Goal: Task Accomplishment & Management: Manage account settings

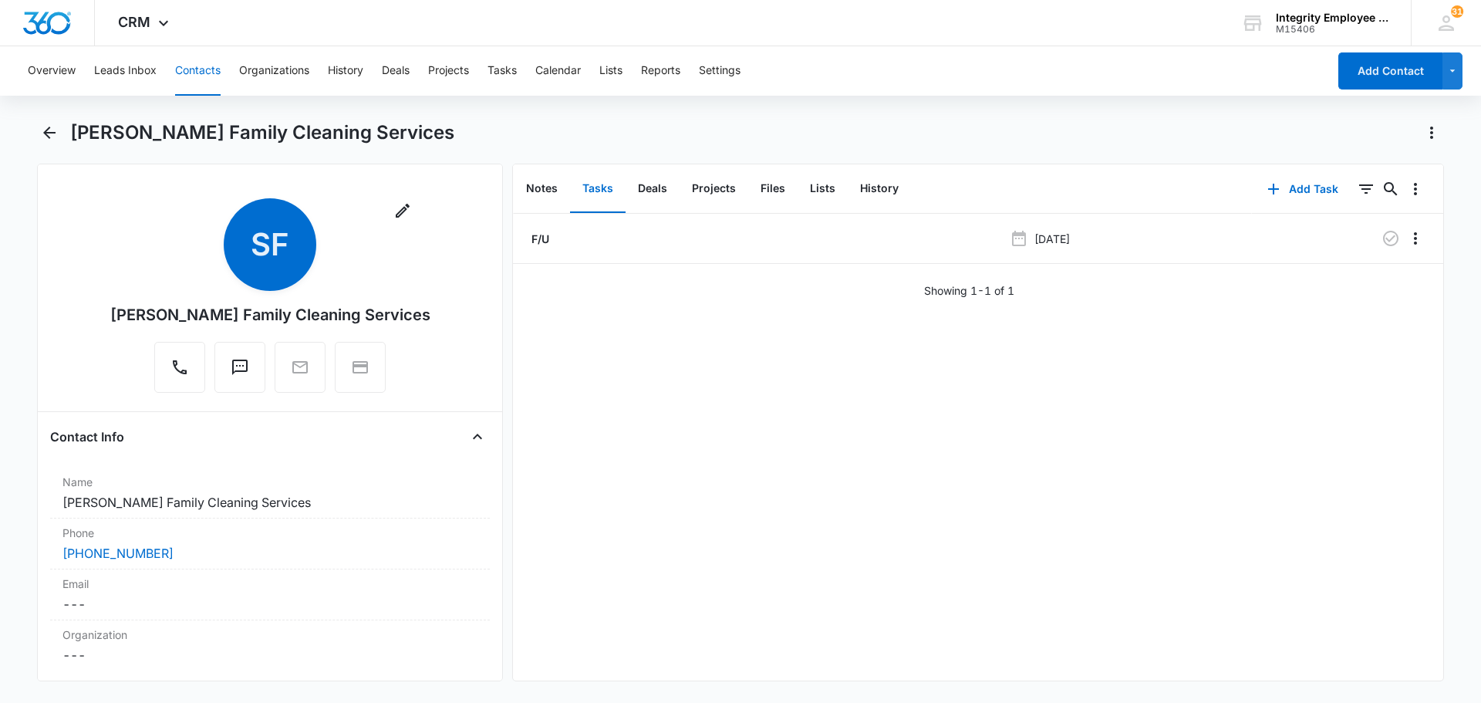
scroll to position [2330, 0]
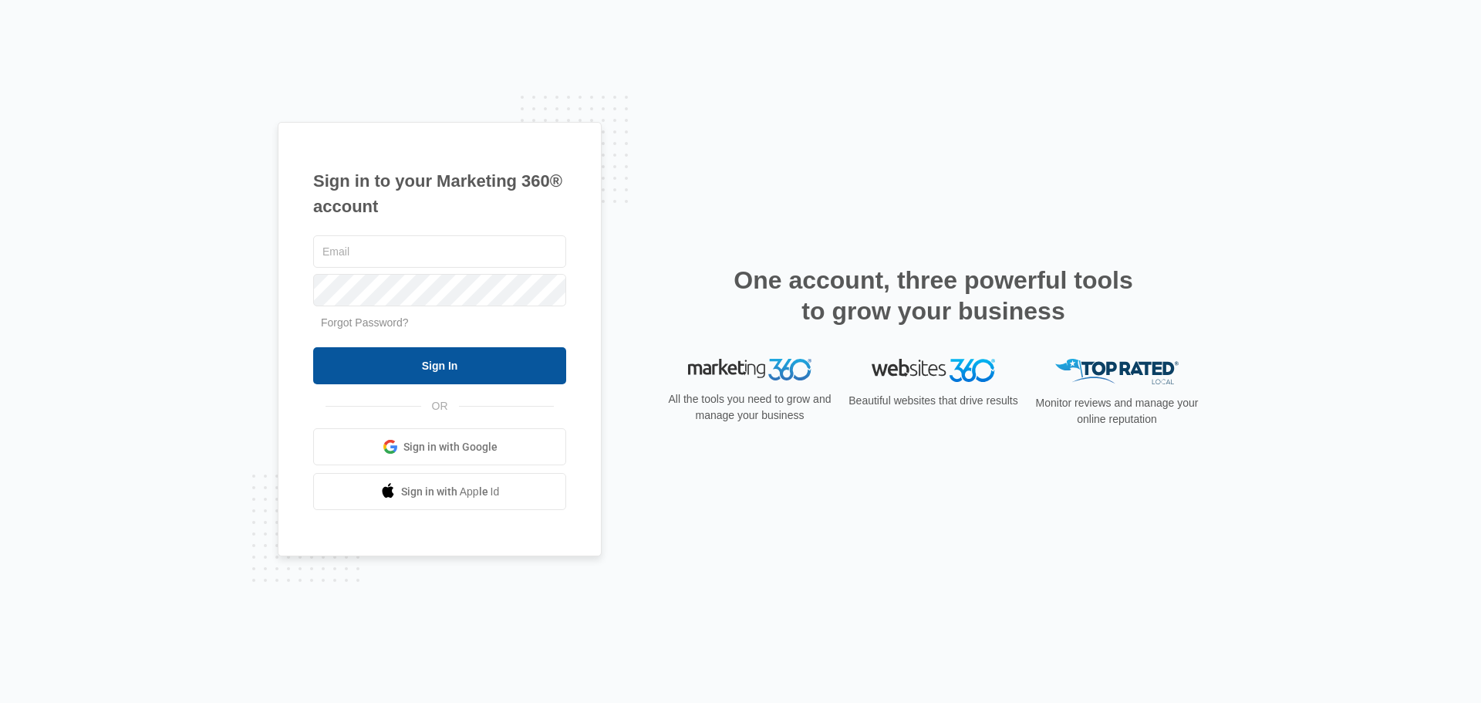
type input "[EMAIL_ADDRESS][DOMAIN_NAME]"
click at [447, 359] on input "Sign In" at bounding box center [439, 365] width 253 height 37
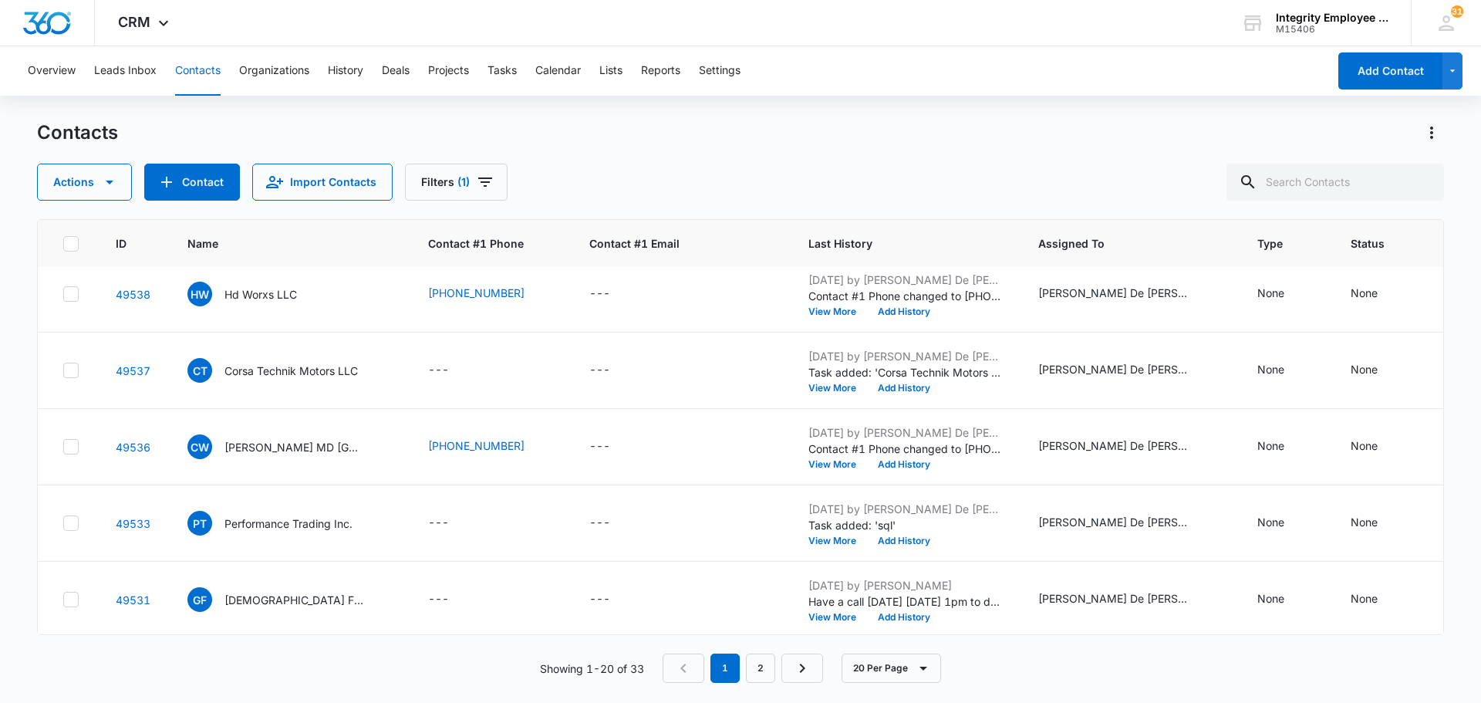
scroll to position [1172, 0]
click at [763, 670] on link "2" at bounding box center [760, 667] width 29 height 29
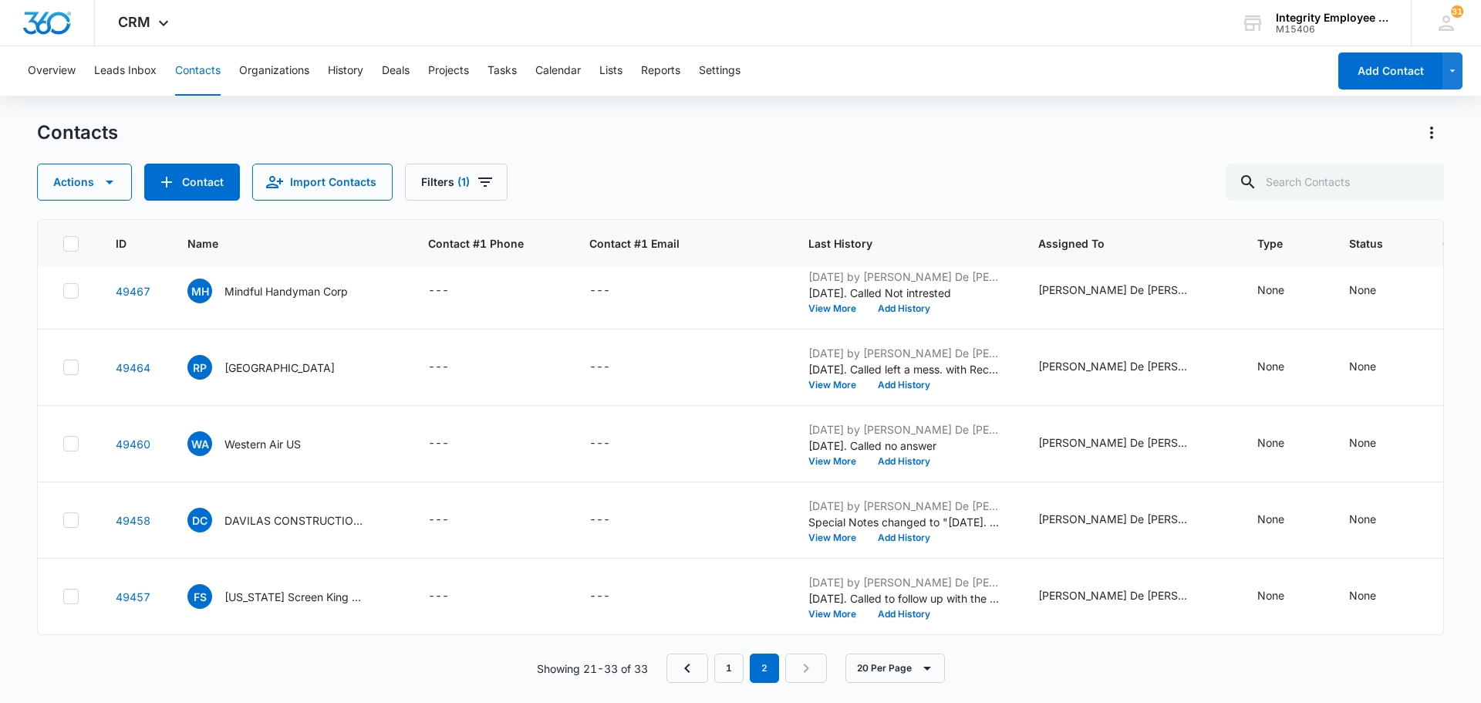
scroll to position [0, 0]
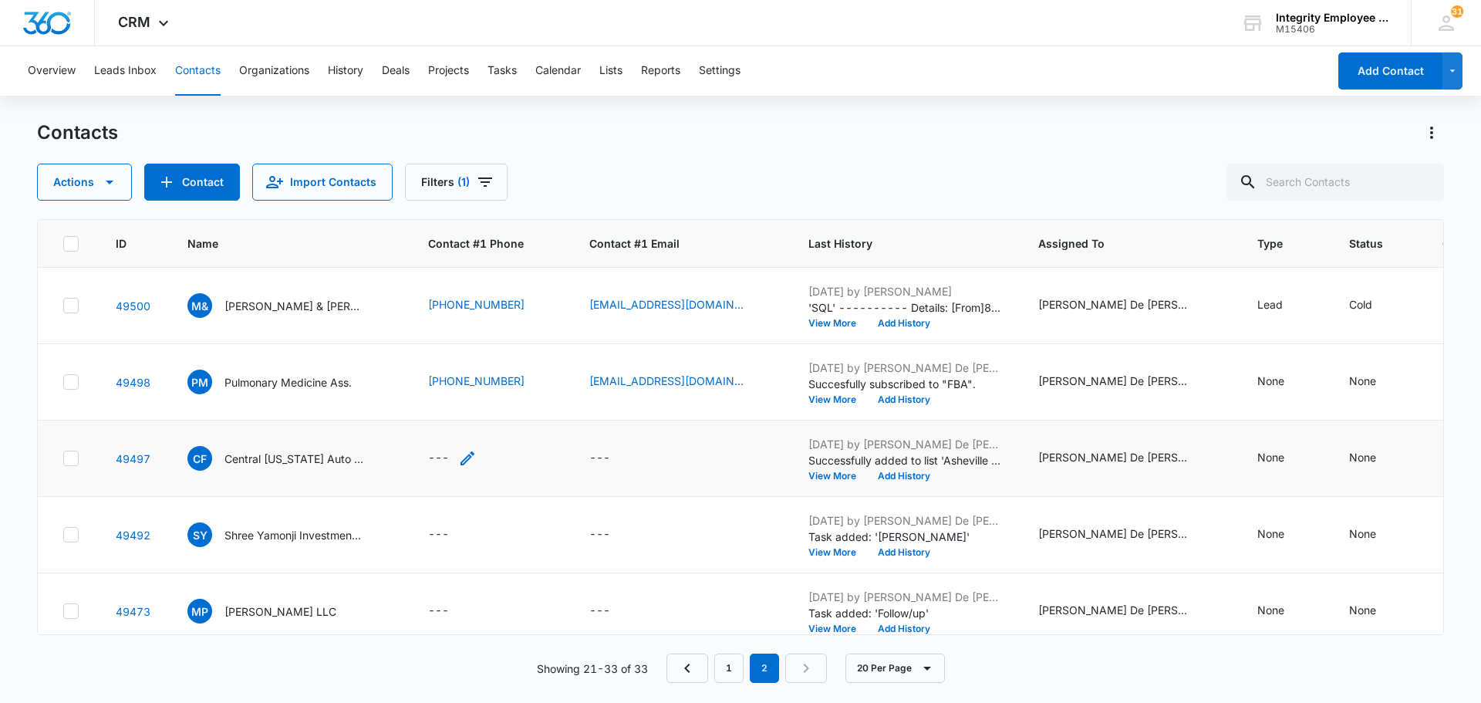
click at [430, 461] on div "---" at bounding box center [438, 458] width 21 height 19
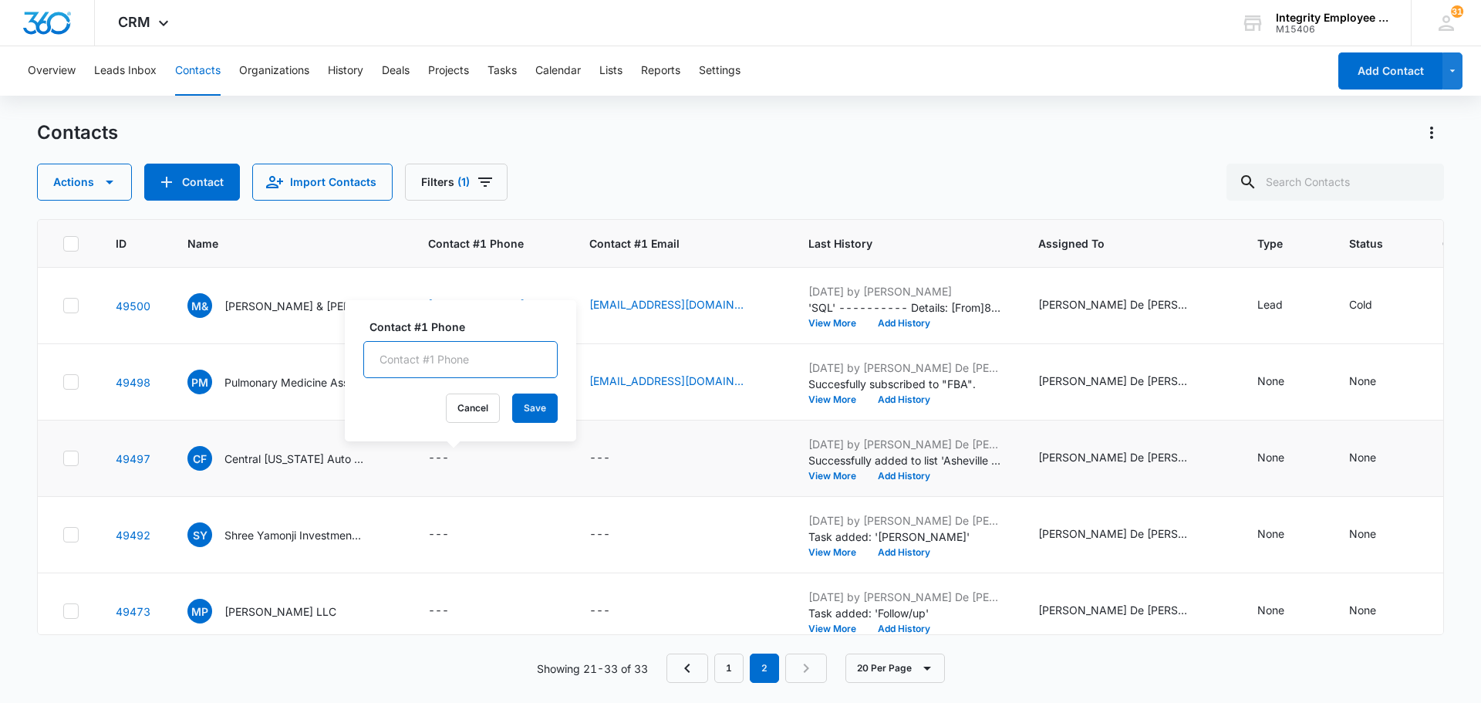
click at [413, 360] on input "Contact #1 Phone" at bounding box center [460, 359] width 194 height 37
type input "[PHONE_NUMBER]"
click at [529, 412] on button "Save" at bounding box center [535, 407] width 46 height 29
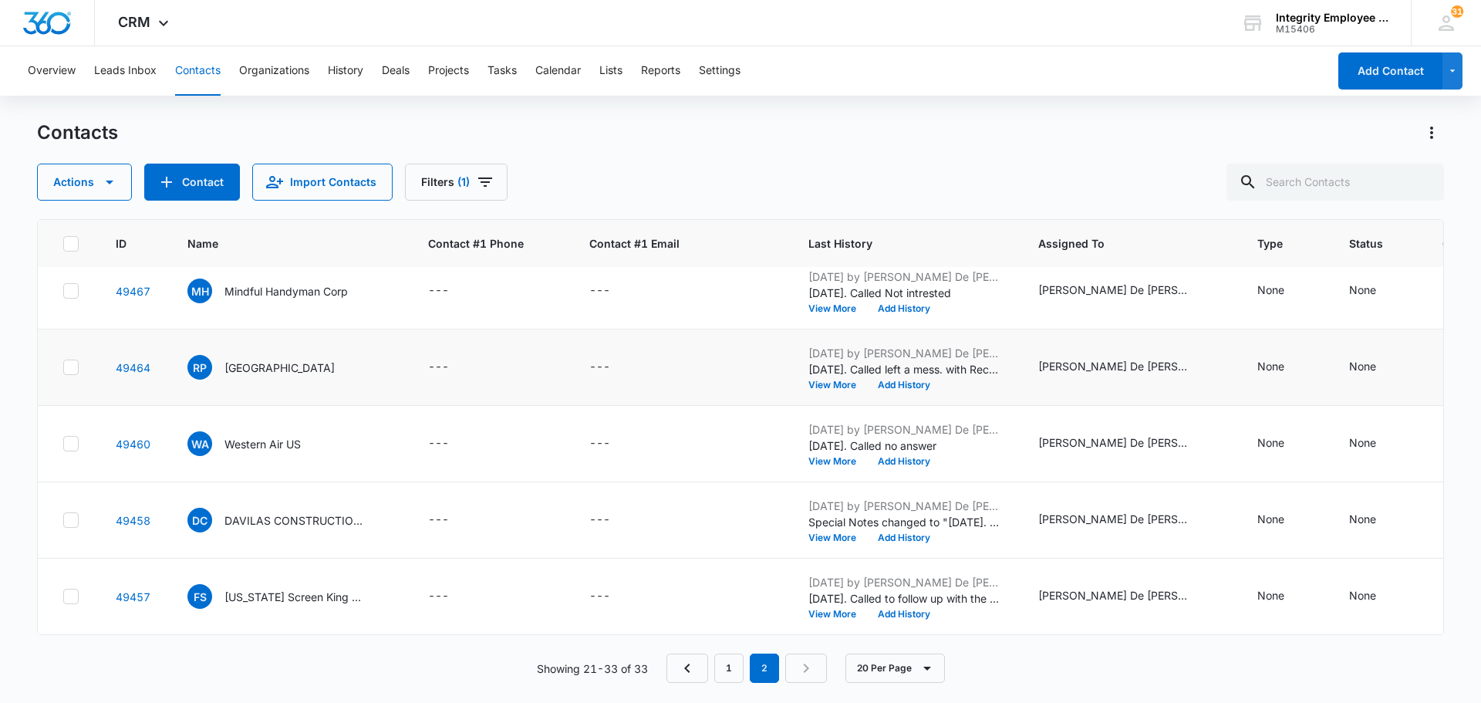
scroll to position [637, 0]
click at [733, 669] on link "1" at bounding box center [728, 667] width 29 height 29
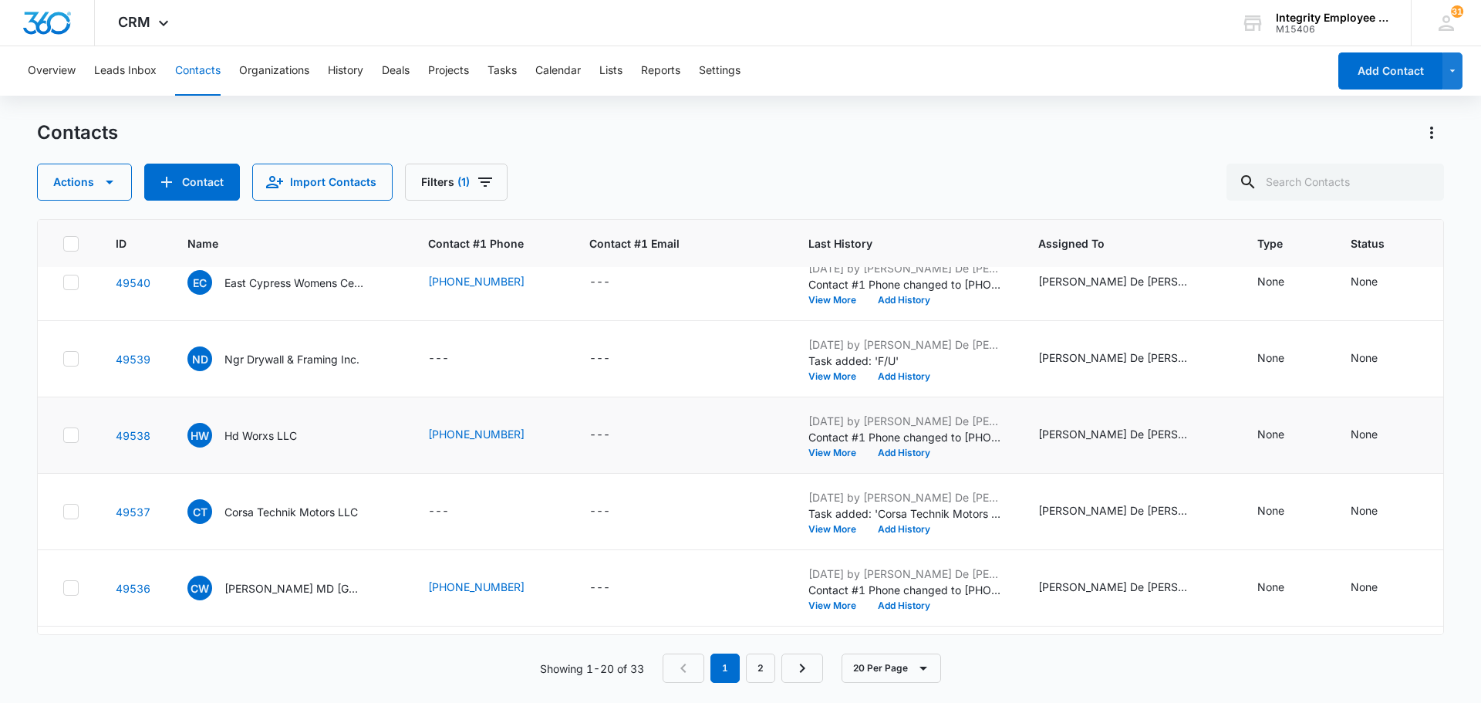
scroll to position [1172, 0]
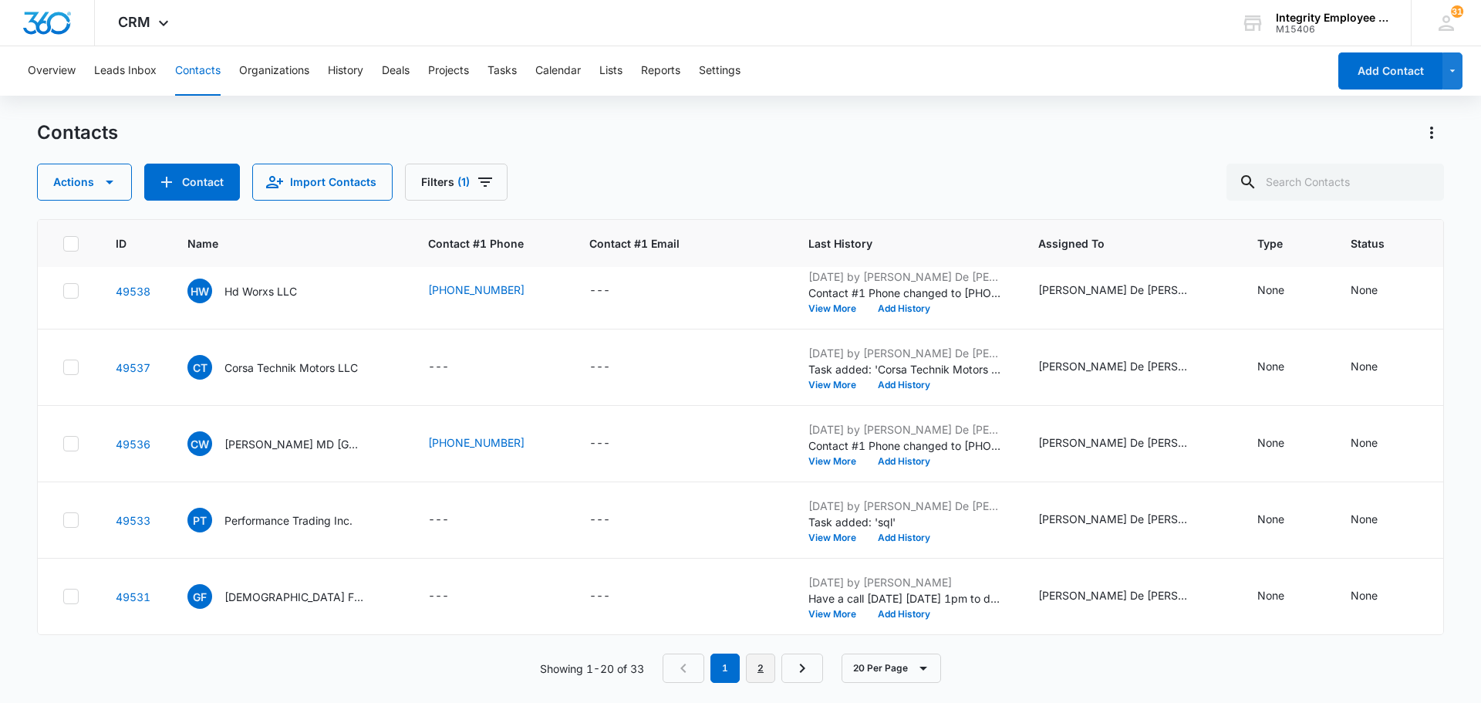
click at [755, 671] on link "2" at bounding box center [760, 667] width 29 height 29
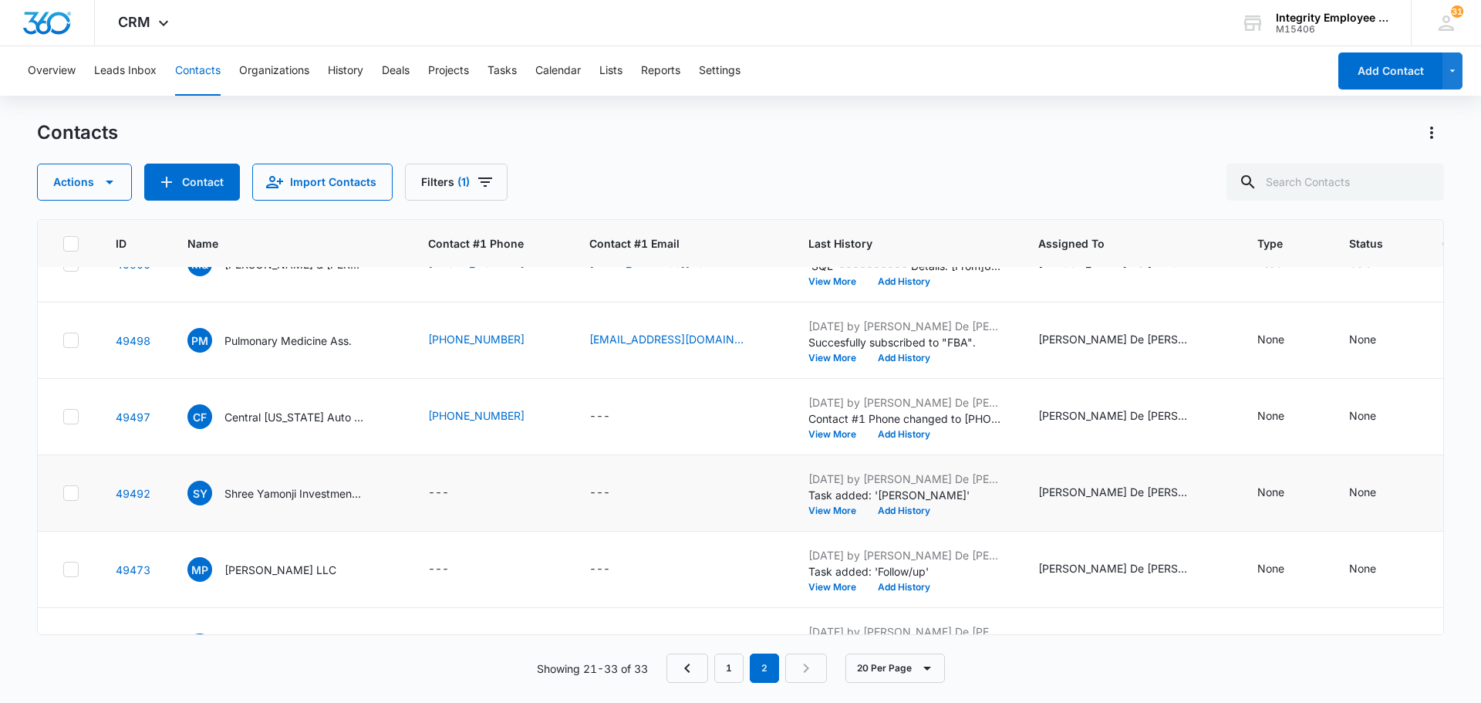
scroll to position [0, 0]
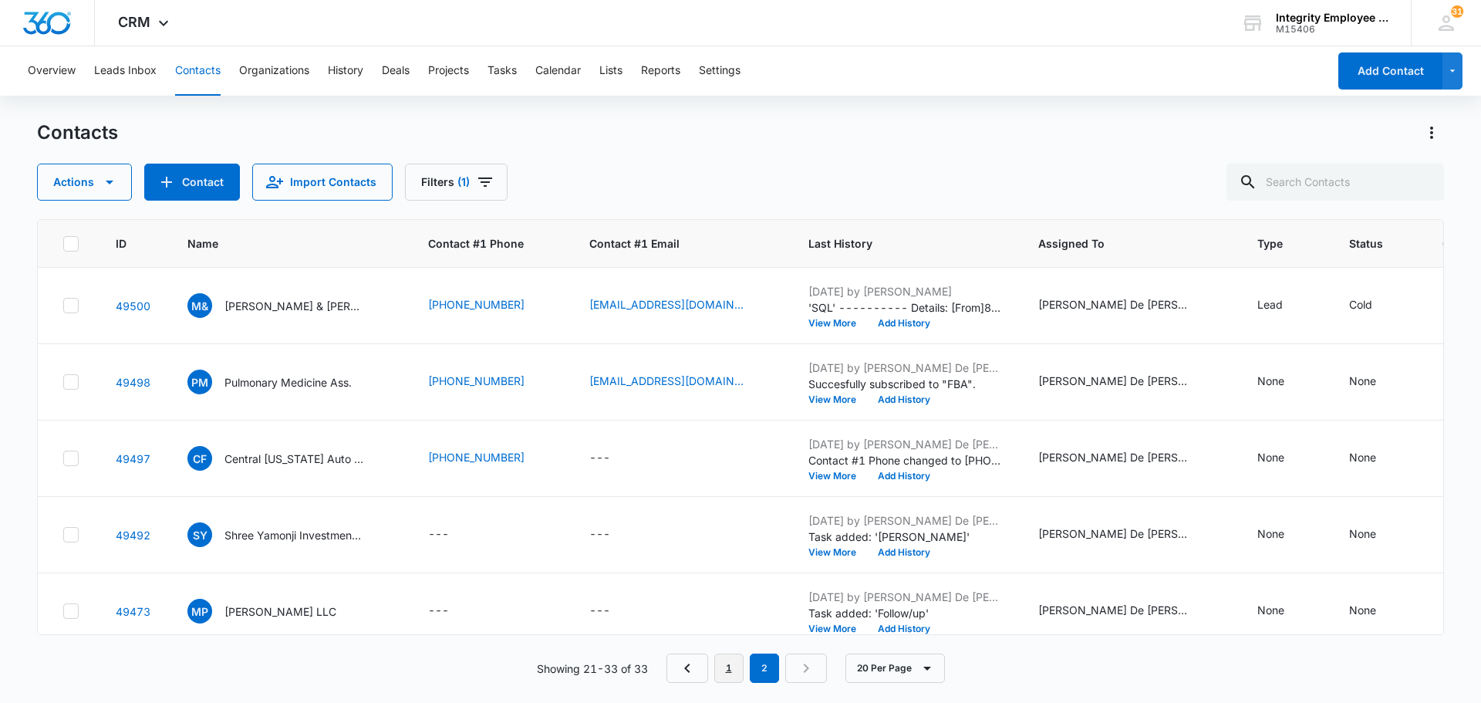
click at [724, 667] on link "1" at bounding box center [728, 667] width 29 height 29
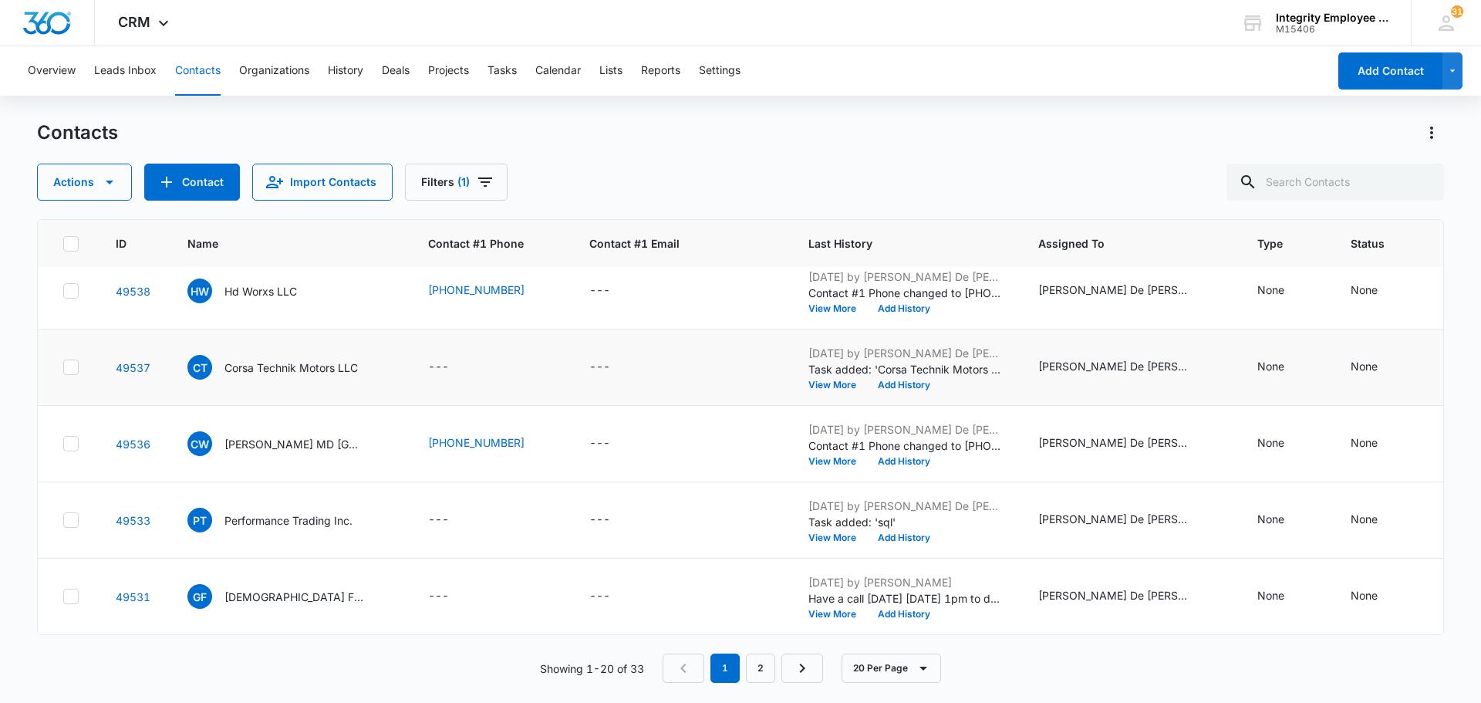
scroll to position [1172, 0]
click at [768, 675] on link "2" at bounding box center [760, 667] width 29 height 29
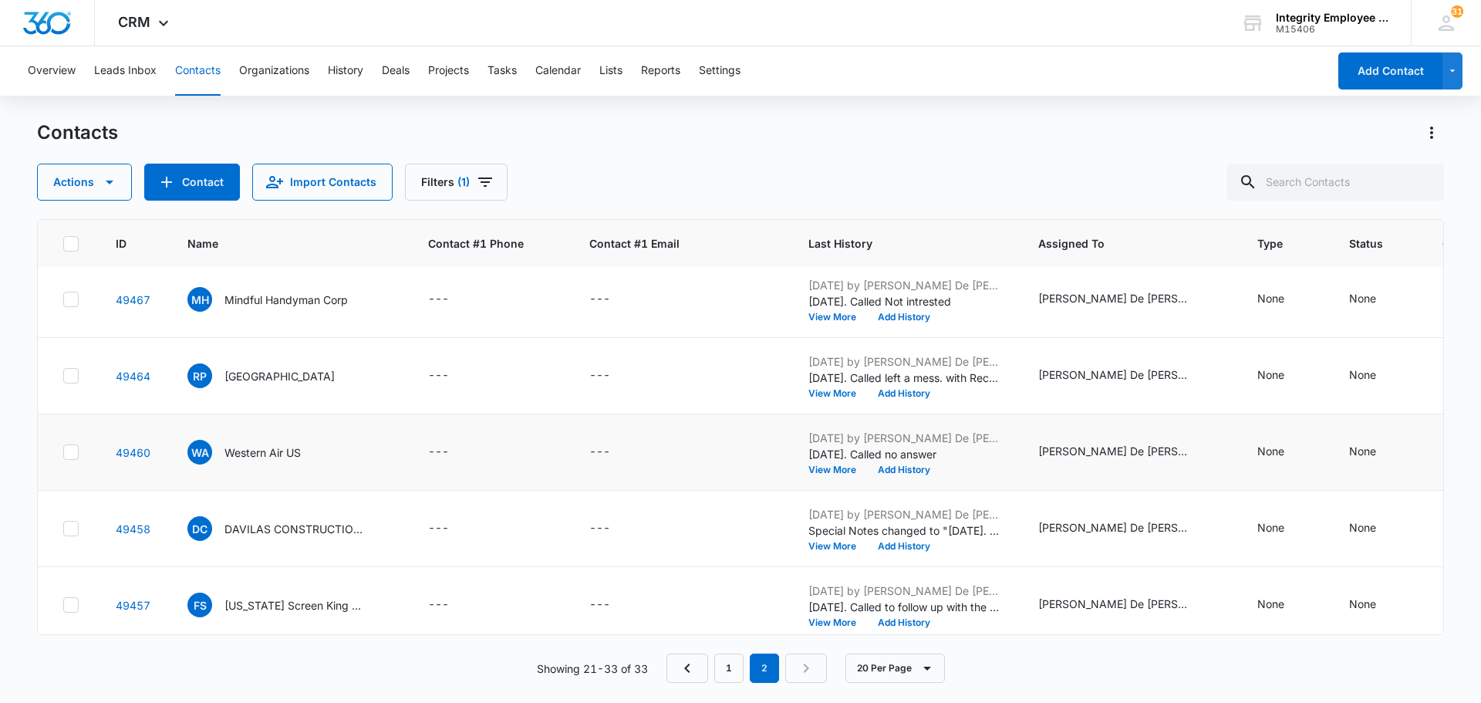
scroll to position [637, 0]
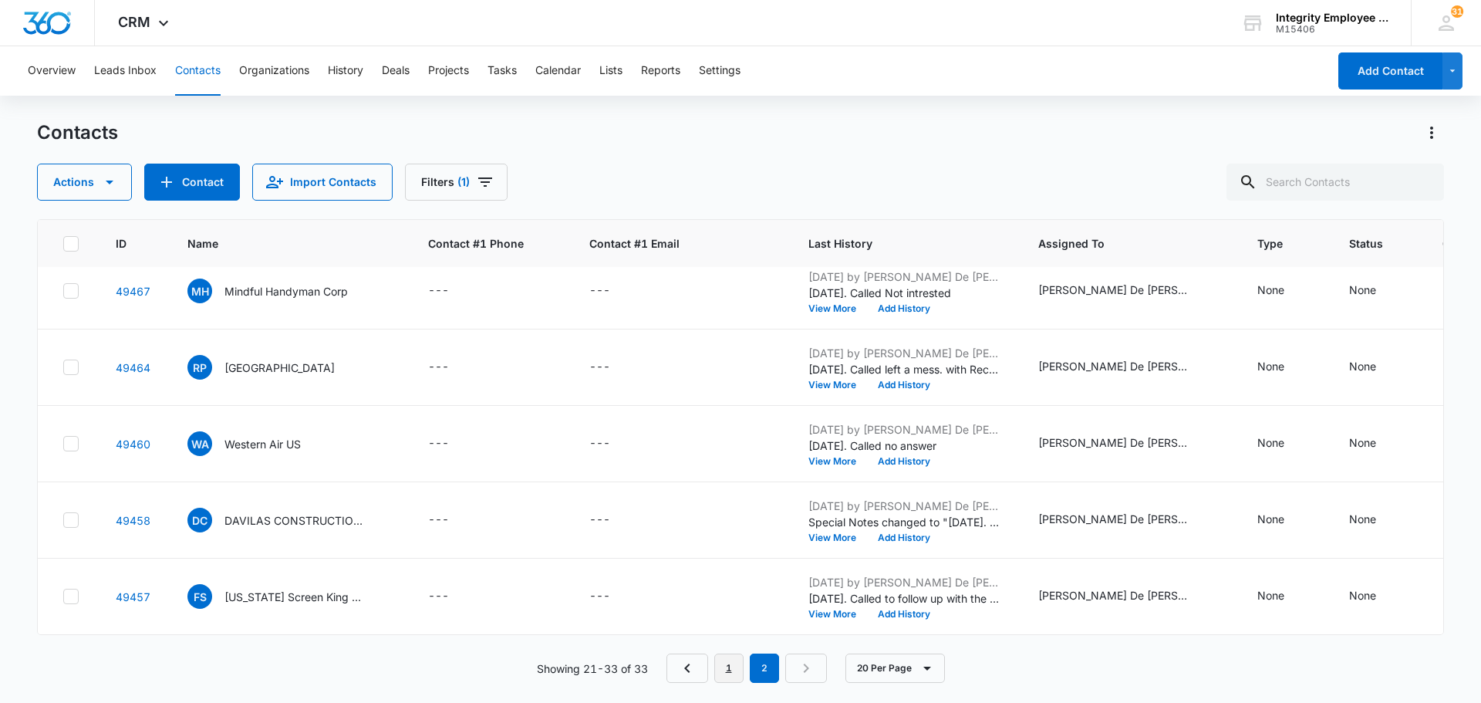
click at [724, 667] on link "1" at bounding box center [728, 667] width 29 height 29
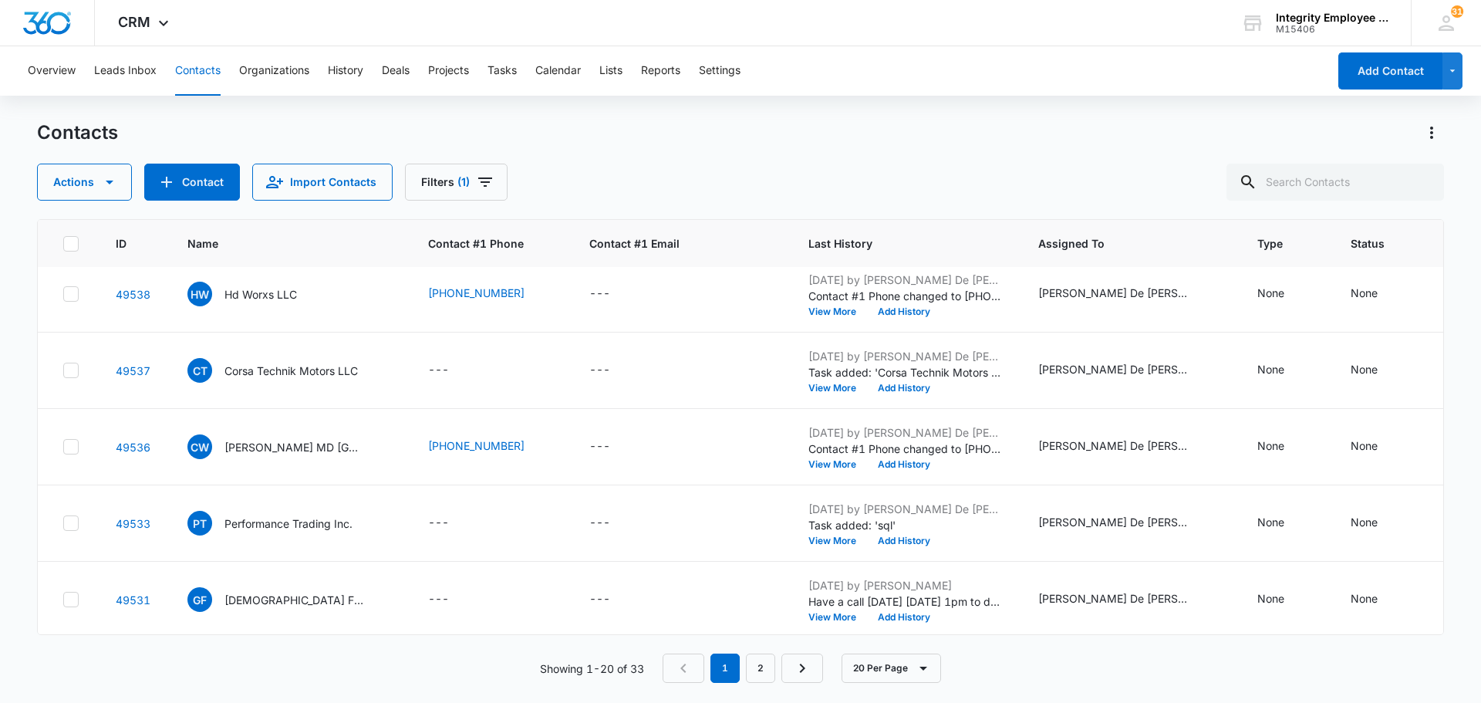
scroll to position [1172, 0]
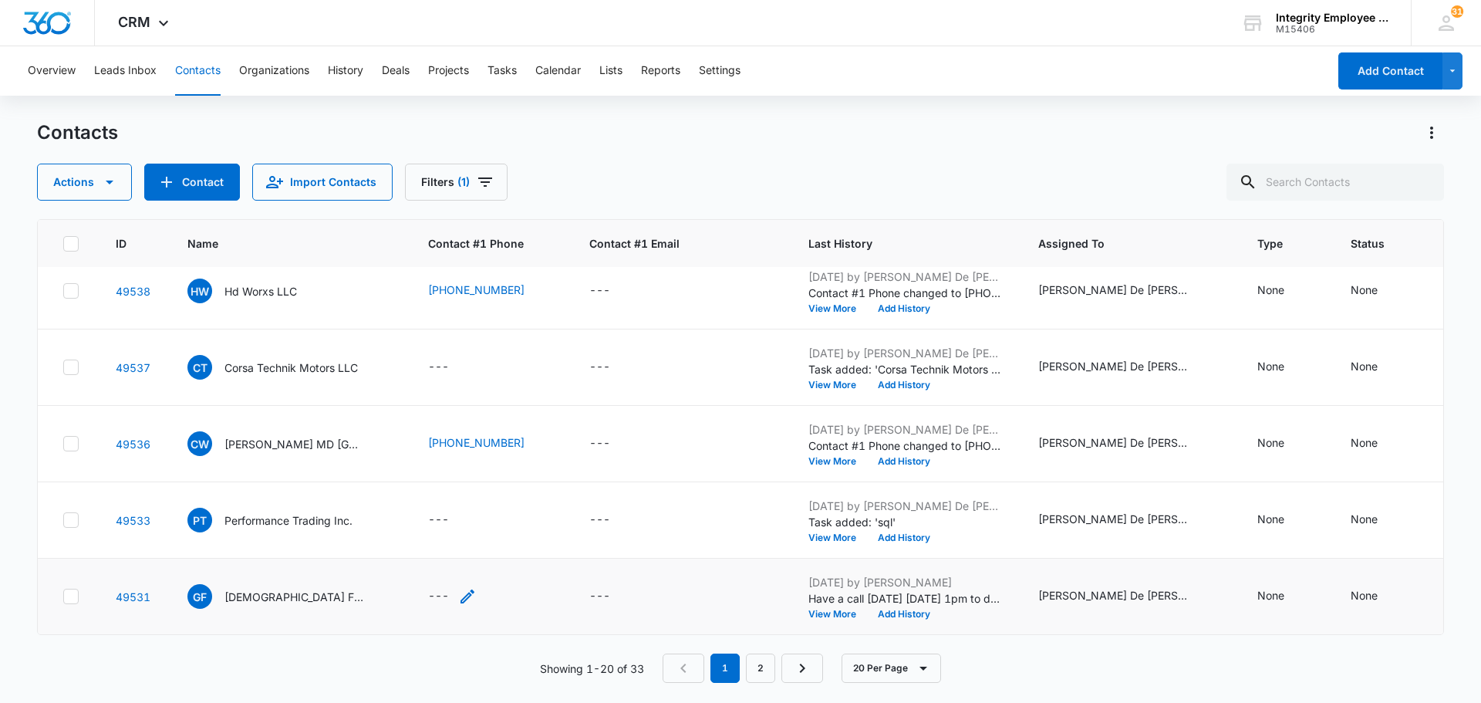
click at [444, 587] on div "---" at bounding box center [438, 596] width 21 height 19
click at [224, 589] on p "[DEMOGRAPHIC_DATA] Family Practice LLC" at bounding box center [293, 597] width 139 height 16
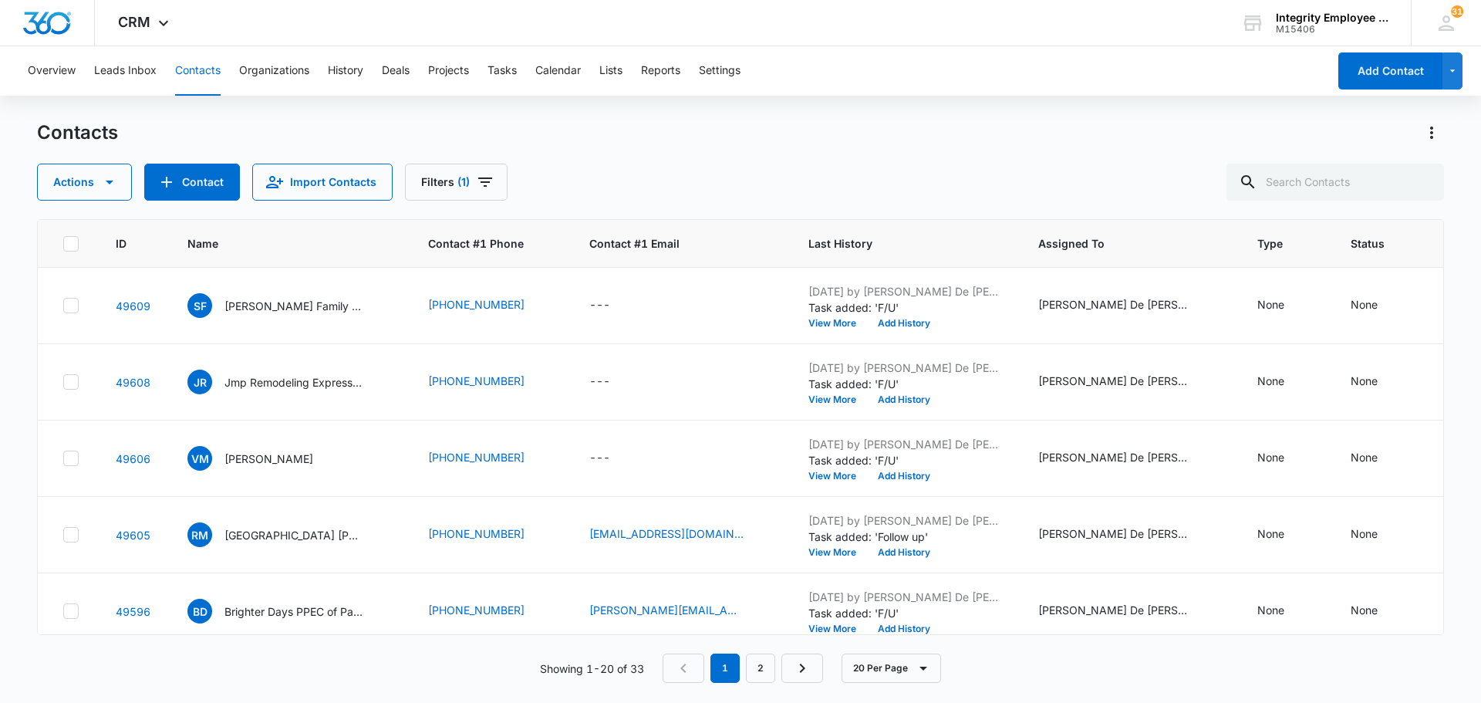
scroll to position [1172, 0]
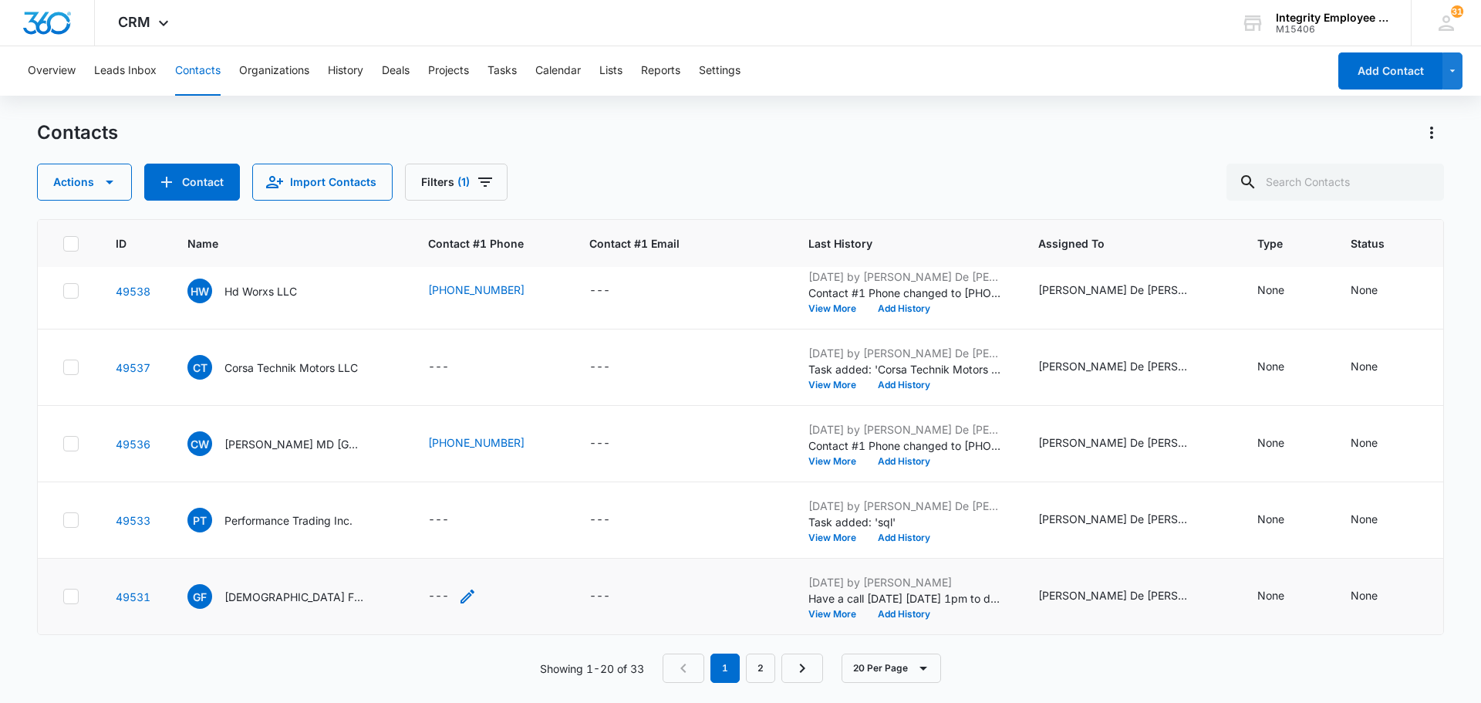
click at [443, 587] on div "---" at bounding box center [438, 596] width 21 height 19
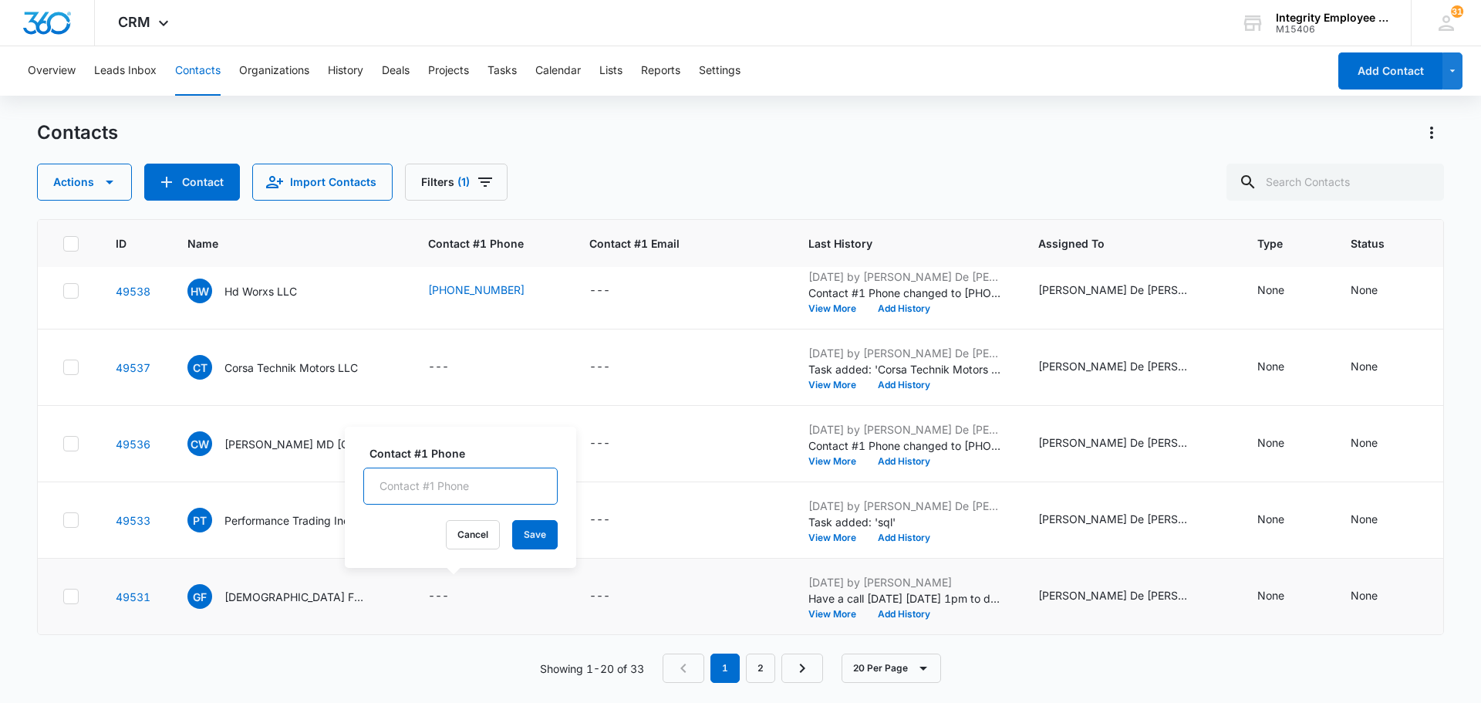
click at [404, 479] on input "Contact #1 Phone" at bounding box center [460, 485] width 194 height 37
type input "[PHONE_NUMBER]"
click at [520, 531] on button "Save" at bounding box center [535, 534] width 46 height 29
click at [447, 515] on div "---" at bounding box center [438, 520] width 21 height 19
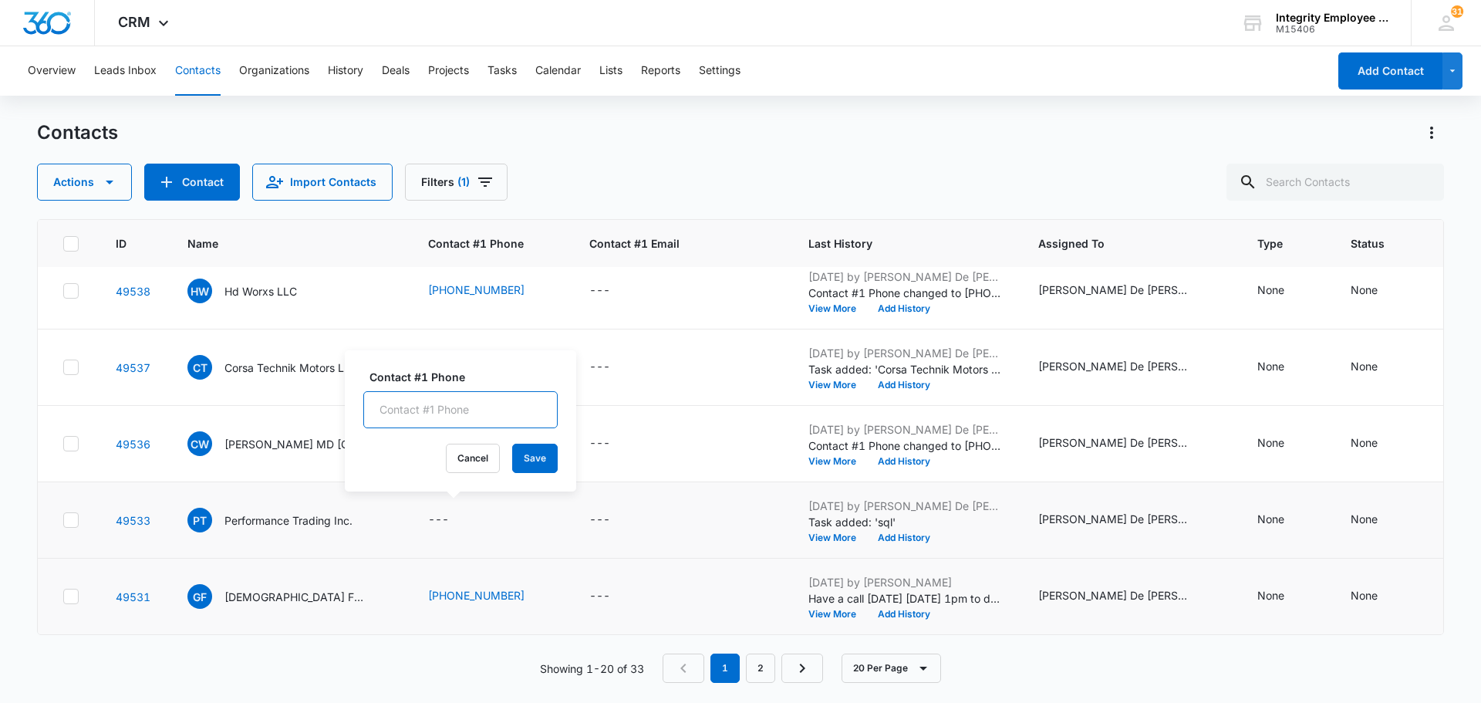
click at [434, 415] on input "Contact #1 Phone" at bounding box center [460, 409] width 194 height 37
type input "[PHONE_NUMBER]"
click at [531, 463] on button "Save" at bounding box center [535, 458] width 46 height 29
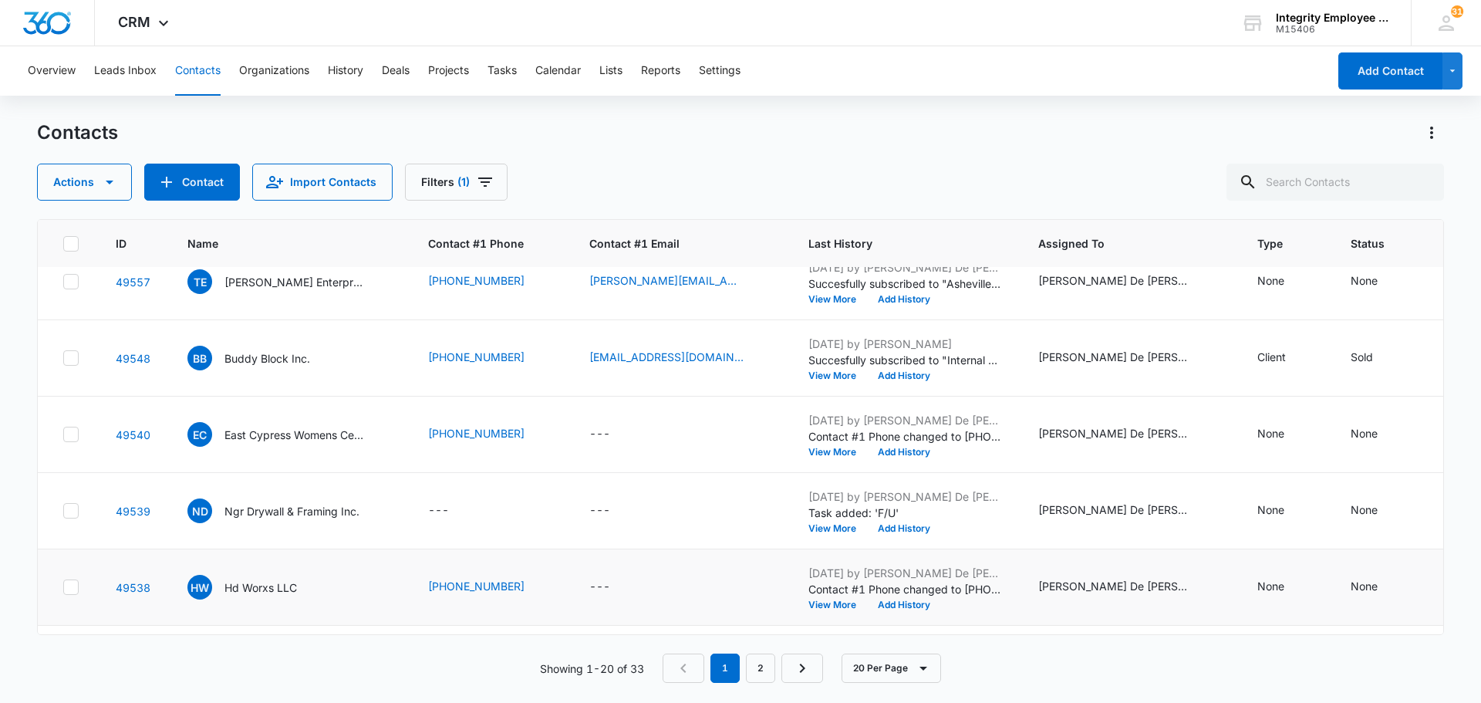
scroll to position [863, 0]
click at [290, 512] on p "Ngr Drywall & Framing Inc." at bounding box center [291, 512] width 135 height 16
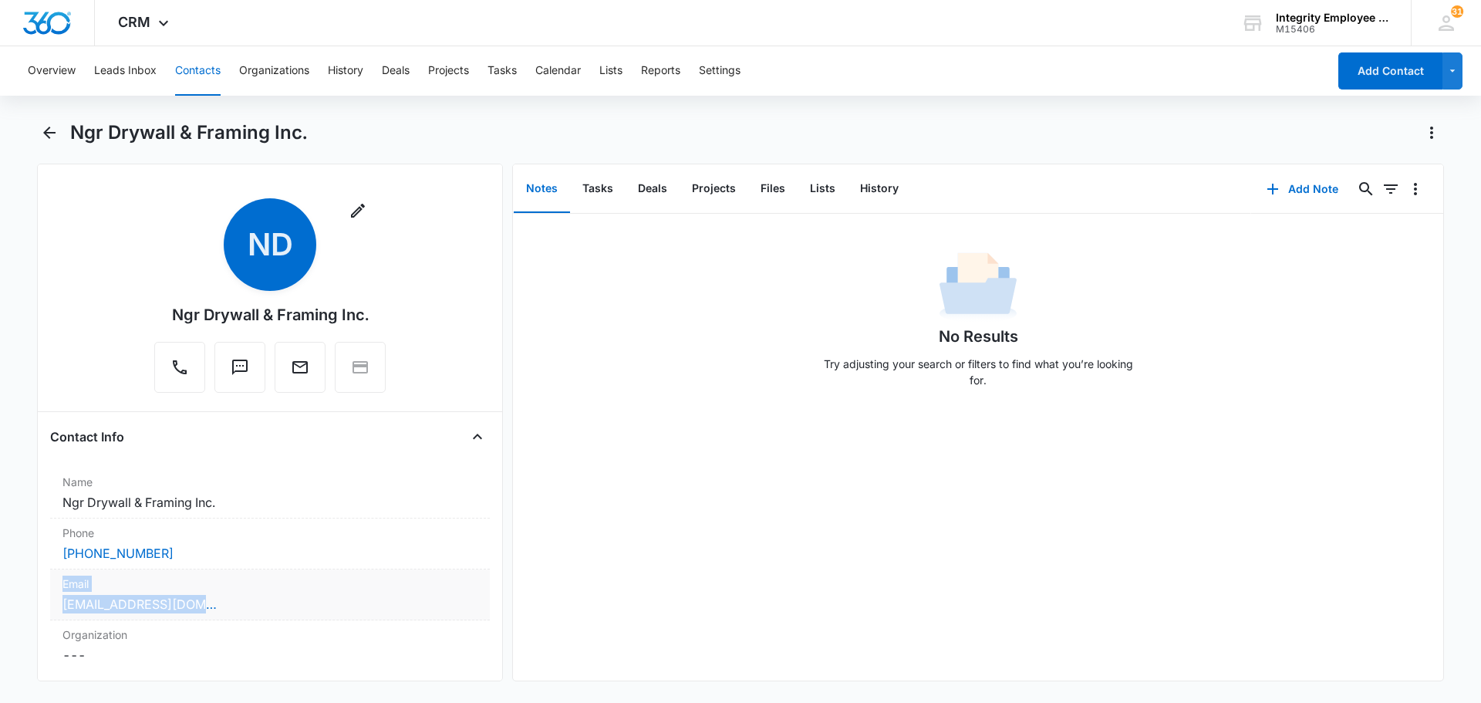
drag, startPoint x: 224, startPoint y: 606, endPoint x: 56, endPoint y: 591, distance: 168.9
click at [49, 591] on div "Remove ND Ngr Drywall & Framing Inc. Contact Info Name Cancel Save Changes Ngr …" at bounding box center [270, 423] width 466 height 518
click at [91, 581] on label "Email" at bounding box center [269, 584] width 415 height 16
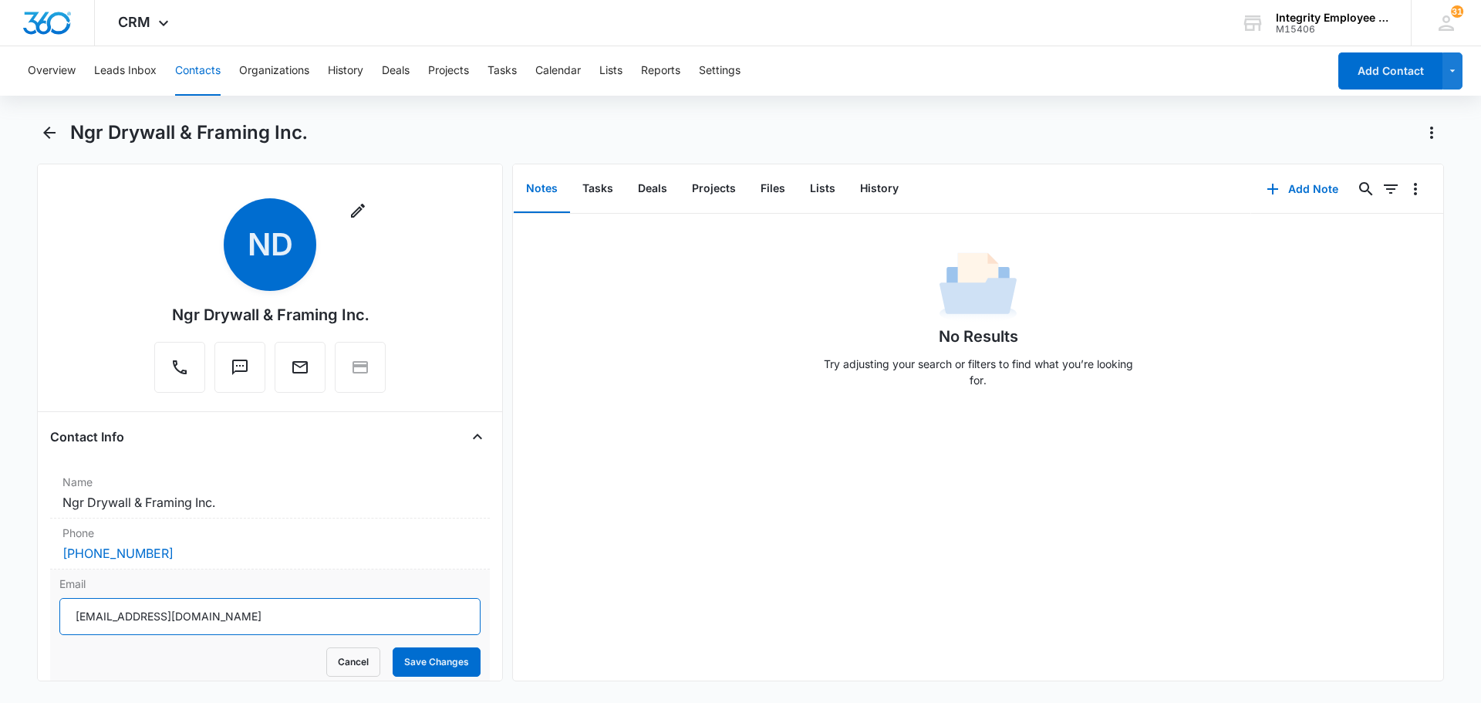
drag, startPoint x: 200, startPoint y: 614, endPoint x: 68, endPoint y: 606, distance: 132.2
click at [68, 606] on input "[EMAIL_ADDRESS][DOMAIN_NAME]" at bounding box center [269, 616] width 421 height 37
click at [55, 131] on icon "Back" at bounding box center [49, 132] width 19 height 19
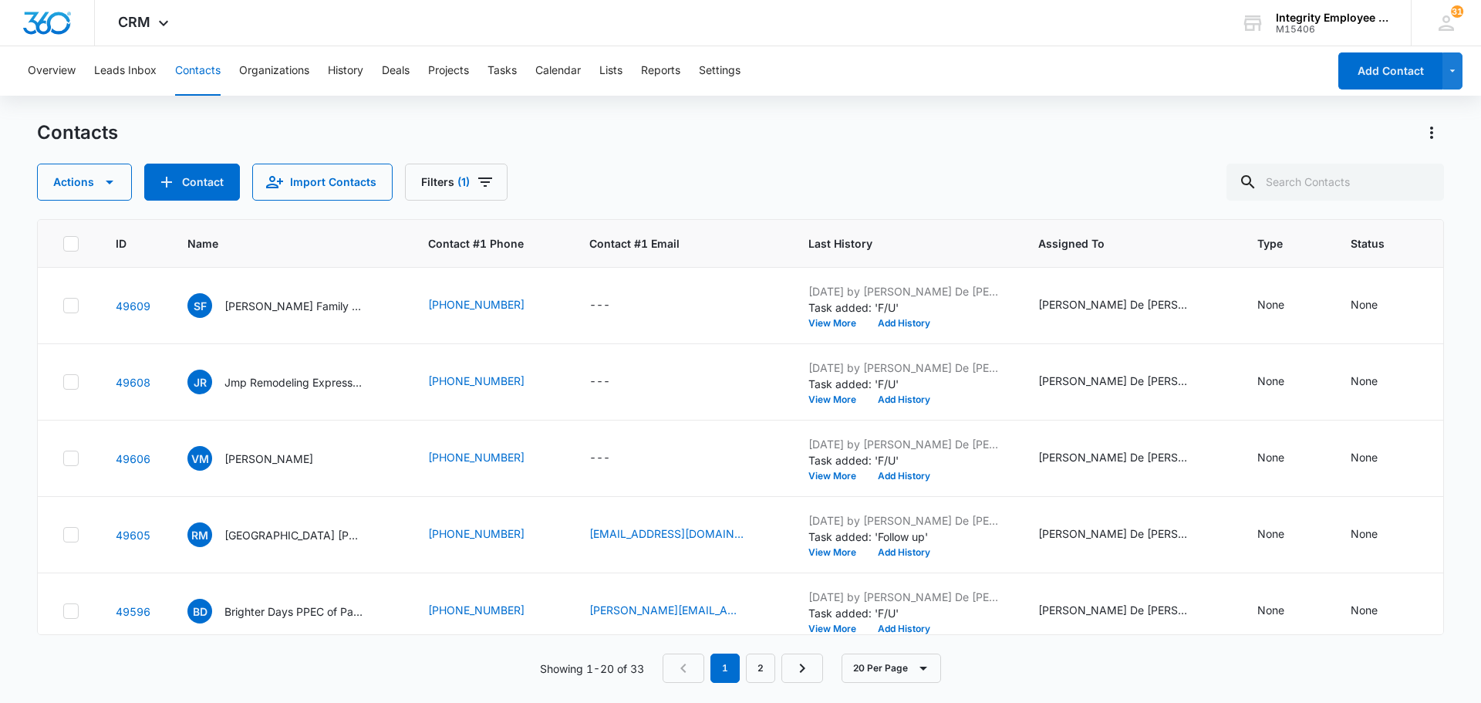
scroll to position [863, 0]
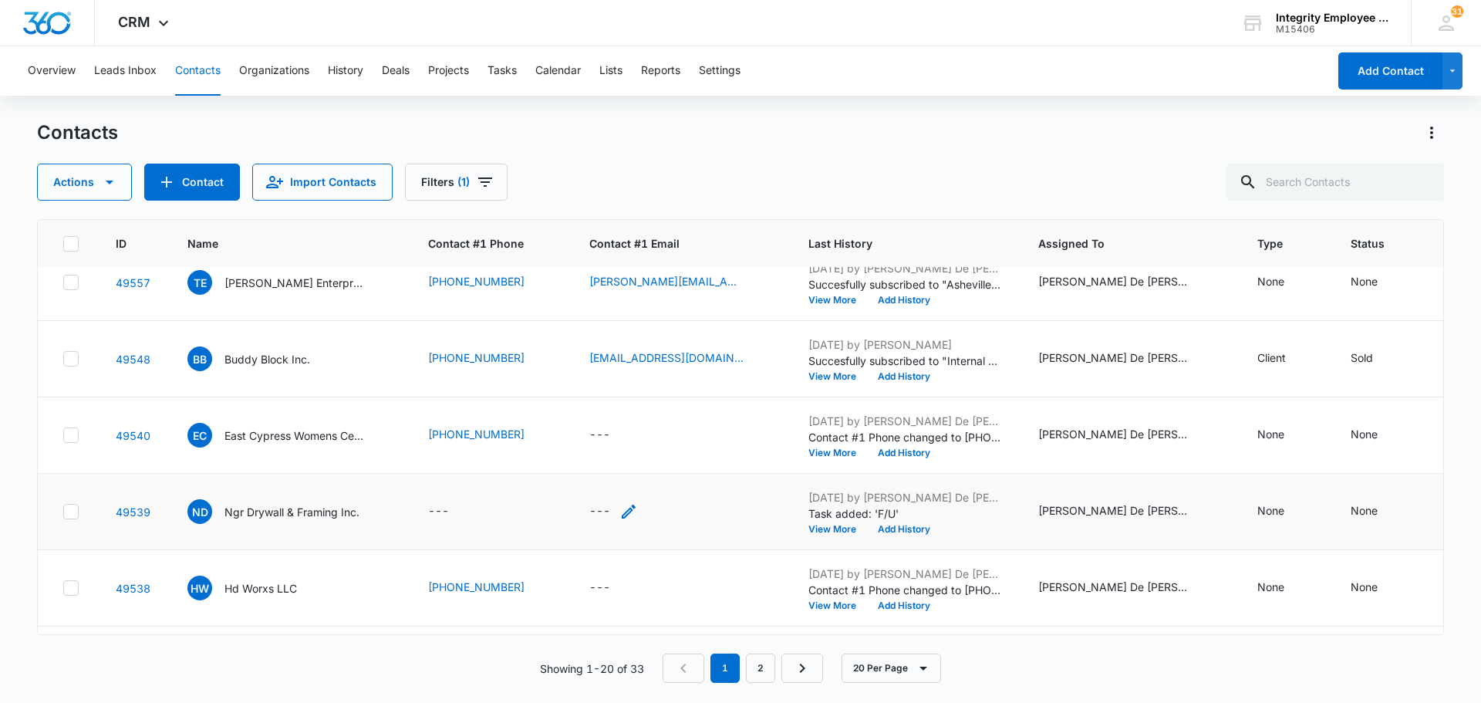
click at [595, 510] on div "---" at bounding box center [599, 511] width 21 height 19
click at [558, 419] on input "Contact #1 Email" at bounding box center [613, 412] width 194 height 37
paste input "[EMAIL_ADDRESS][DOMAIN_NAME]"
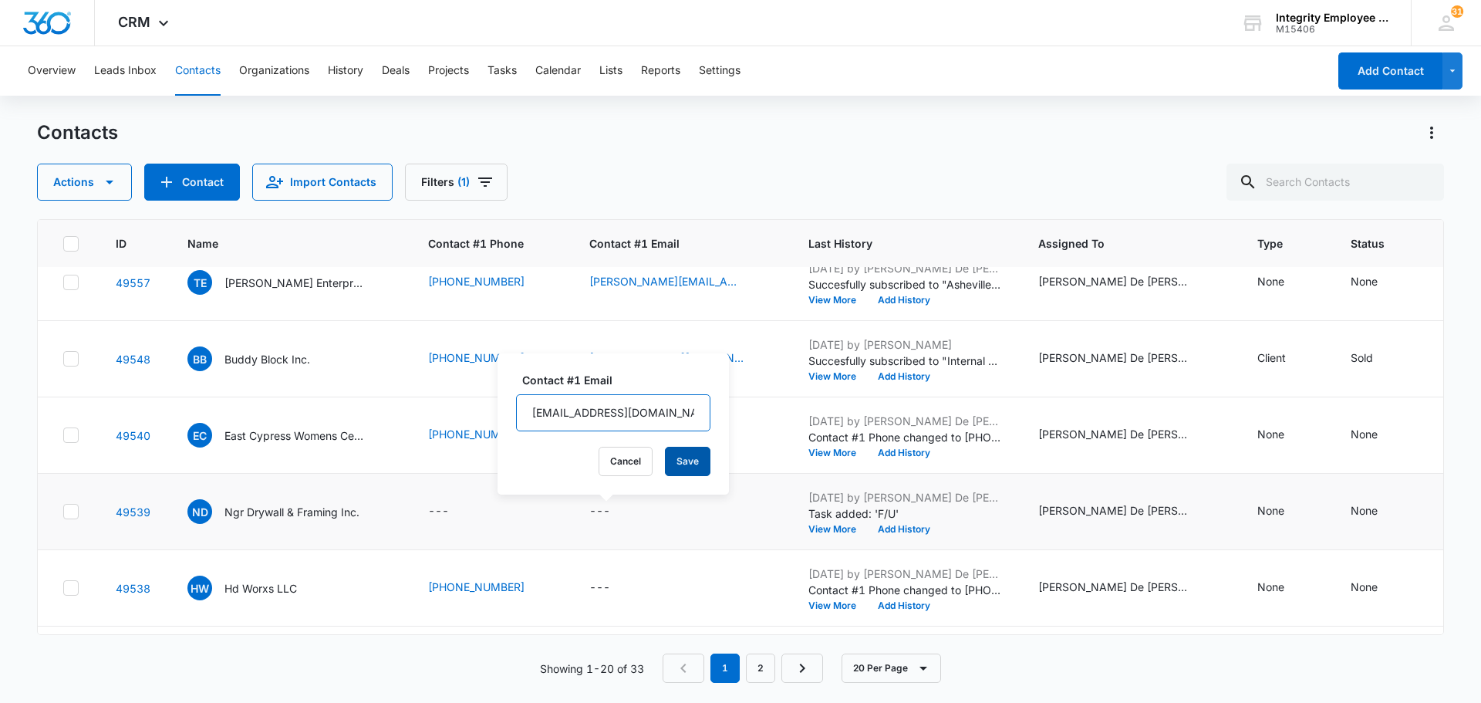
type input "[EMAIL_ADDRESS][DOMAIN_NAME]"
click at [672, 464] on button "Save" at bounding box center [688, 461] width 46 height 29
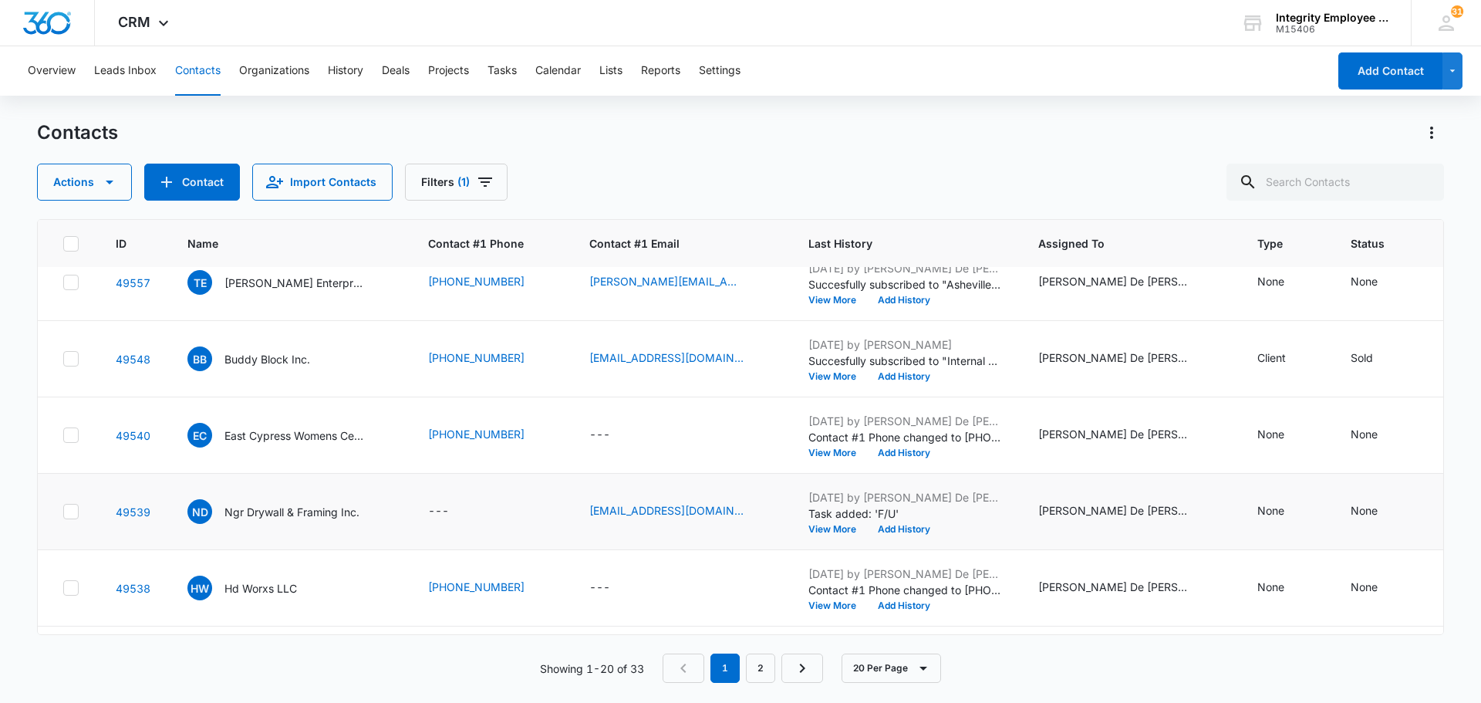
click at [324, 514] on p "Ngr Drywall & Framing Inc." at bounding box center [291, 512] width 135 height 16
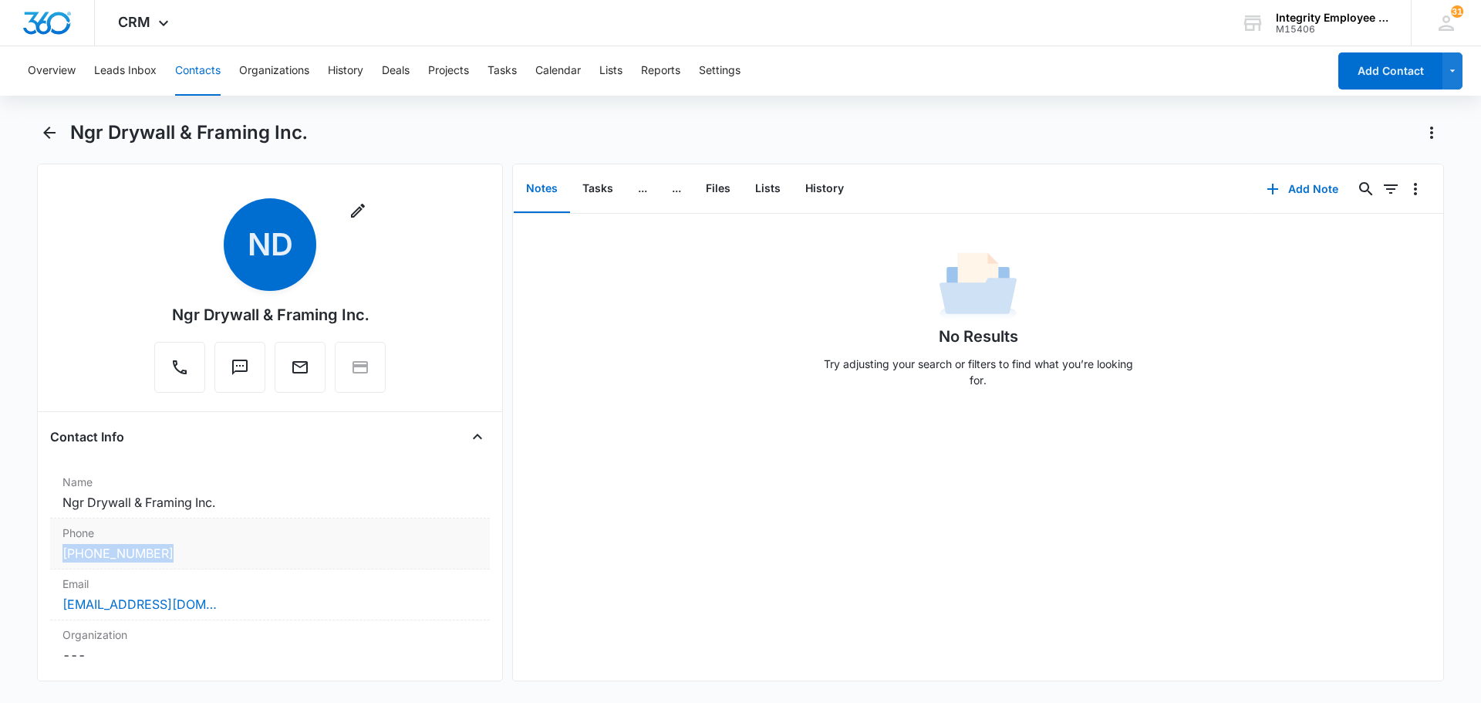
drag, startPoint x: 177, startPoint y: 553, endPoint x: 59, endPoint y: 545, distance: 117.5
click at [59, 545] on div "Phone Cancel Save Changes (239) 248-2831" at bounding box center [270, 543] width 440 height 51
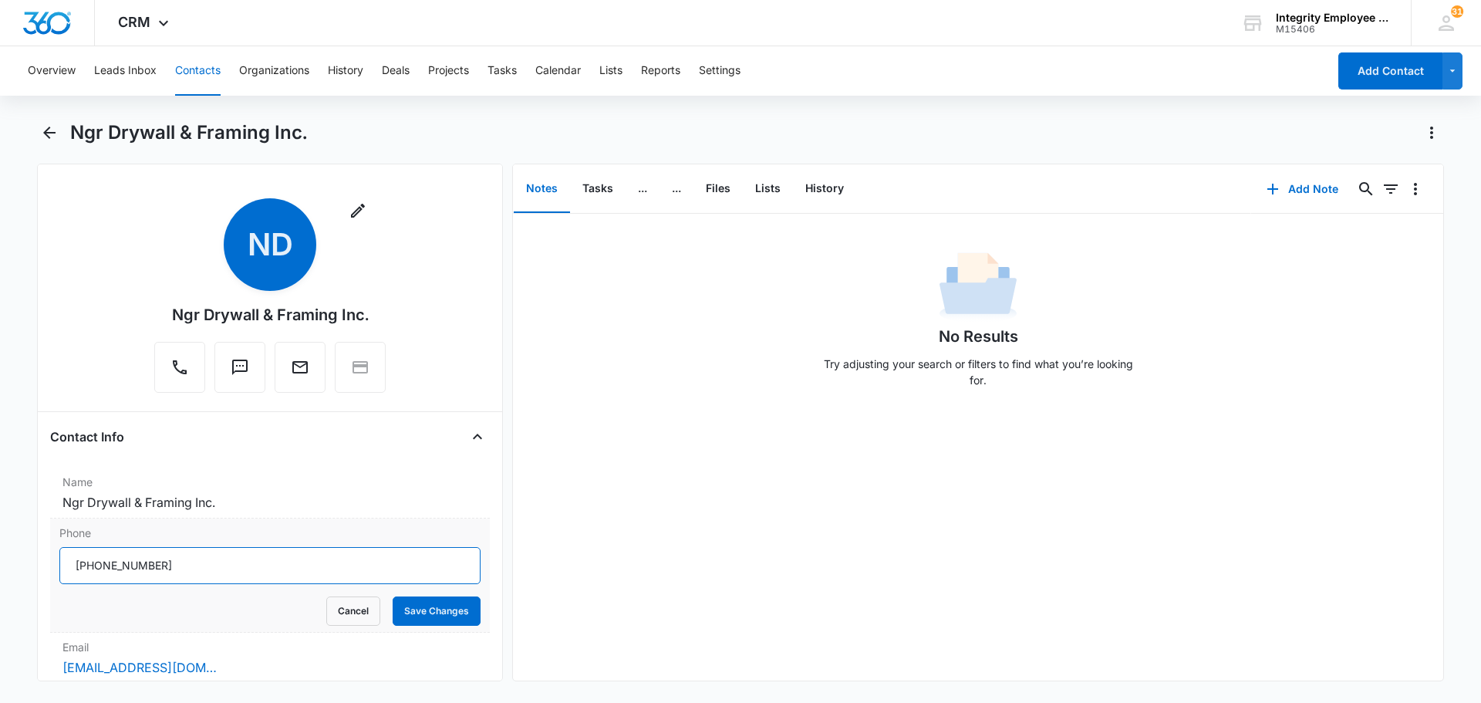
drag, startPoint x: 164, startPoint y: 565, endPoint x: 66, endPoint y: 557, distance: 98.3
click at [66, 557] on input "Phone" at bounding box center [269, 565] width 421 height 37
click at [45, 123] on icon "Back" at bounding box center [49, 132] width 19 height 19
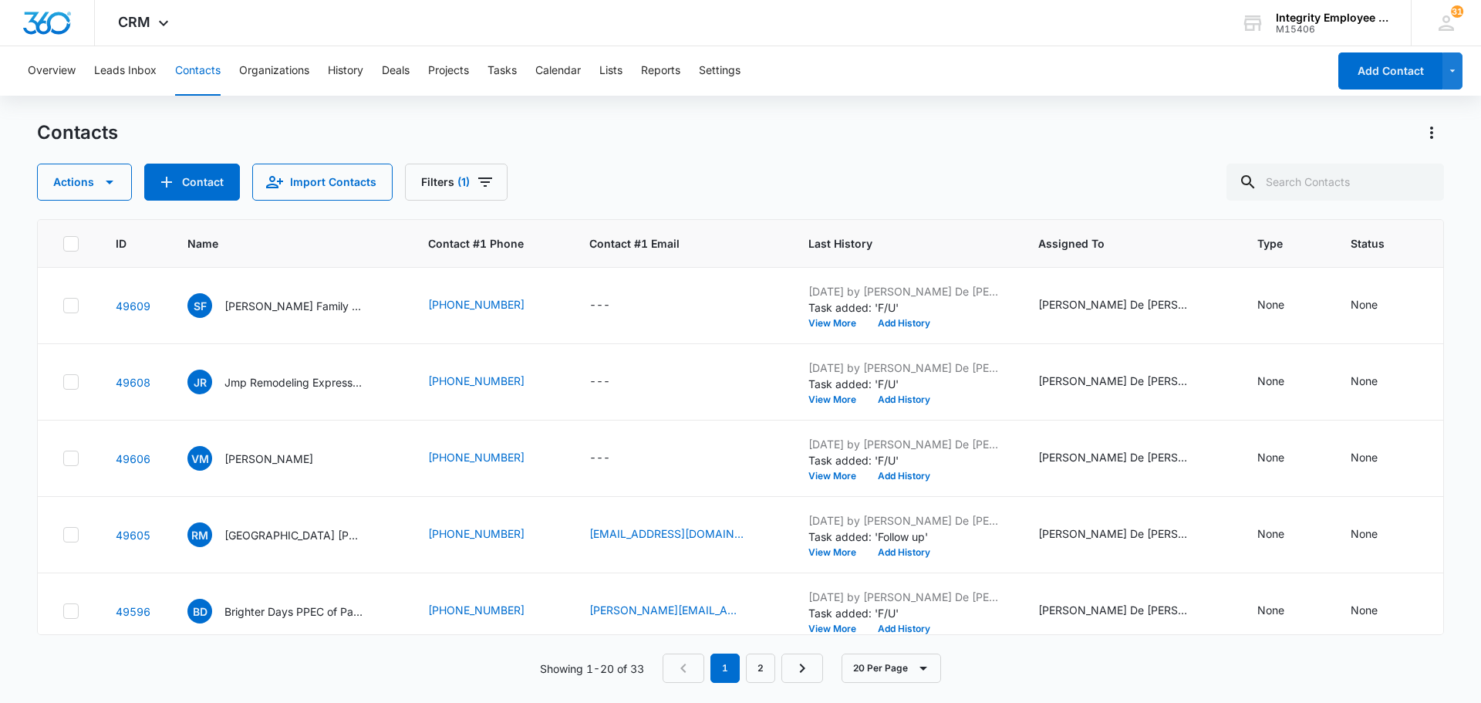
scroll to position [863, 0]
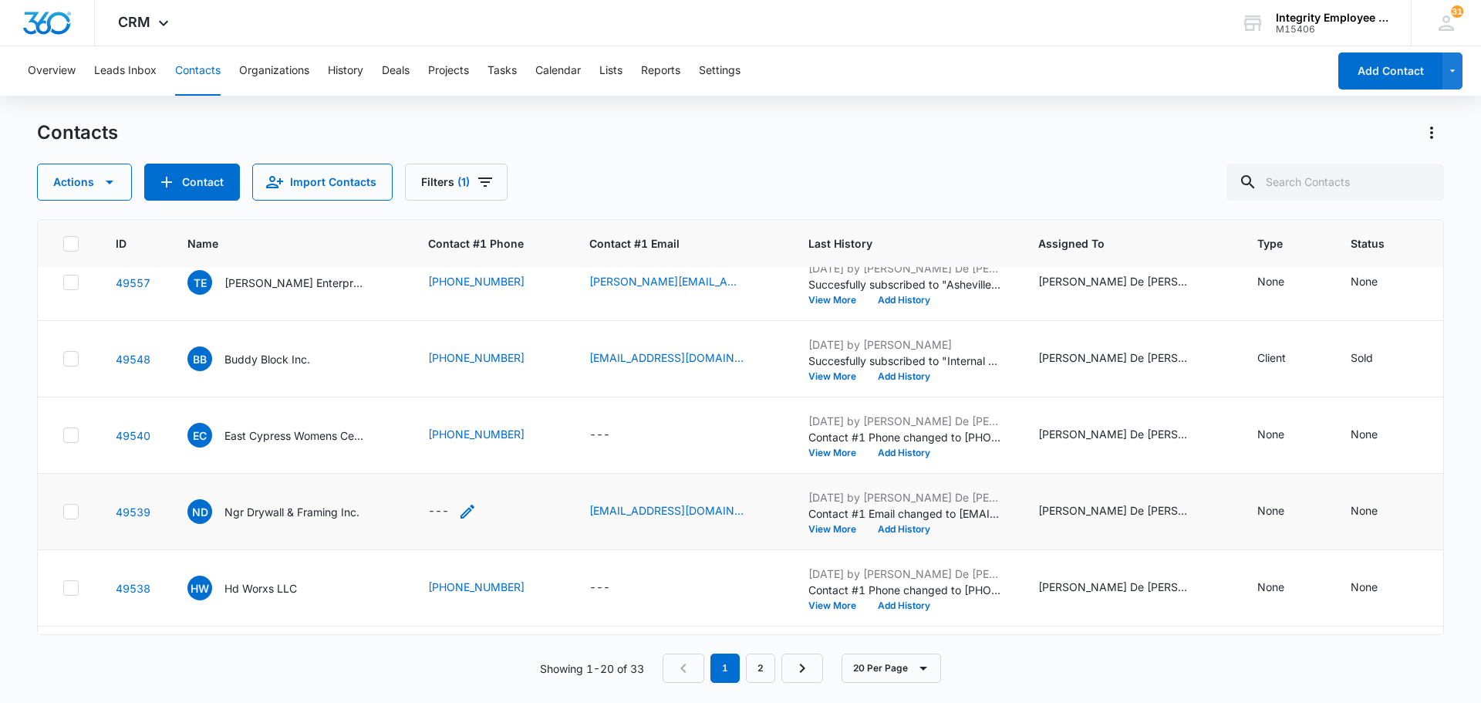
click at [437, 508] on div "---" at bounding box center [438, 511] width 21 height 19
click at [402, 408] on input "Contact #1 Phone" at bounding box center [460, 412] width 194 height 37
paste input "[PHONE_NUMBER]"
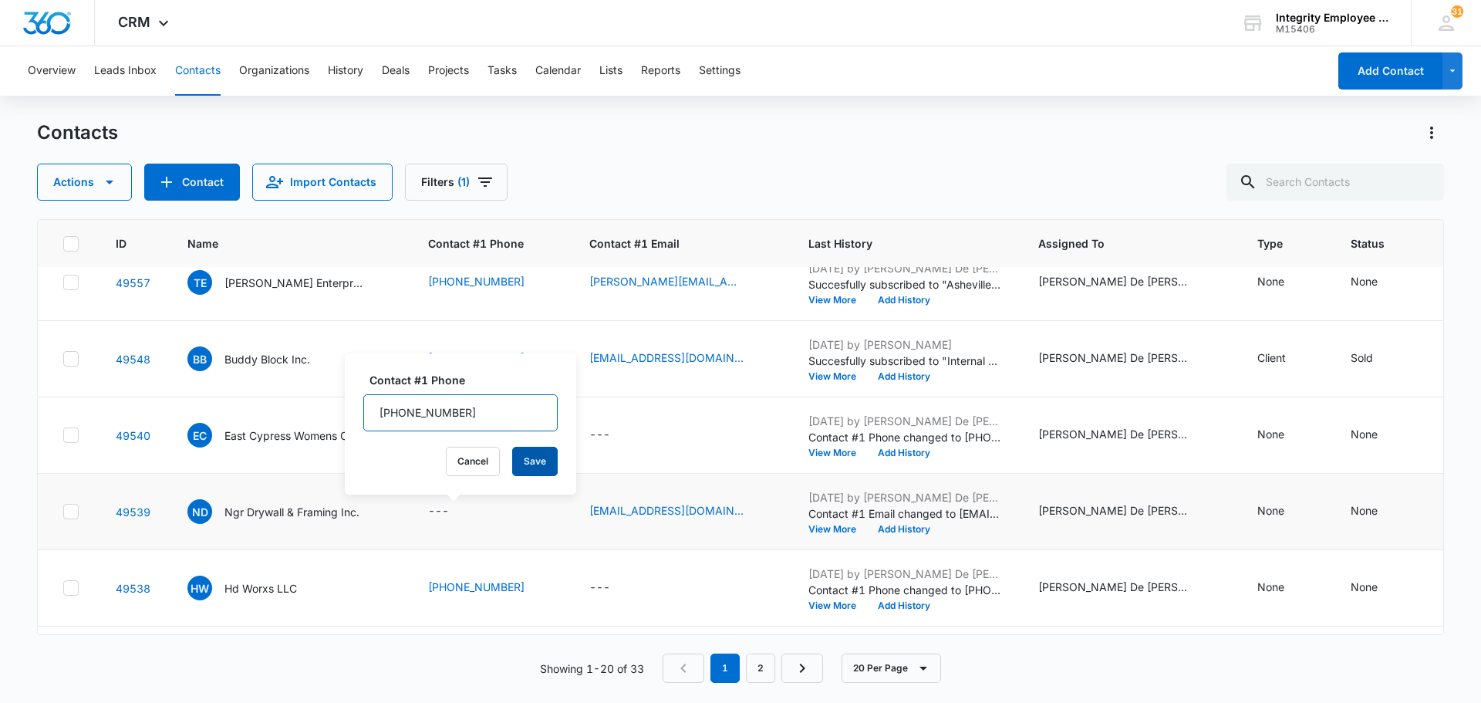
type input "[PHONE_NUMBER]"
click at [522, 466] on button "Save" at bounding box center [535, 461] width 46 height 29
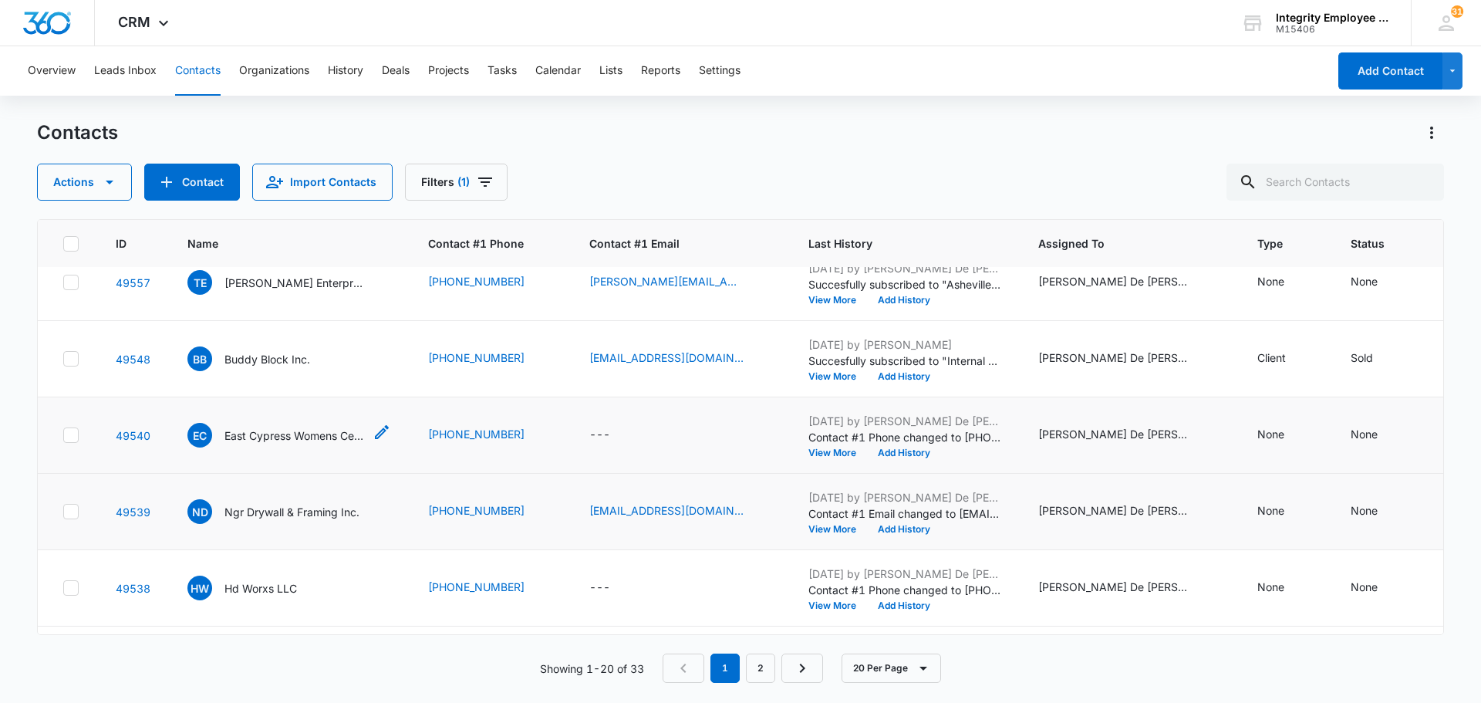
click at [295, 437] on p "East Cypress Womens Center IN" at bounding box center [293, 435] width 139 height 16
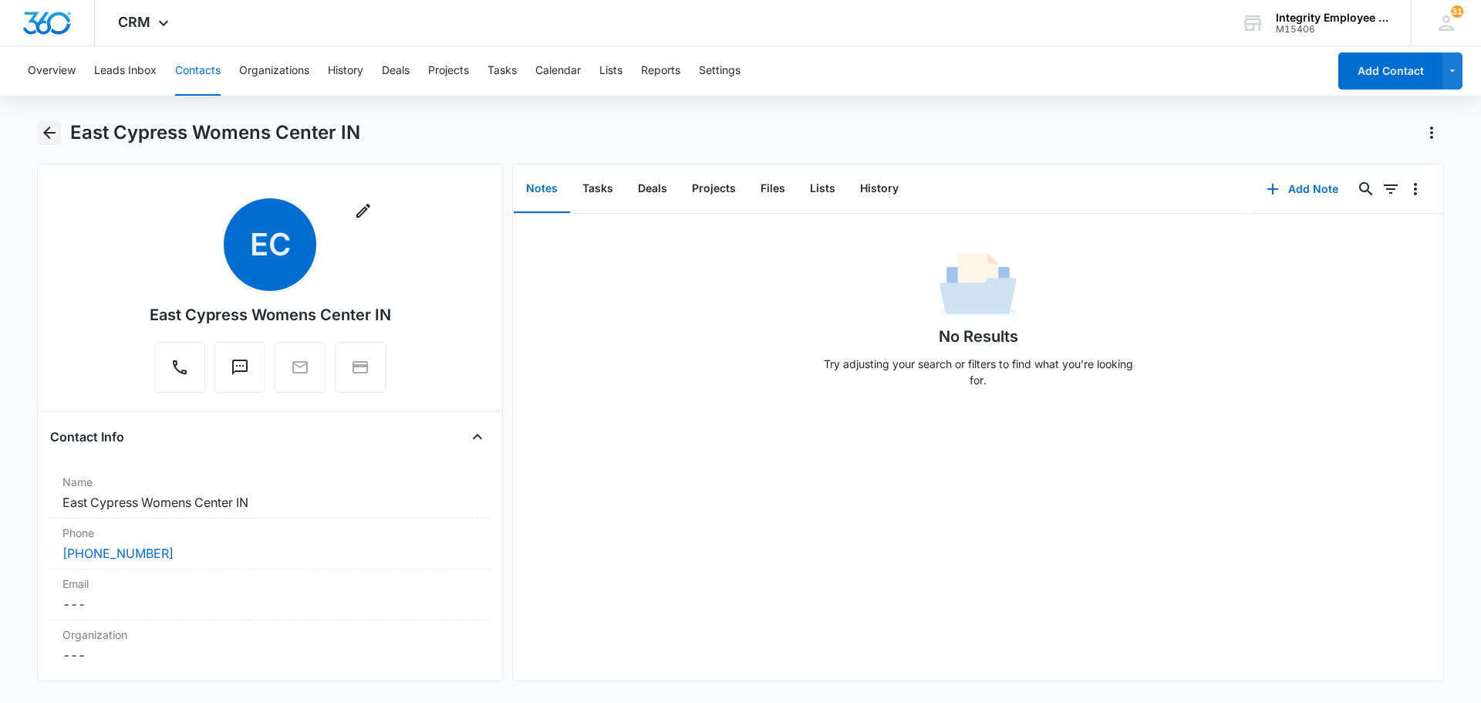
click at [43, 131] on icon "Back" at bounding box center [49, 132] width 19 height 19
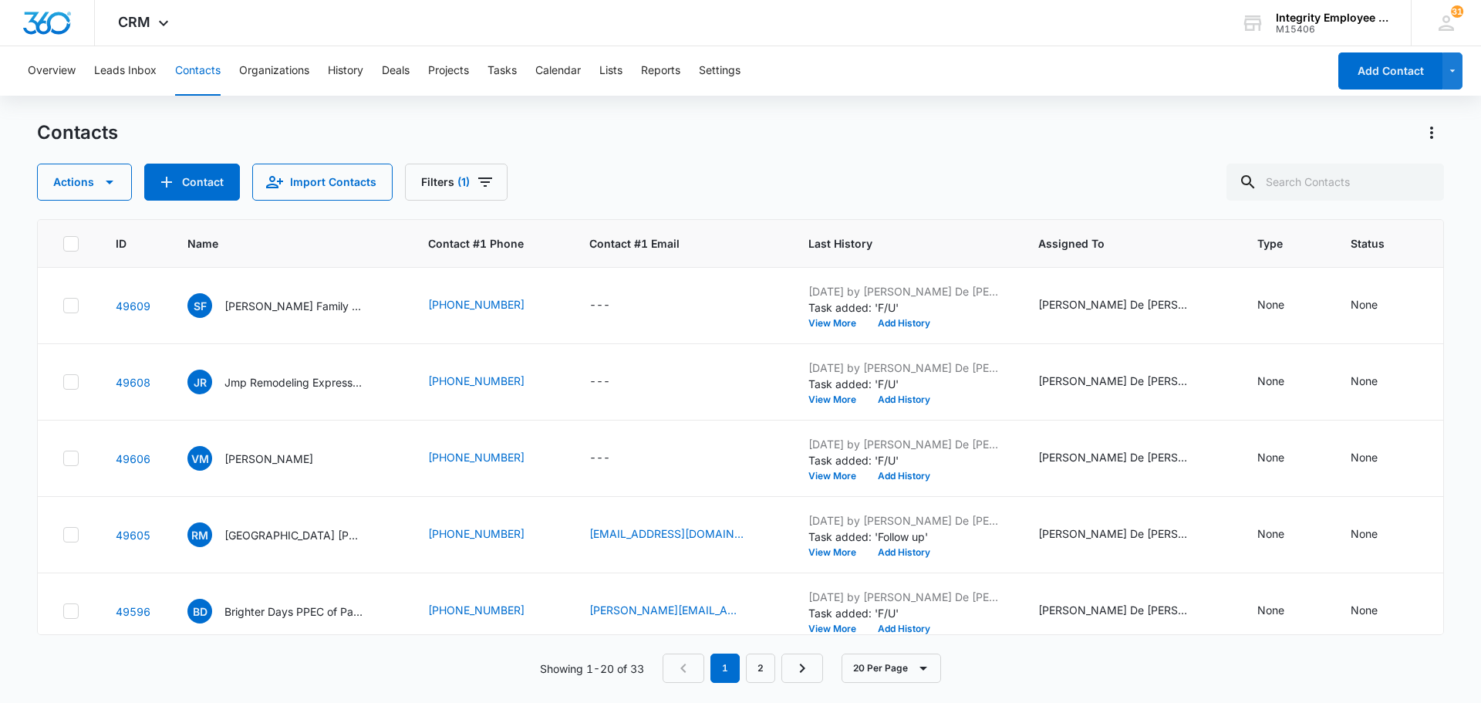
scroll to position [863, 0]
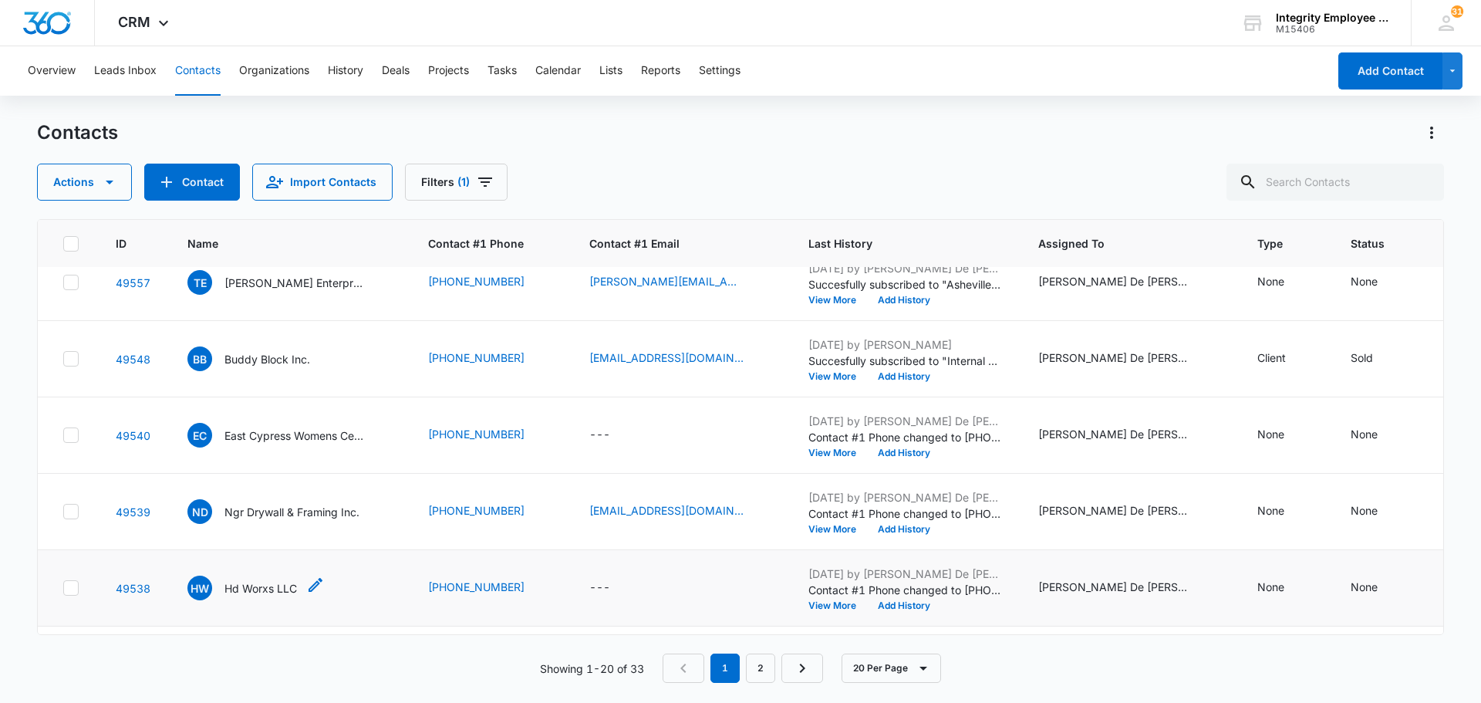
click at [229, 588] on p "Hd Worxs LLC" at bounding box center [260, 588] width 73 height 16
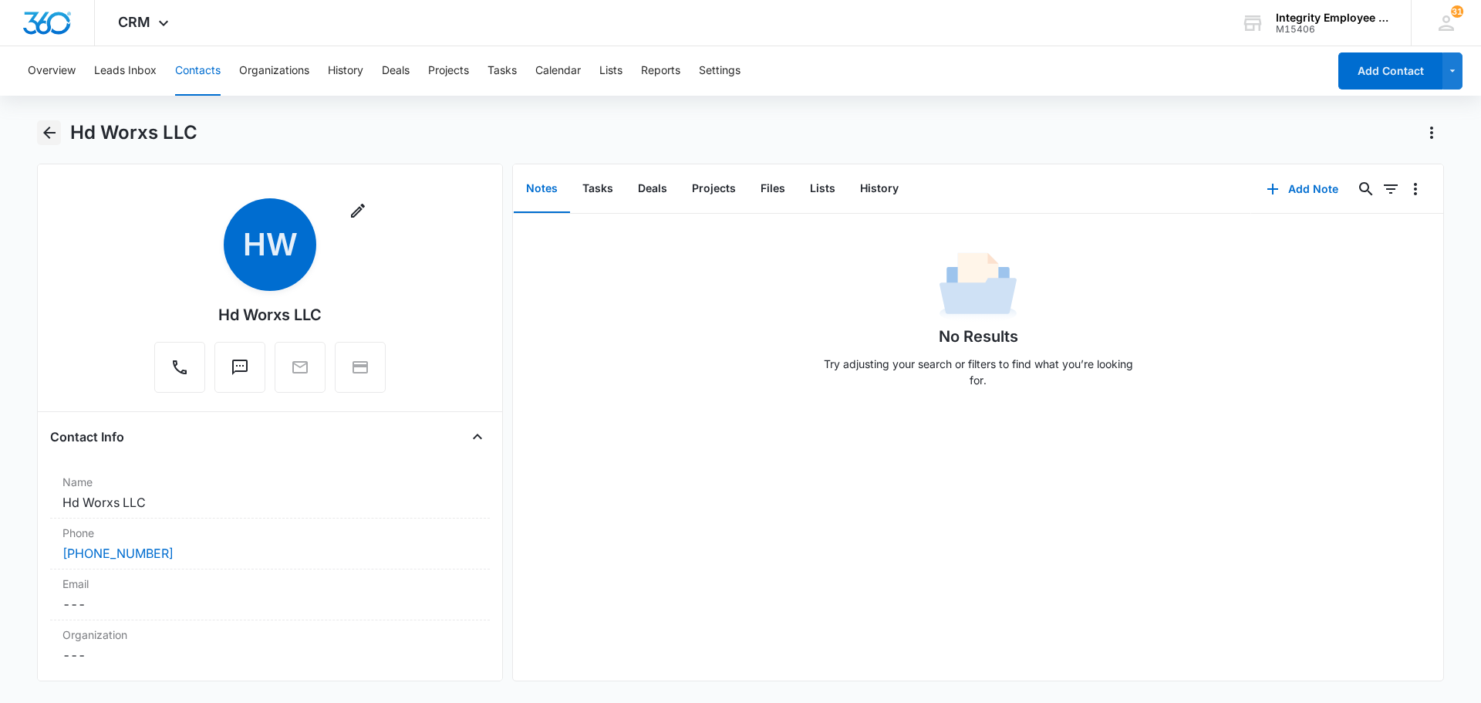
click at [46, 134] on icon "Back" at bounding box center [49, 133] width 12 height 12
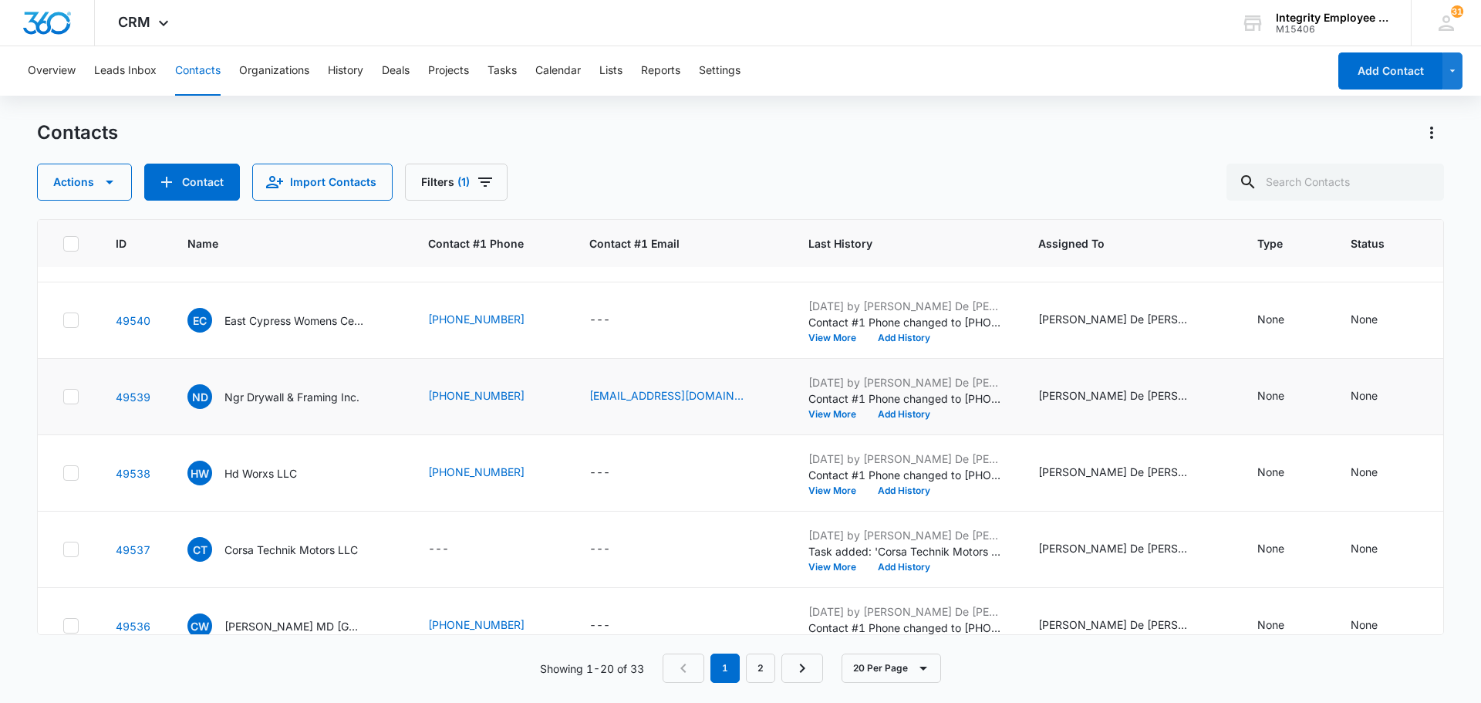
scroll to position [1018, 0]
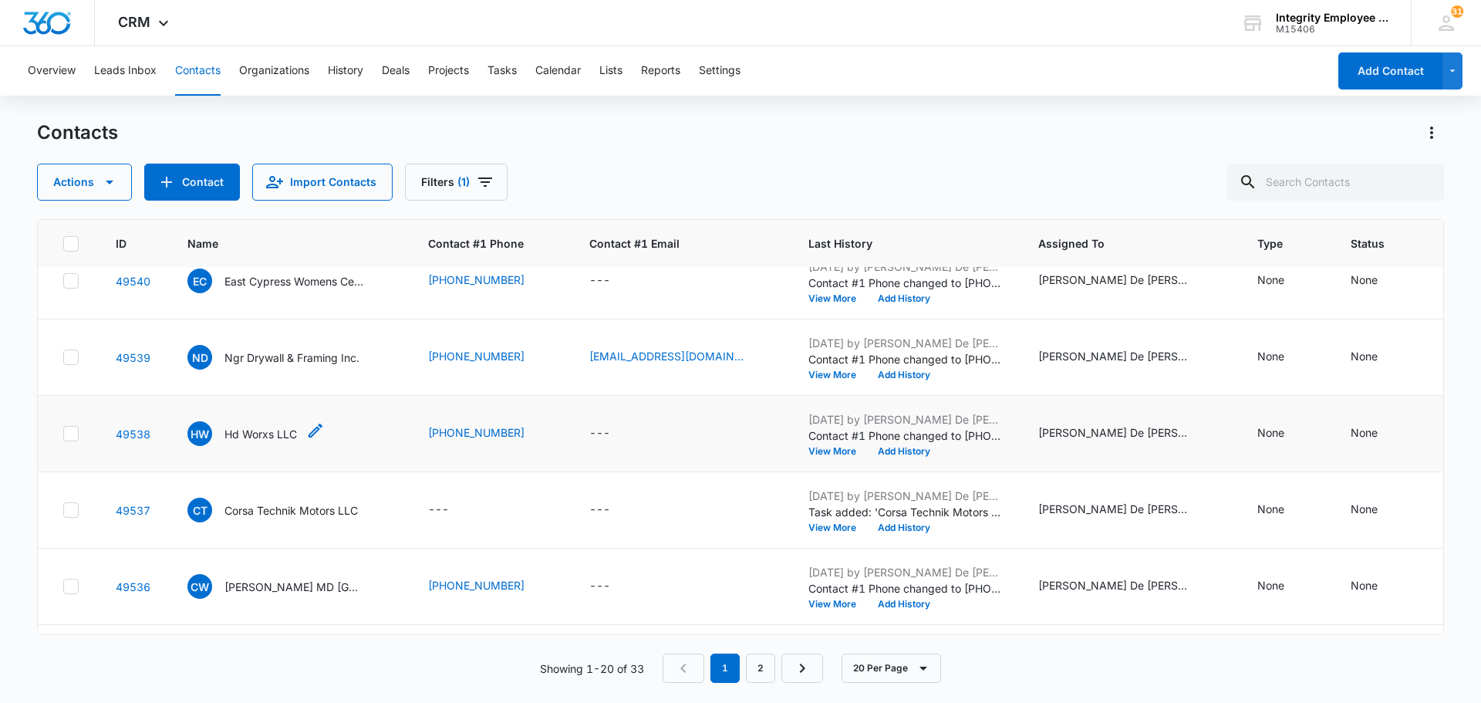
click at [277, 434] on p "Hd Worxs LLC" at bounding box center [260, 434] width 73 height 16
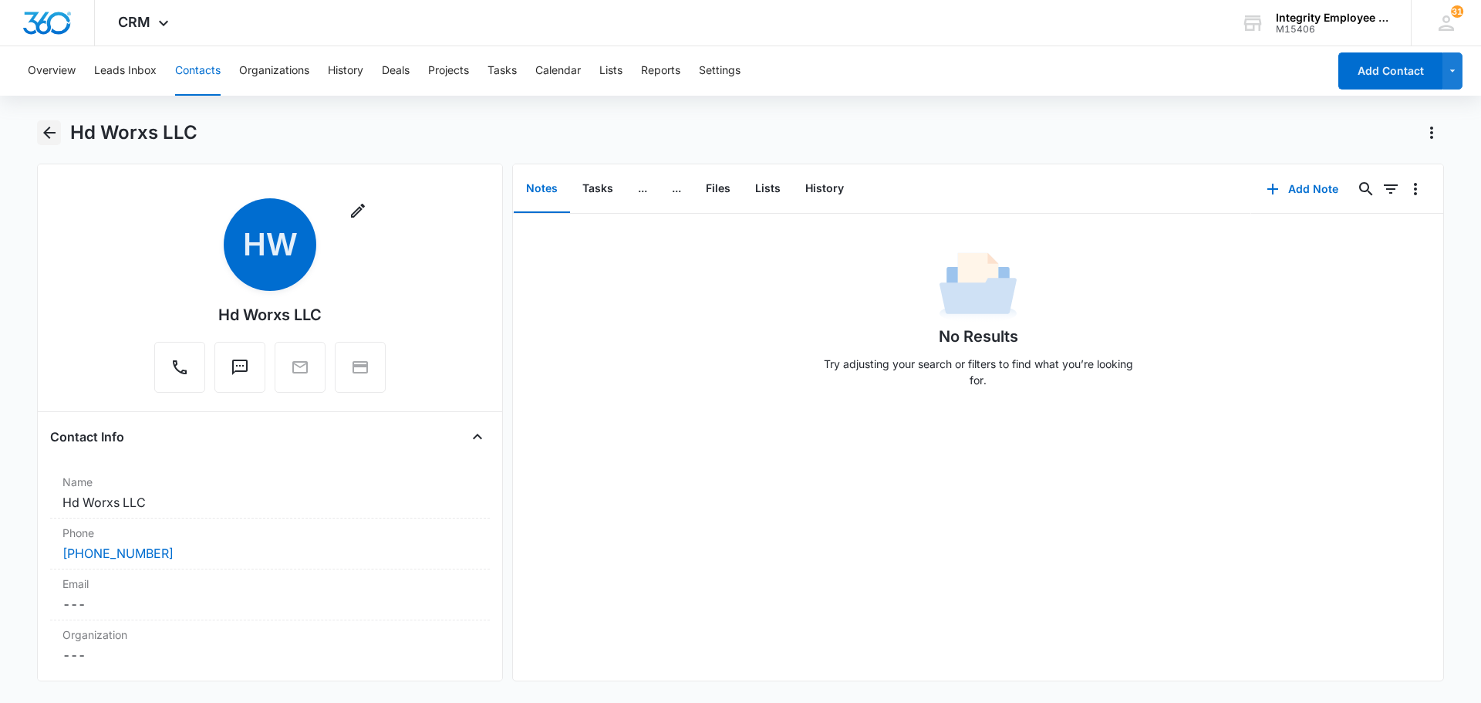
click at [42, 128] on icon "Back" at bounding box center [49, 132] width 19 height 19
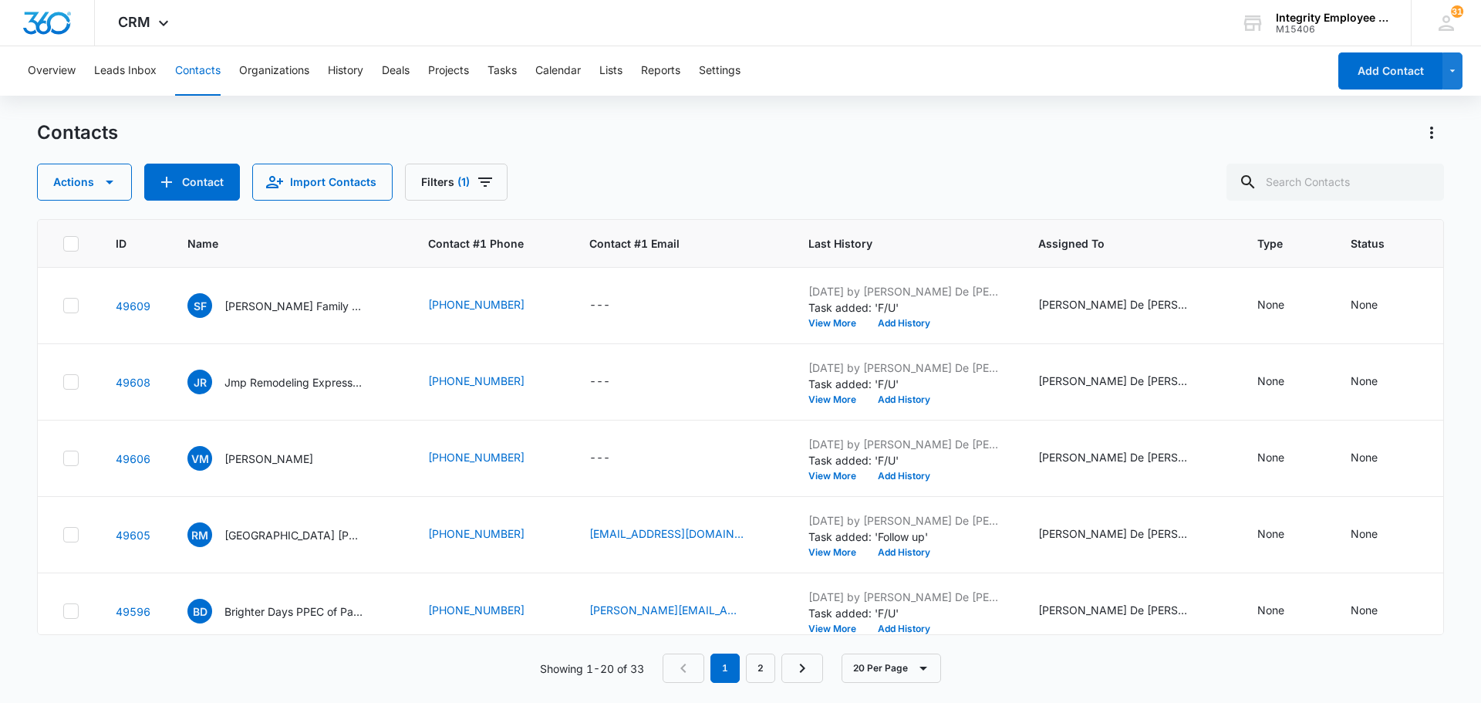
scroll to position [1018, 0]
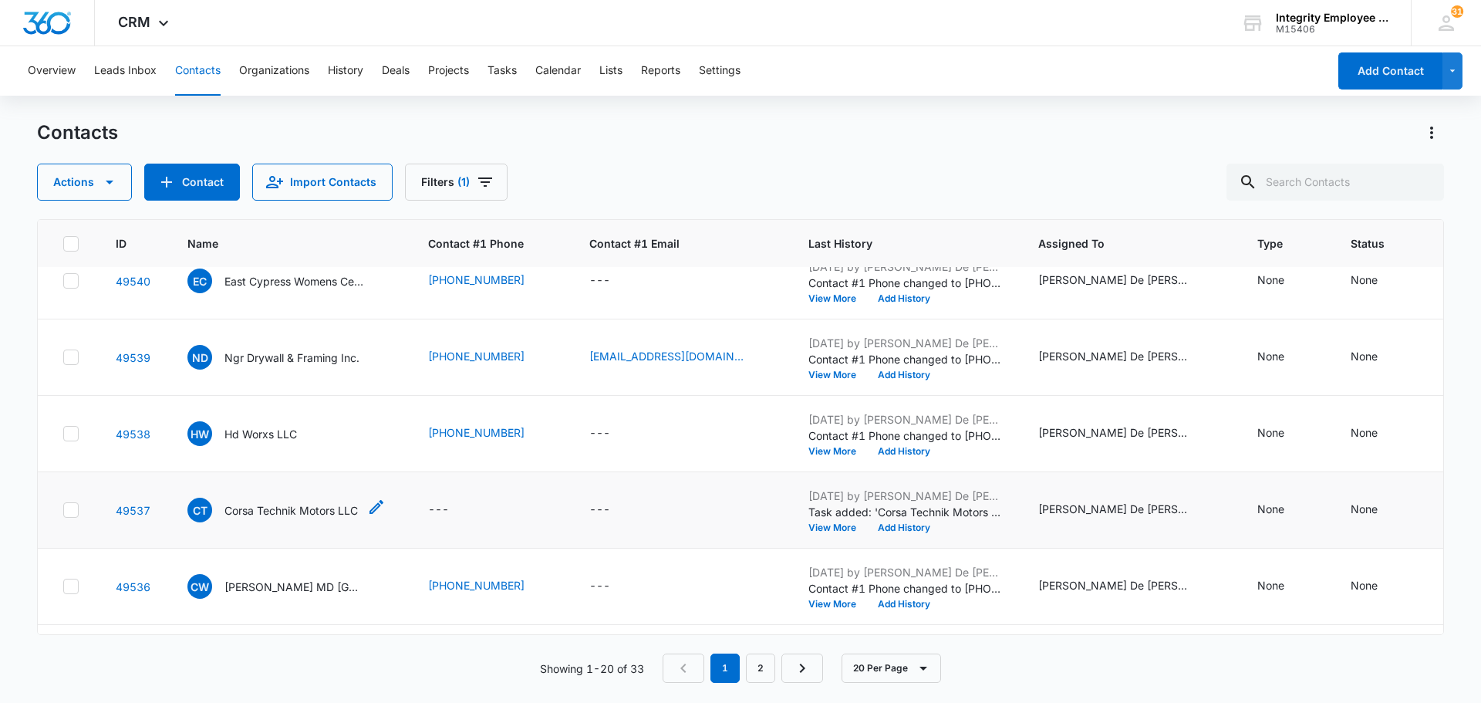
click at [229, 502] on p "Corsa Technik Motors LLC" at bounding box center [290, 510] width 133 height 16
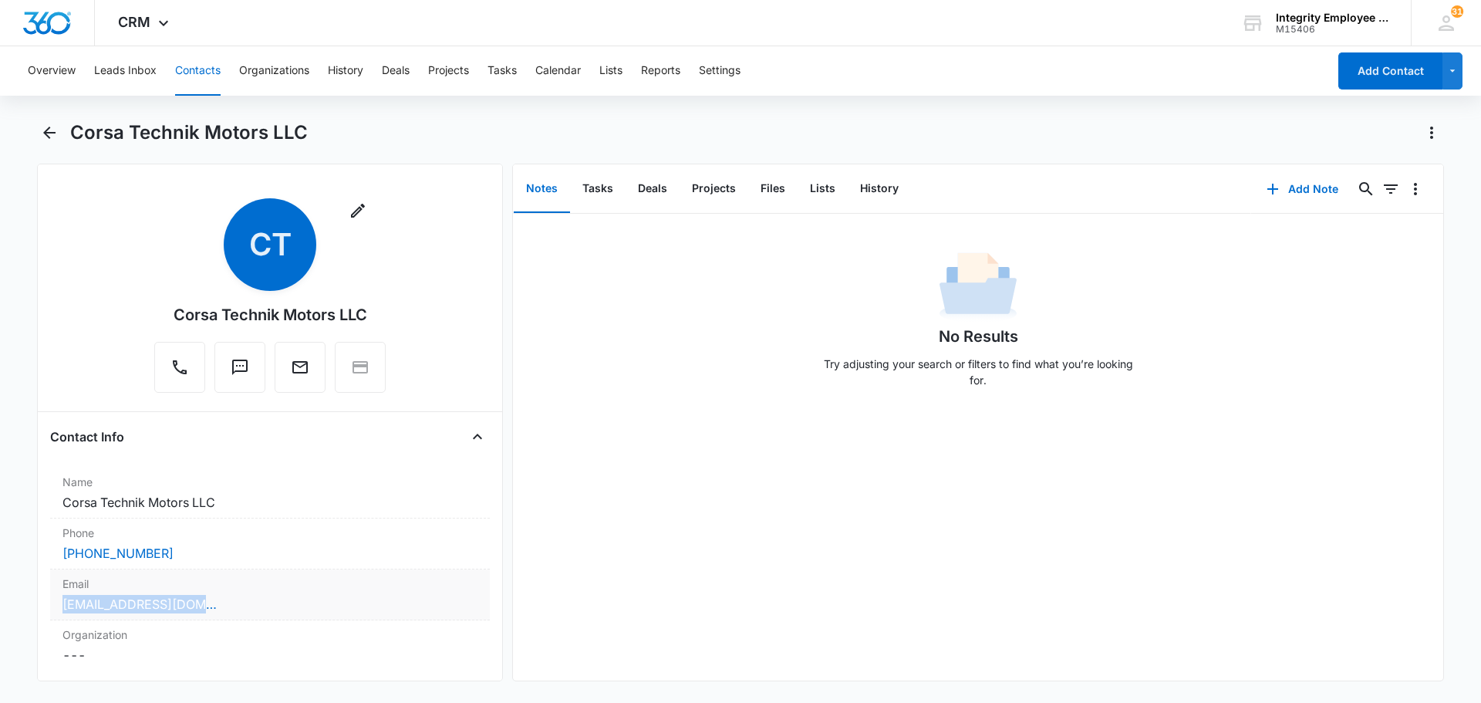
drag, startPoint x: 230, startPoint y: 605, endPoint x: 54, endPoint y: 615, distance: 176.2
click at [54, 615] on div "Email Cancel Save Changes corsatechnik@gmail.com" at bounding box center [270, 594] width 440 height 51
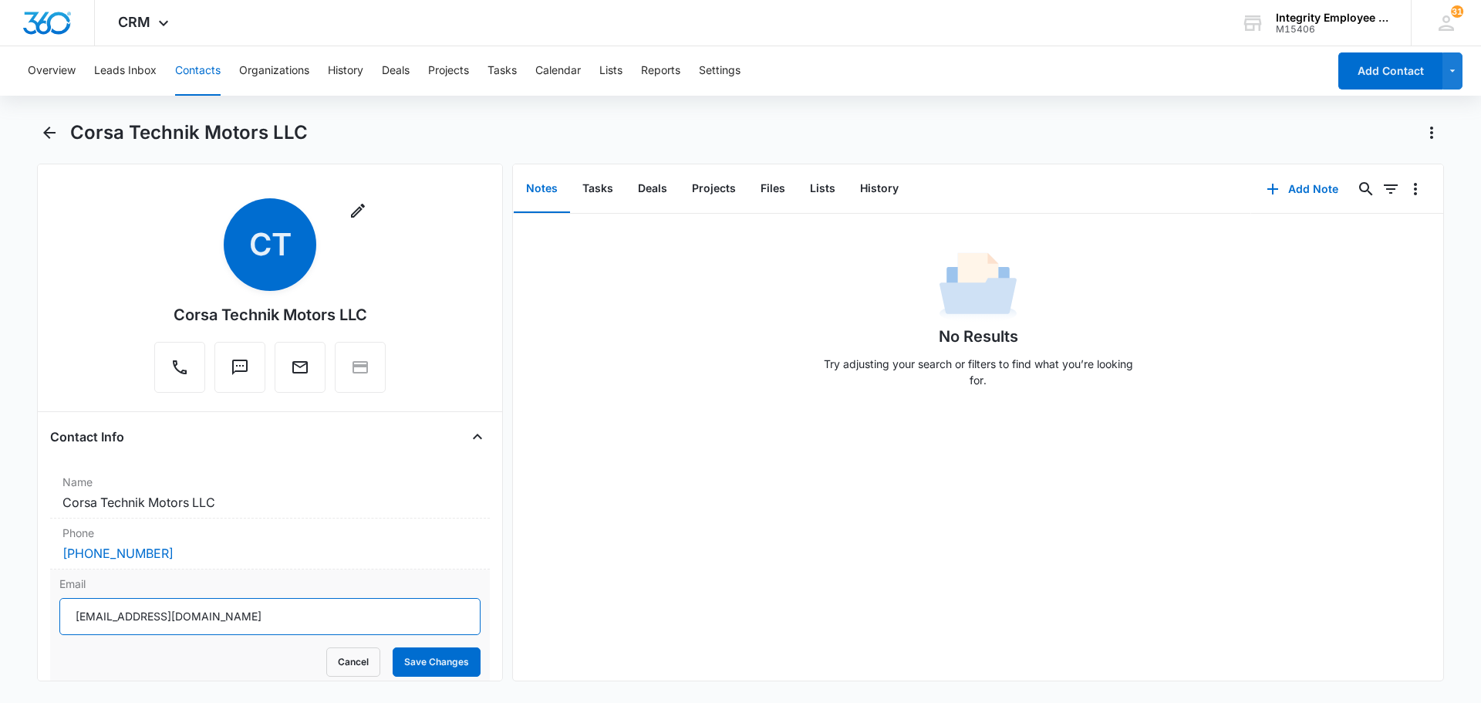
drag, startPoint x: 211, startPoint y: 619, endPoint x: 70, endPoint y: 623, distance: 141.2
click at [70, 623] on input "[EMAIL_ADDRESS][DOMAIN_NAME]" at bounding box center [269, 616] width 421 height 37
click at [43, 129] on icon "Back" at bounding box center [49, 132] width 19 height 19
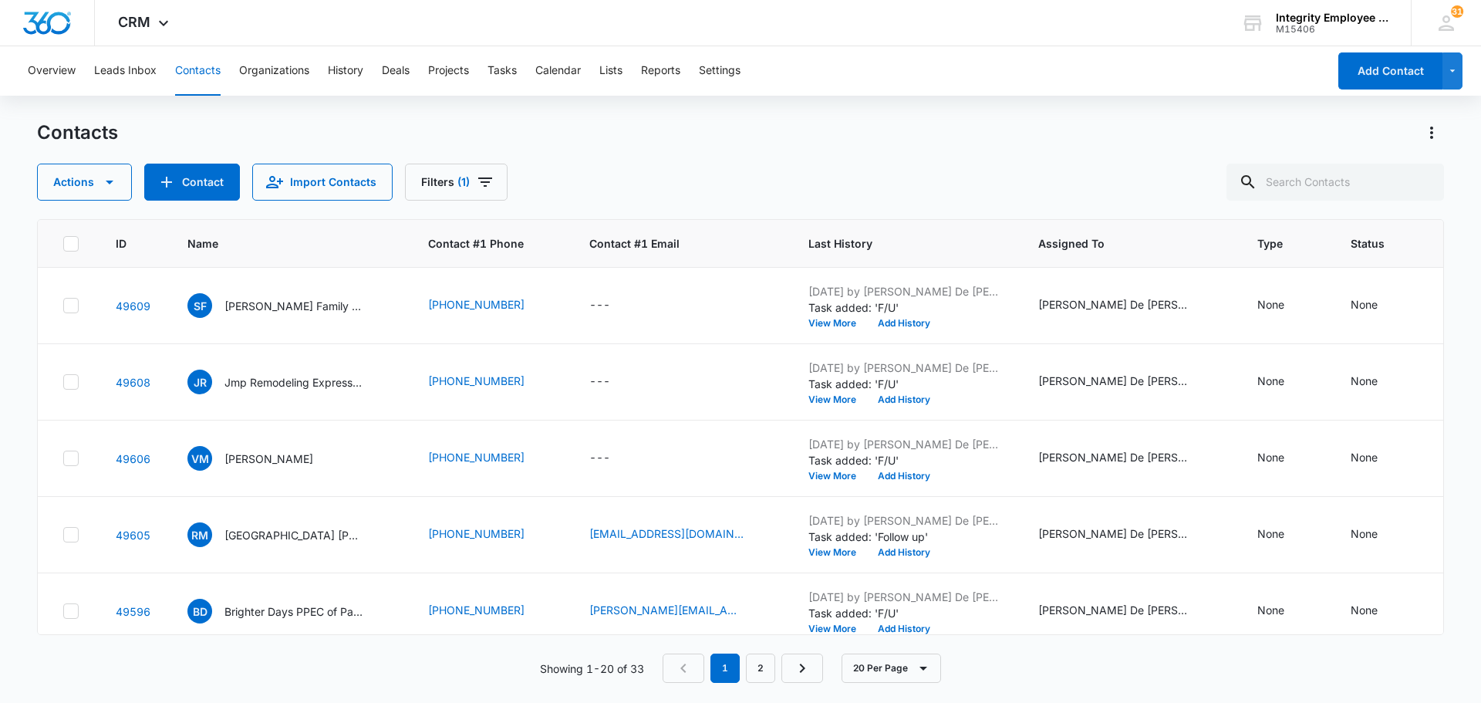
scroll to position [1018, 0]
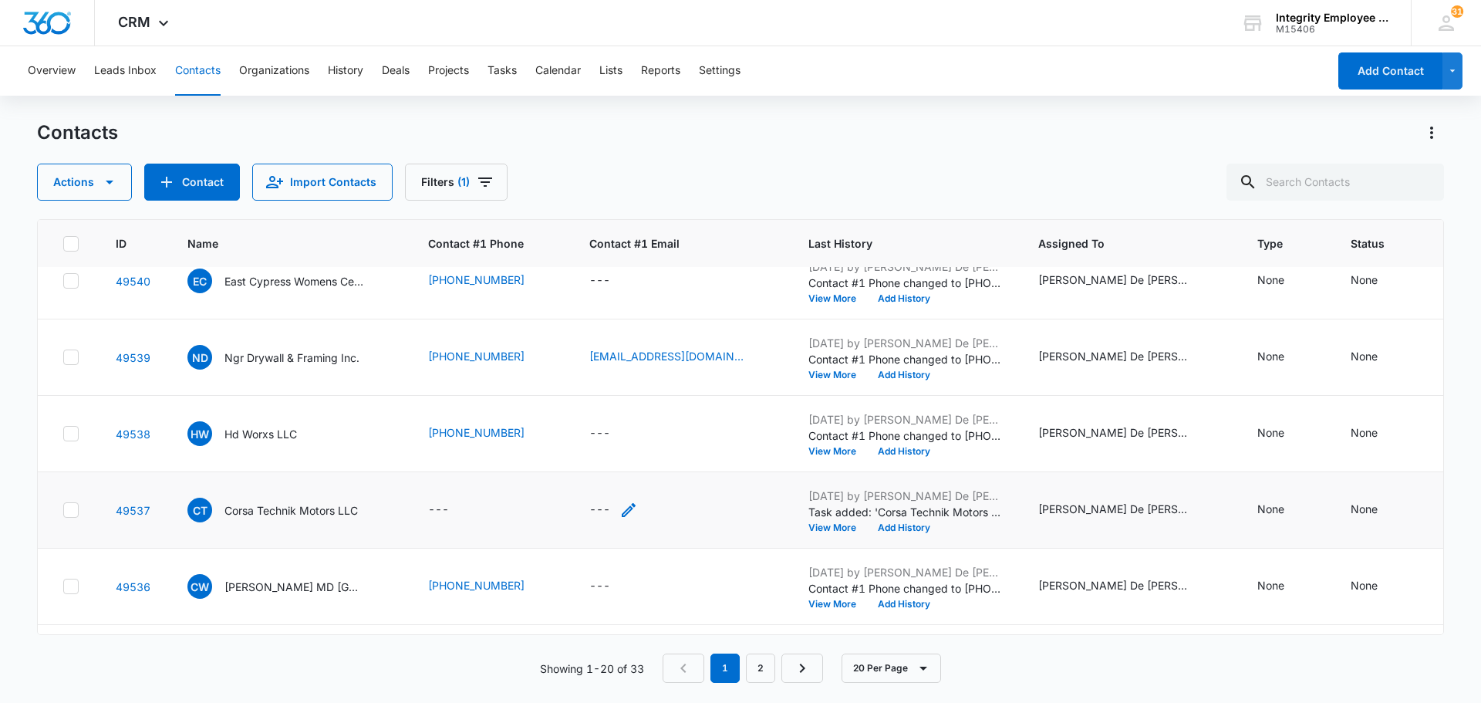
click at [593, 511] on div "---" at bounding box center [599, 510] width 21 height 19
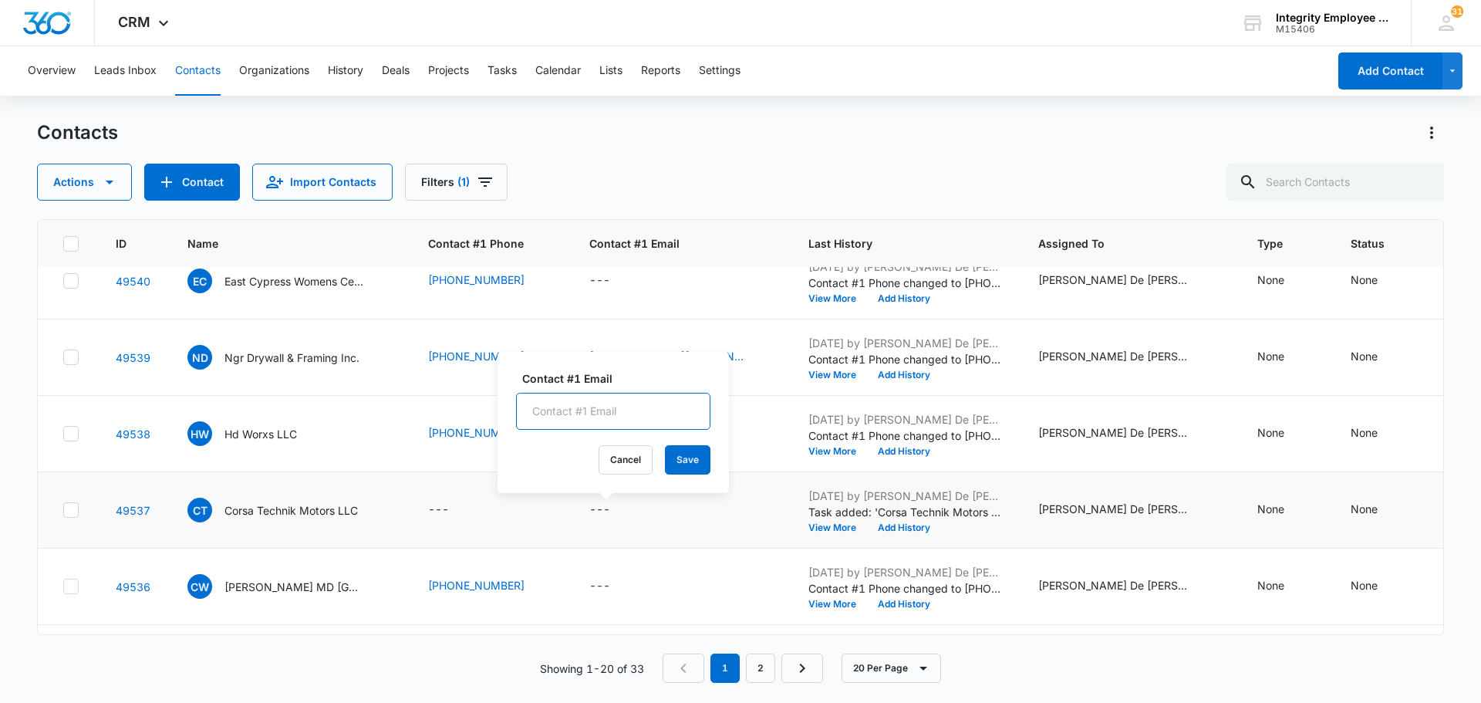
click at [578, 415] on input "Contact #1 Email" at bounding box center [613, 411] width 194 height 37
paste input "[EMAIL_ADDRESS][DOMAIN_NAME]"
type input "[EMAIL_ADDRESS][DOMAIN_NAME]"
click at [690, 461] on button "Save" at bounding box center [688, 459] width 46 height 29
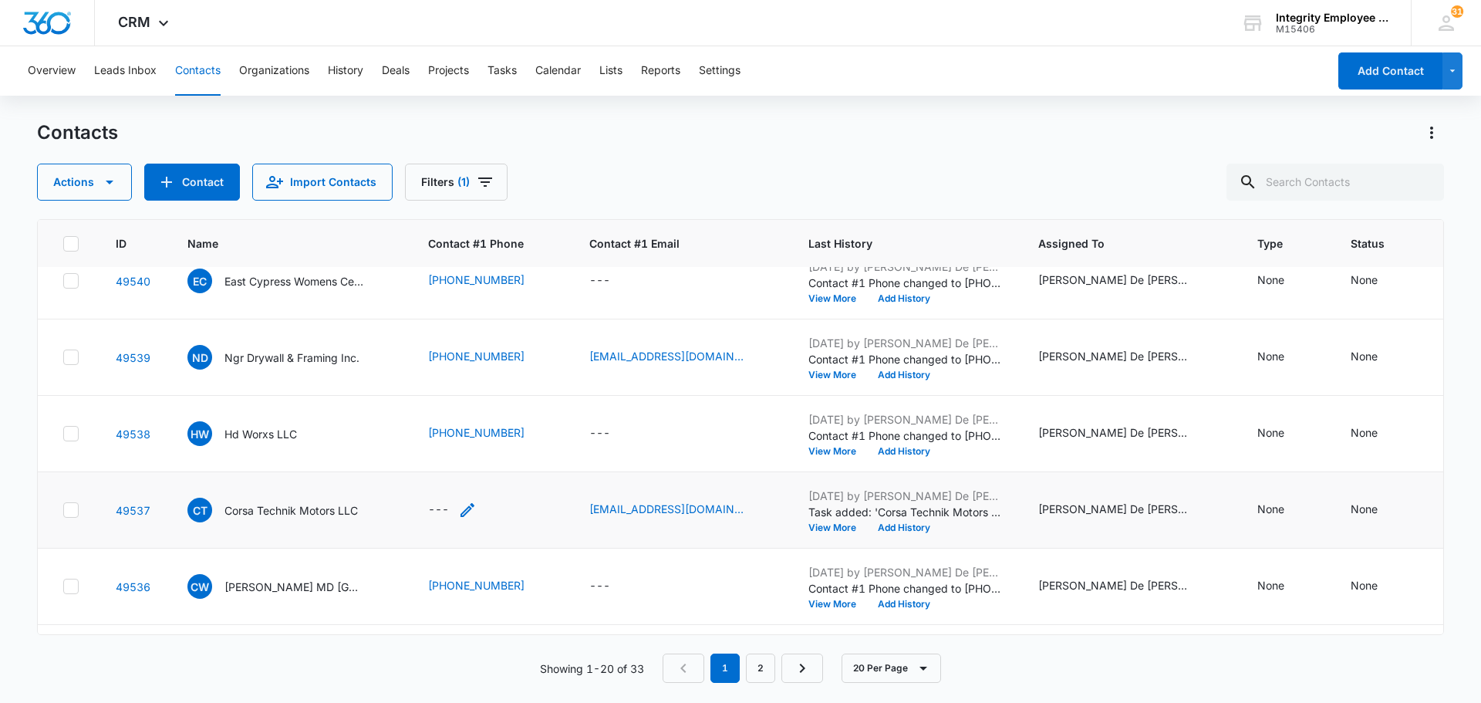
click at [444, 514] on div "---" at bounding box center [438, 510] width 21 height 19
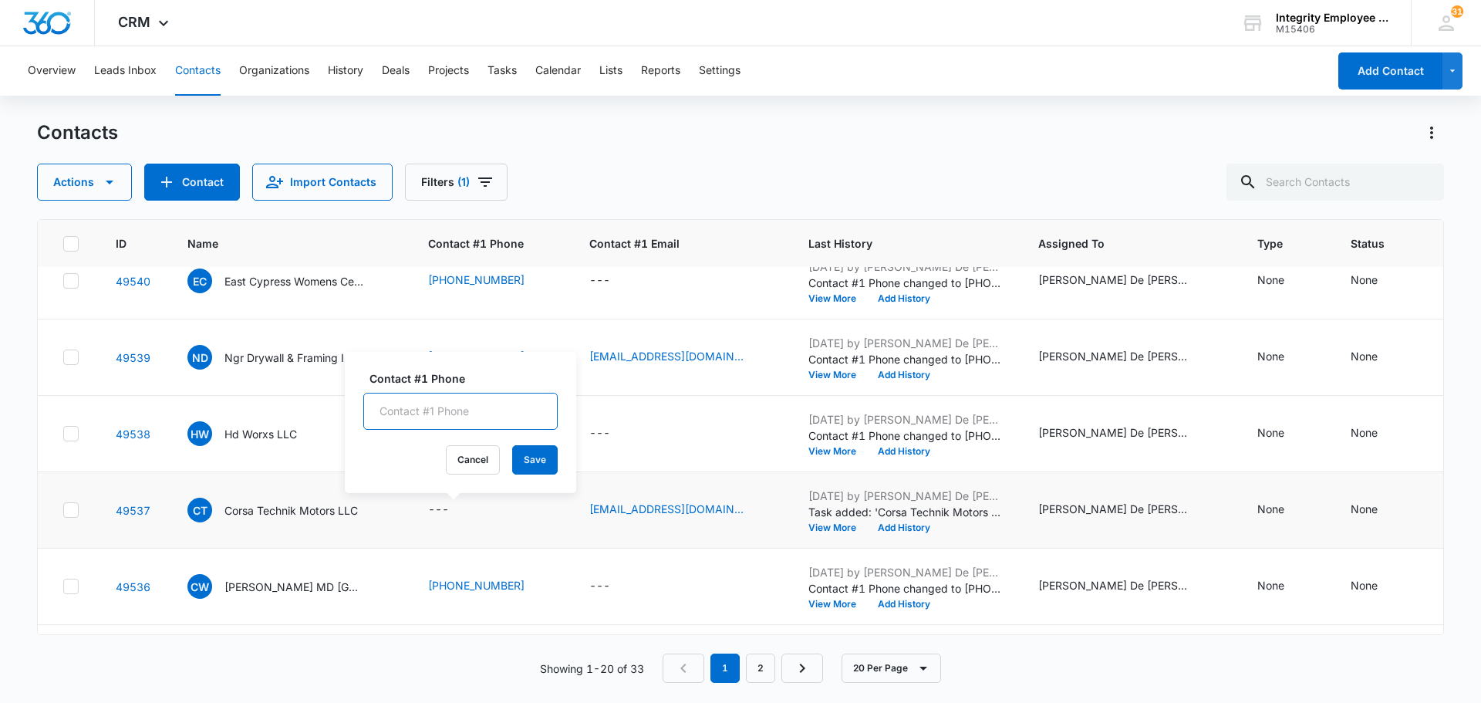
click at [413, 410] on input "Contact #1 Phone" at bounding box center [460, 411] width 194 height 37
click at [662, 126] on div "Contacts" at bounding box center [740, 132] width 1407 height 25
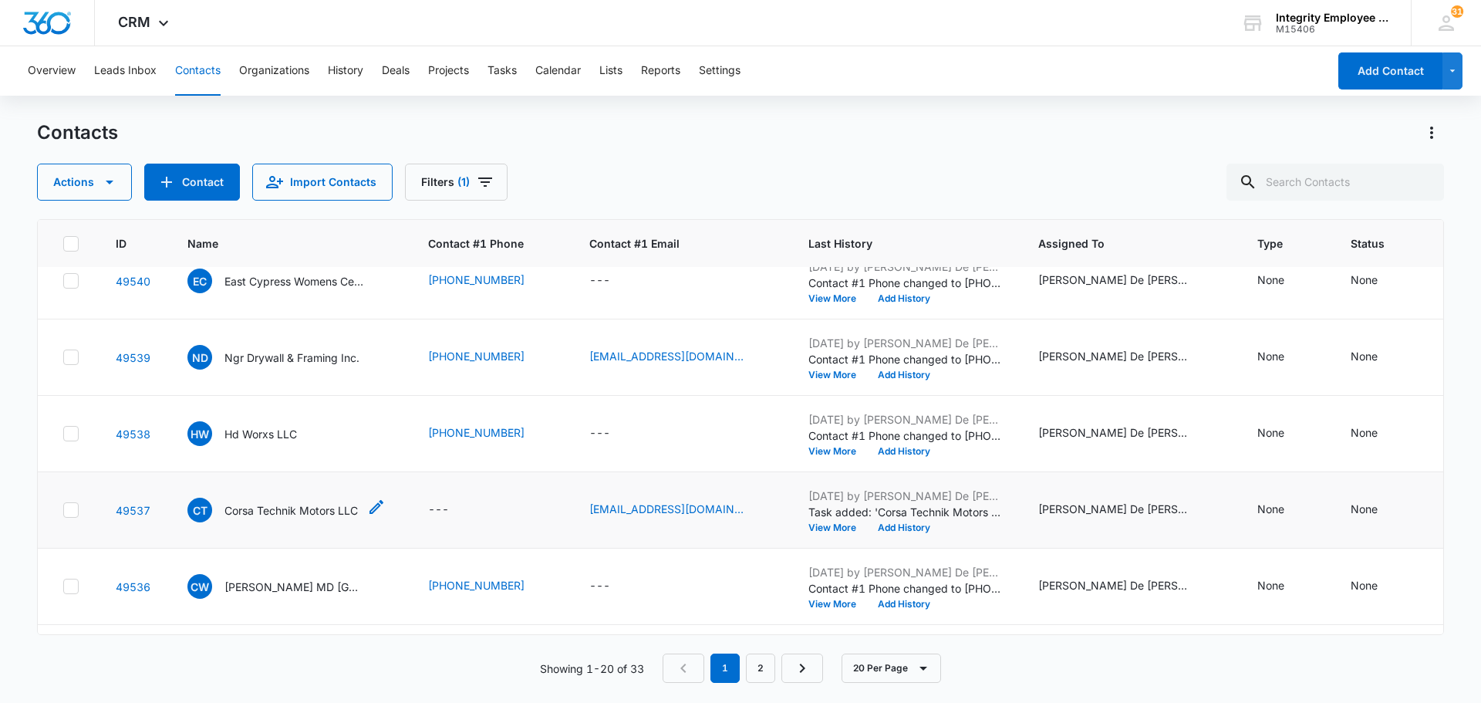
click at [258, 507] on p "Corsa Technik Motors LLC" at bounding box center [290, 510] width 133 height 16
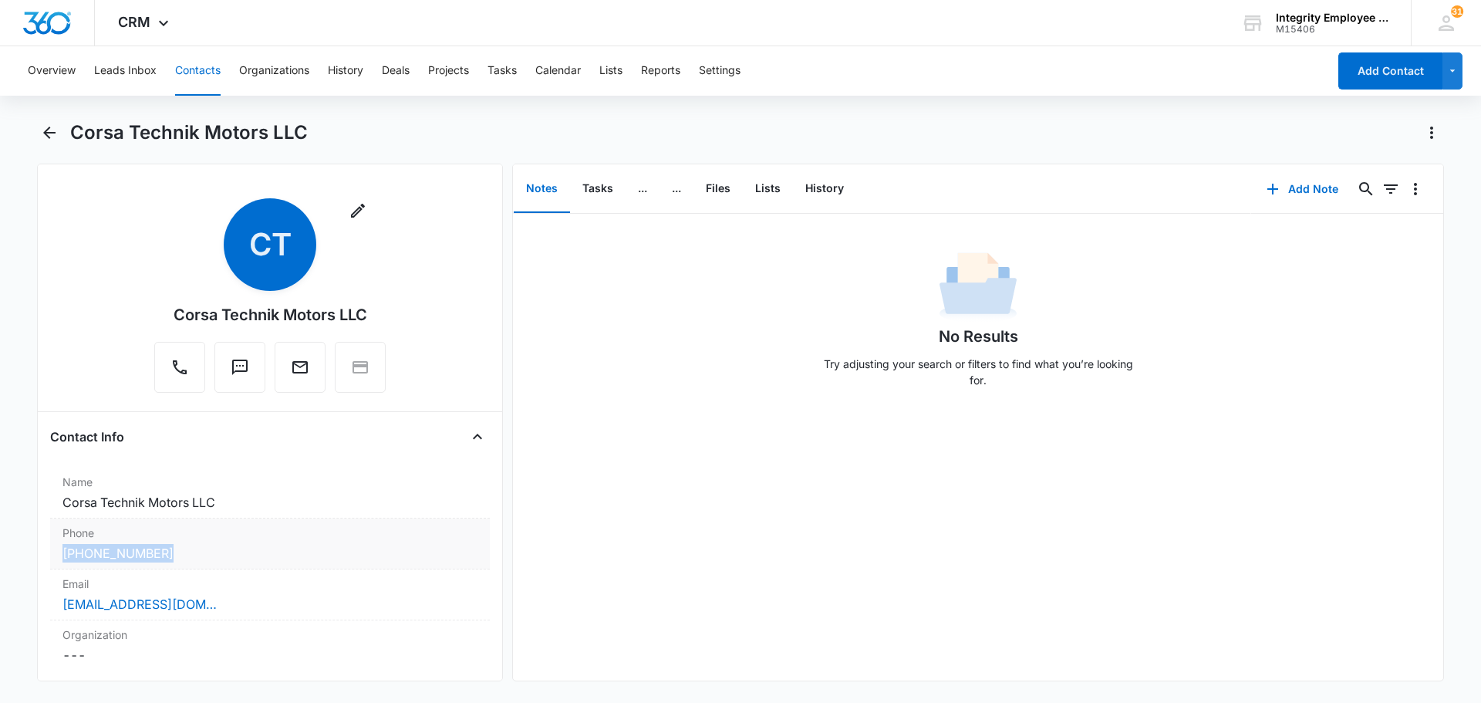
drag, startPoint x: 181, startPoint y: 553, endPoint x: 58, endPoint y: 552, distance: 123.4
click at [58, 552] on div "Phone Cancel Save Changes (754) 202-9616" at bounding box center [270, 543] width 440 height 51
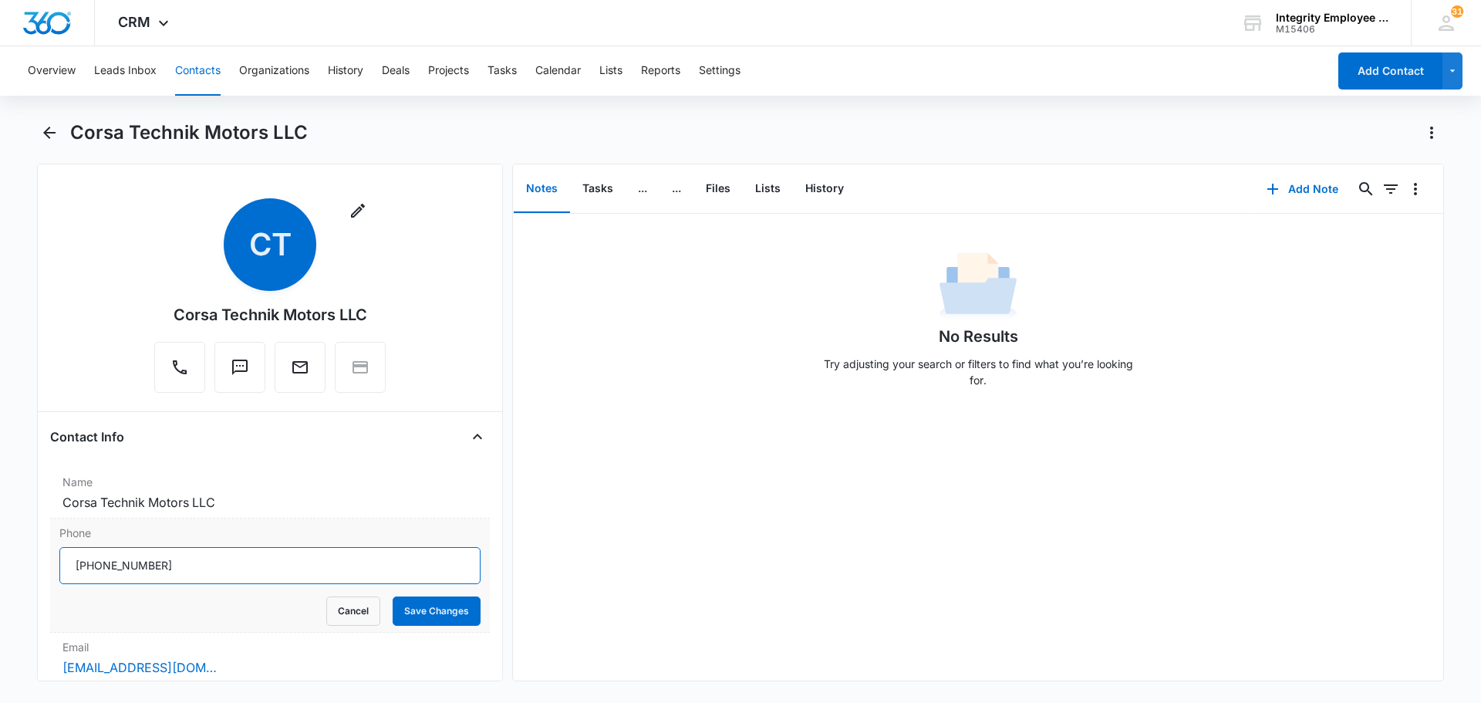
drag, startPoint x: 197, startPoint y: 570, endPoint x: 56, endPoint y: 570, distance: 141.2
click at [56, 570] on div "Phone Cancel Save Changes" at bounding box center [270, 575] width 440 height 114
click at [43, 127] on icon "Back" at bounding box center [49, 132] width 19 height 19
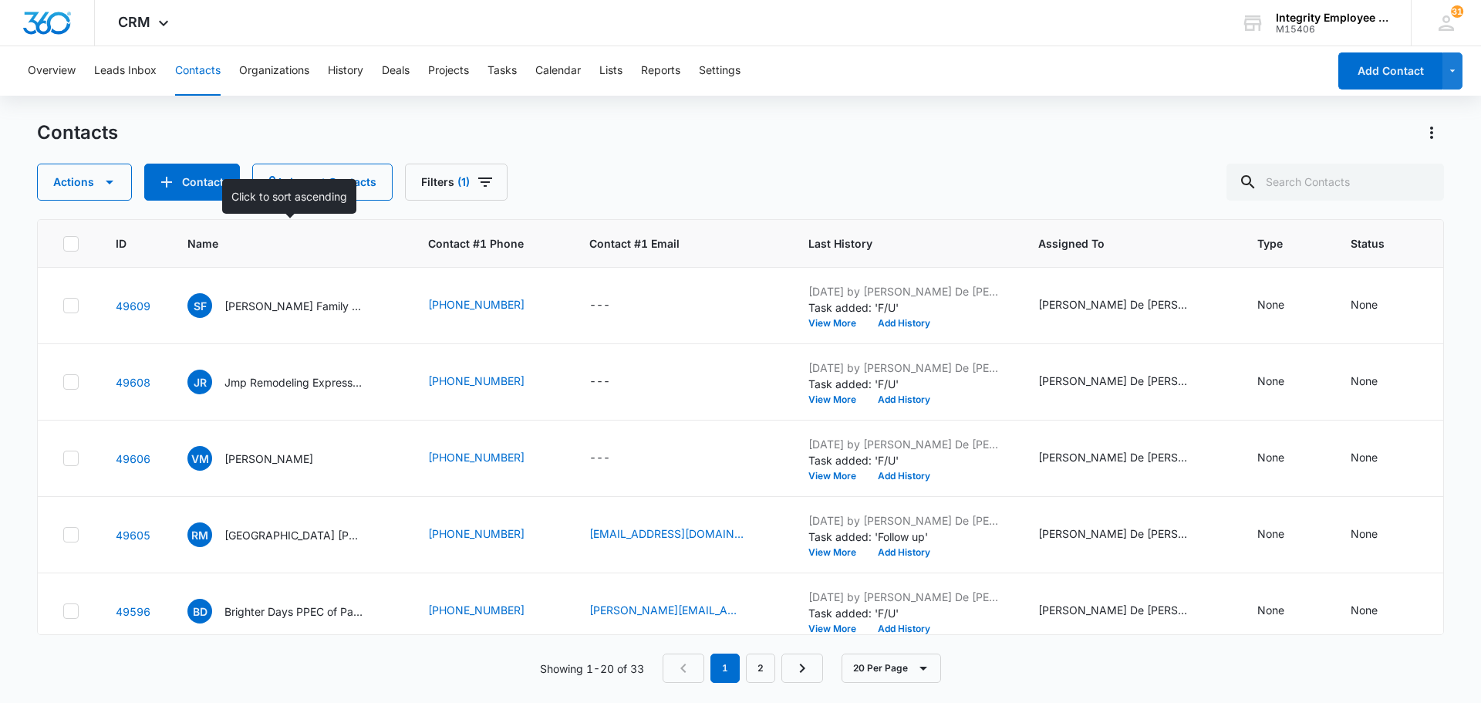
scroll to position [1018, 0]
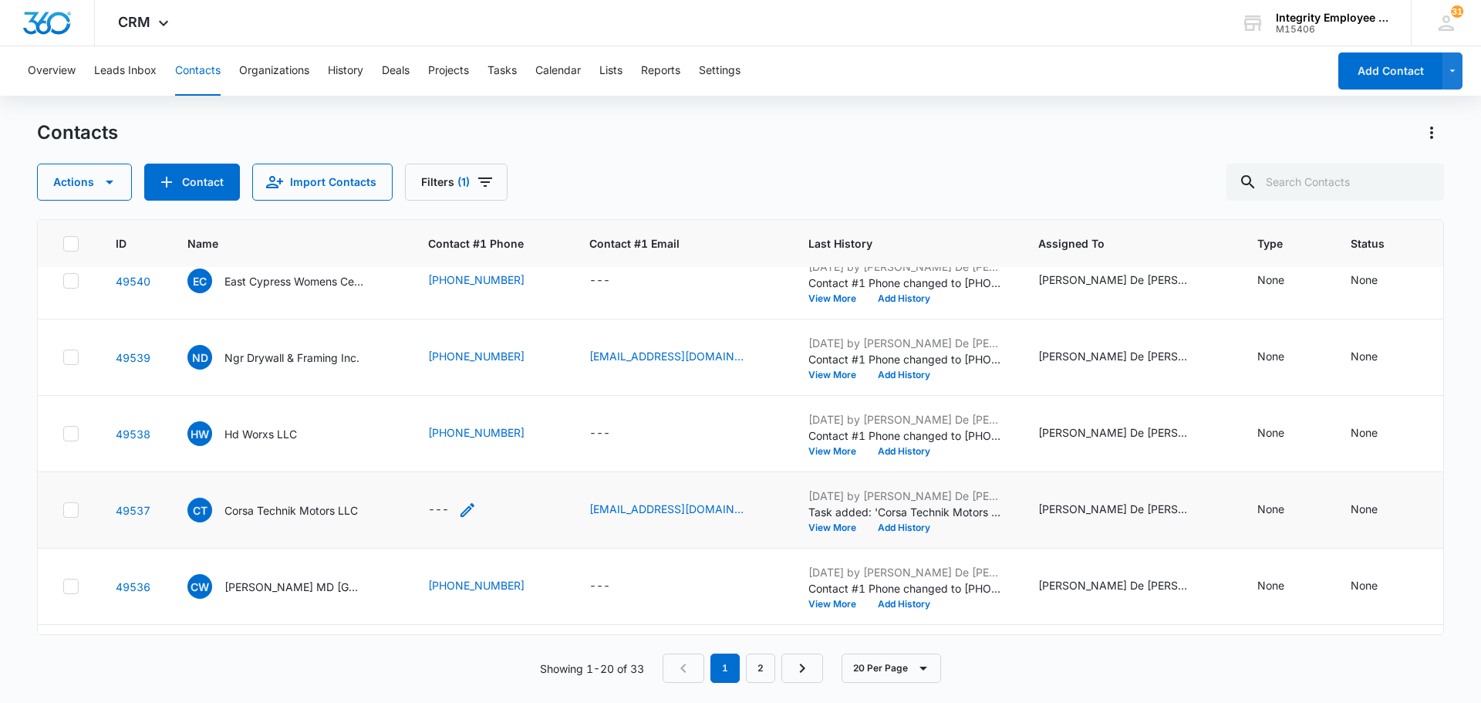
click at [444, 509] on div "---" at bounding box center [438, 510] width 21 height 19
click at [437, 508] on div "---" at bounding box center [438, 510] width 21 height 19
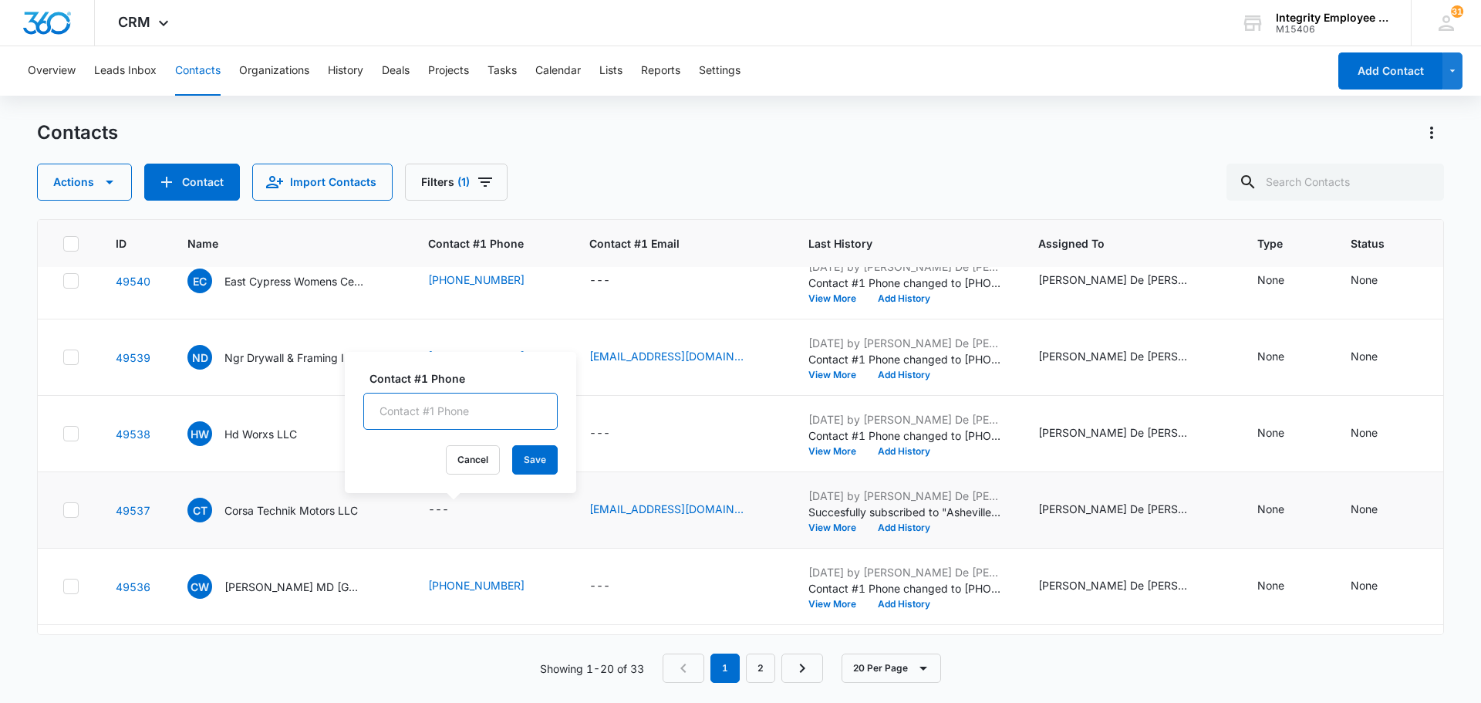
click at [397, 410] on input "Contact #1 Phone" at bounding box center [460, 411] width 194 height 37
paste input "[PHONE_NUMBER]"
type input "[PHONE_NUMBER]"
click at [535, 447] on button "Save" at bounding box center [535, 459] width 46 height 29
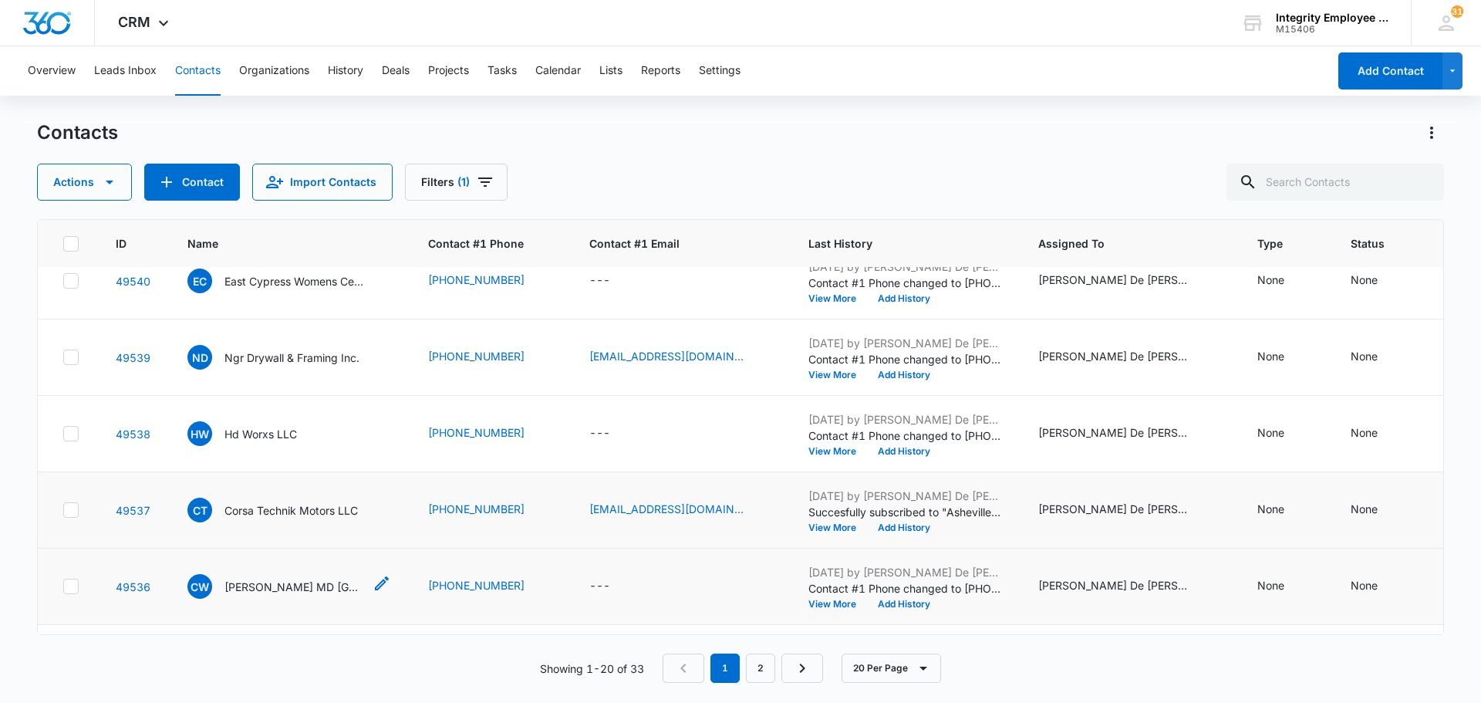
click at [205, 590] on span "CW" at bounding box center [199, 586] width 25 height 25
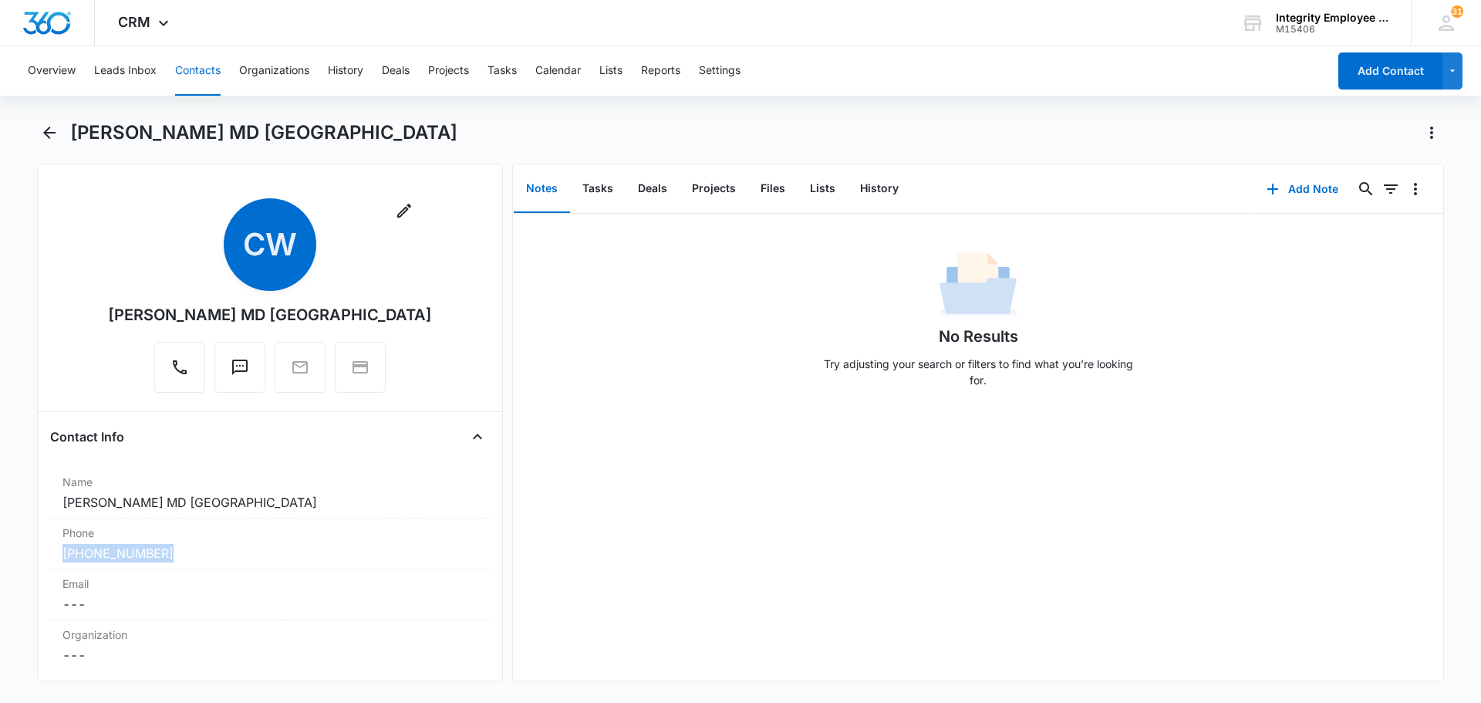
drag, startPoint x: 190, startPoint y: 550, endPoint x: 22, endPoint y: 549, distance: 167.4
click at [22, 549] on main "Clifford W. Lober MD PA Remove CW Clifford W. Lober MD PA Contact Info Name Can…" at bounding box center [740, 409] width 1481 height 579
drag, startPoint x: 82, startPoint y: 539, endPoint x: 655, endPoint y: 484, distance: 575.8
click at [655, 484] on div "No Results Try adjusting your search or filters to find what you’re looking for." at bounding box center [978, 447] width 930 height 467
drag, startPoint x: 194, startPoint y: 563, endPoint x: 61, endPoint y: 553, distance: 133.8
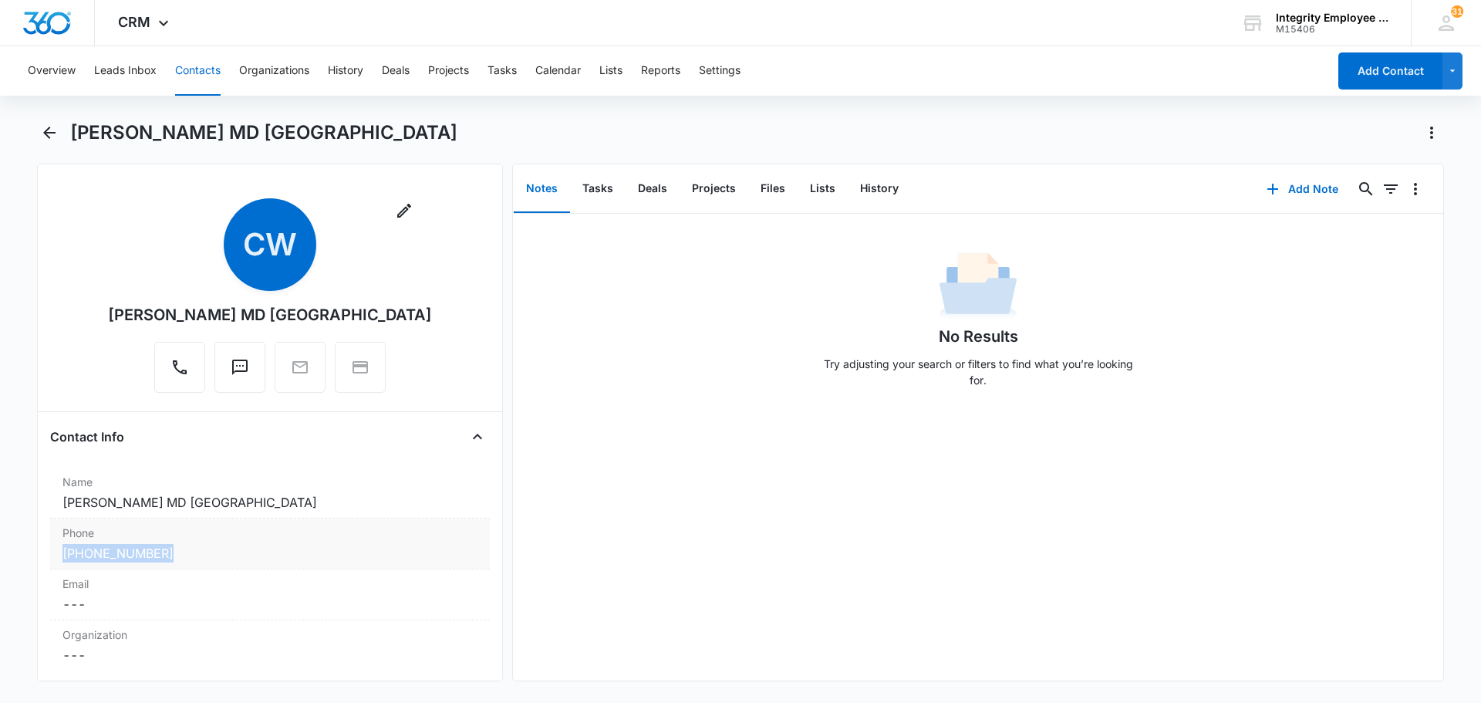
click at [61, 553] on div "Phone Cancel Save Changes (407) 846-7166" at bounding box center [270, 543] width 440 height 51
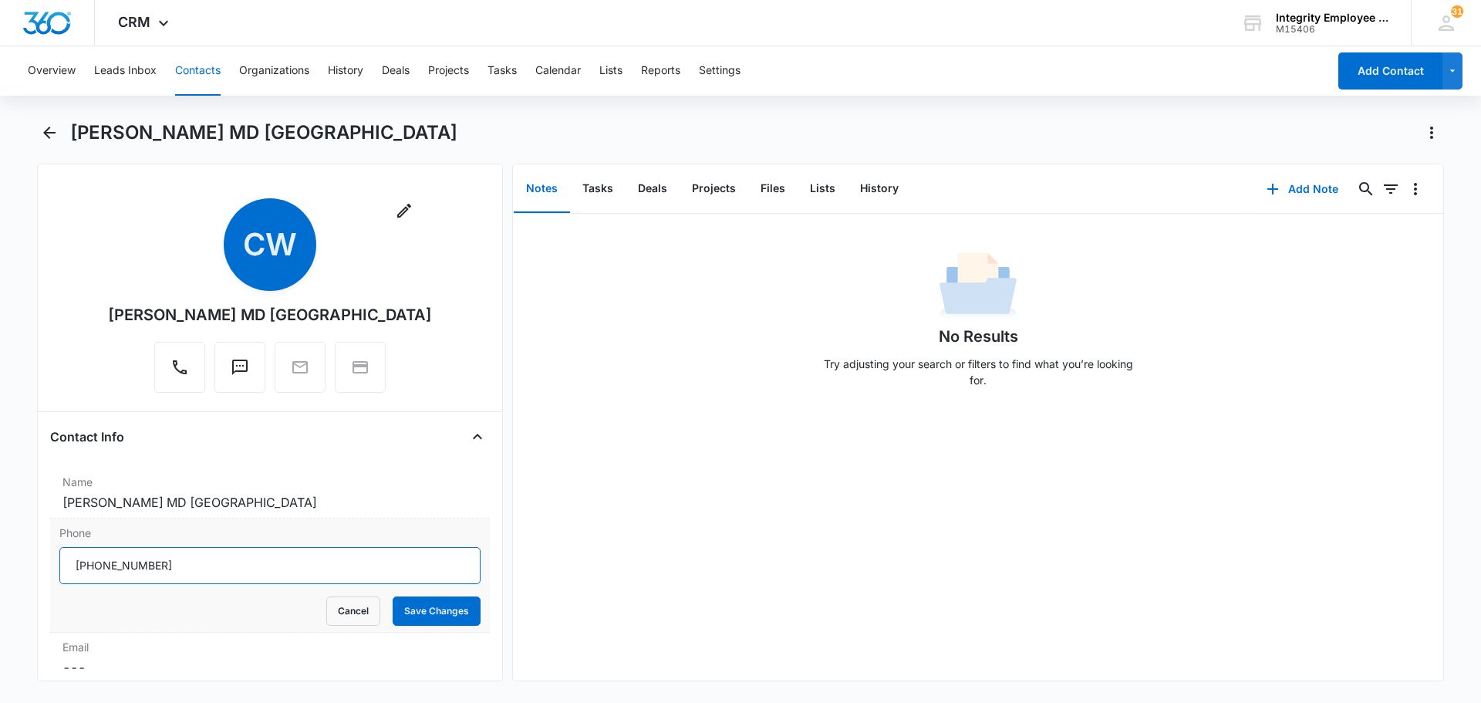
drag, startPoint x: 164, startPoint y: 571, endPoint x: 62, endPoint y: 565, distance: 101.2
click at [62, 565] on input "Phone" at bounding box center [269, 565] width 421 height 37
click at [50, 128] on icon "Back" at bounding box center [49, 132] width 19 height 19
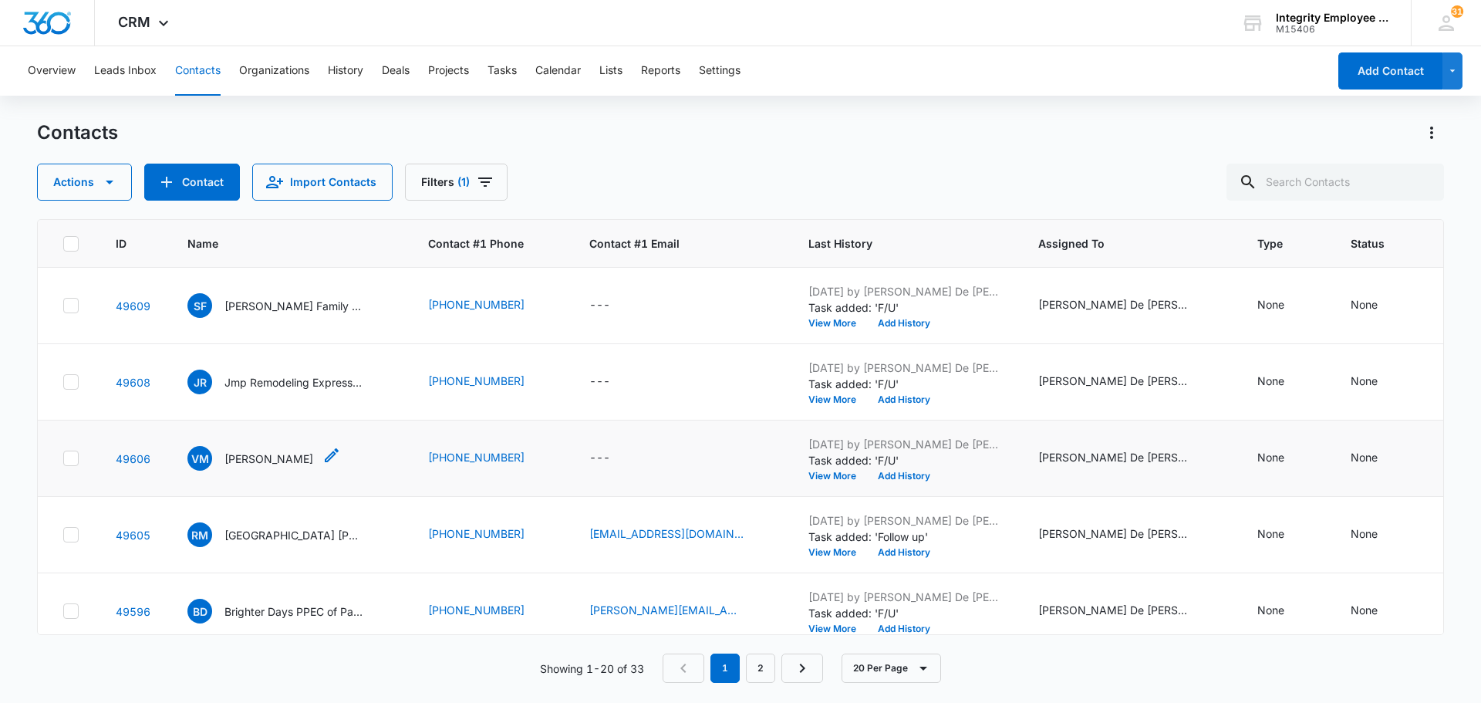
click at [305, 463] on p "[PERSON_NAME]" at bounding box center [268, 459] width 89 height 16
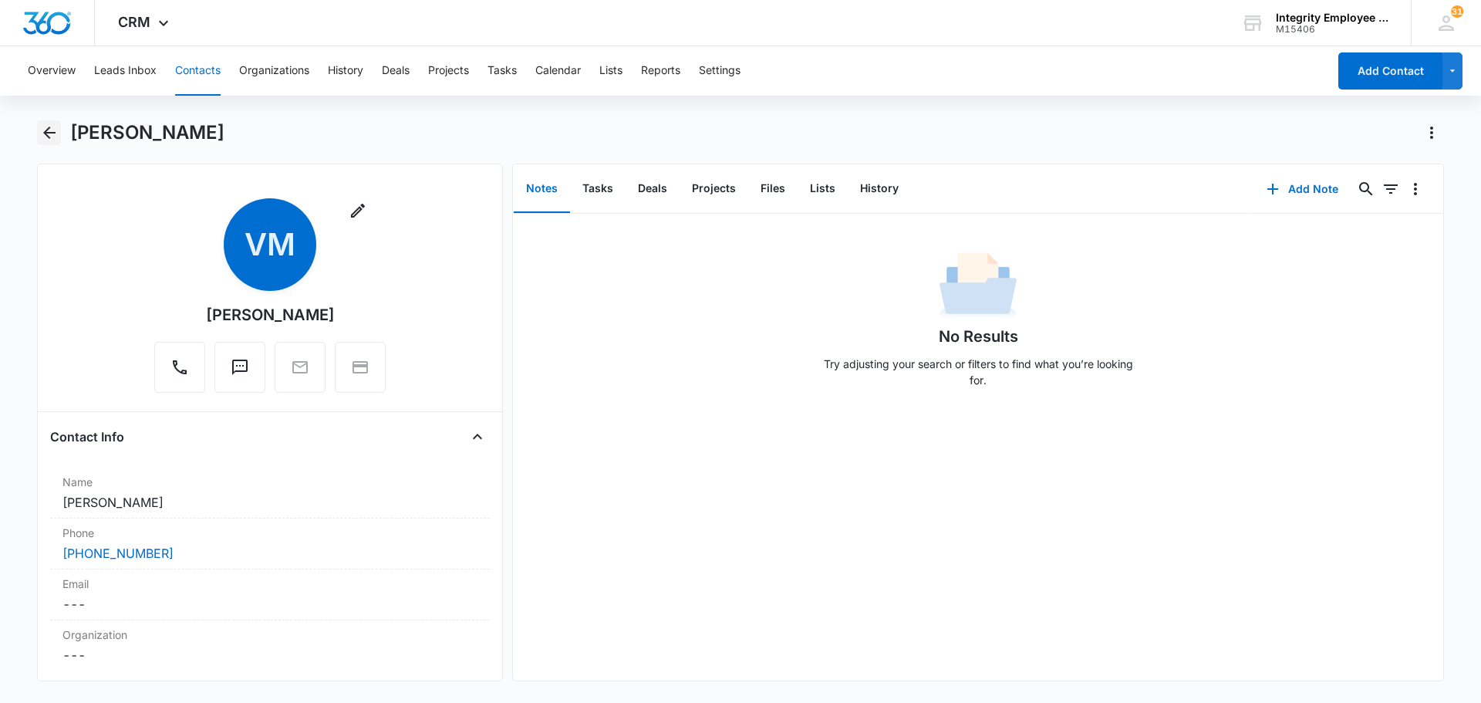
click at [45, 134] on icon "Back" at bounding box center [49, 133] width 12 height 12
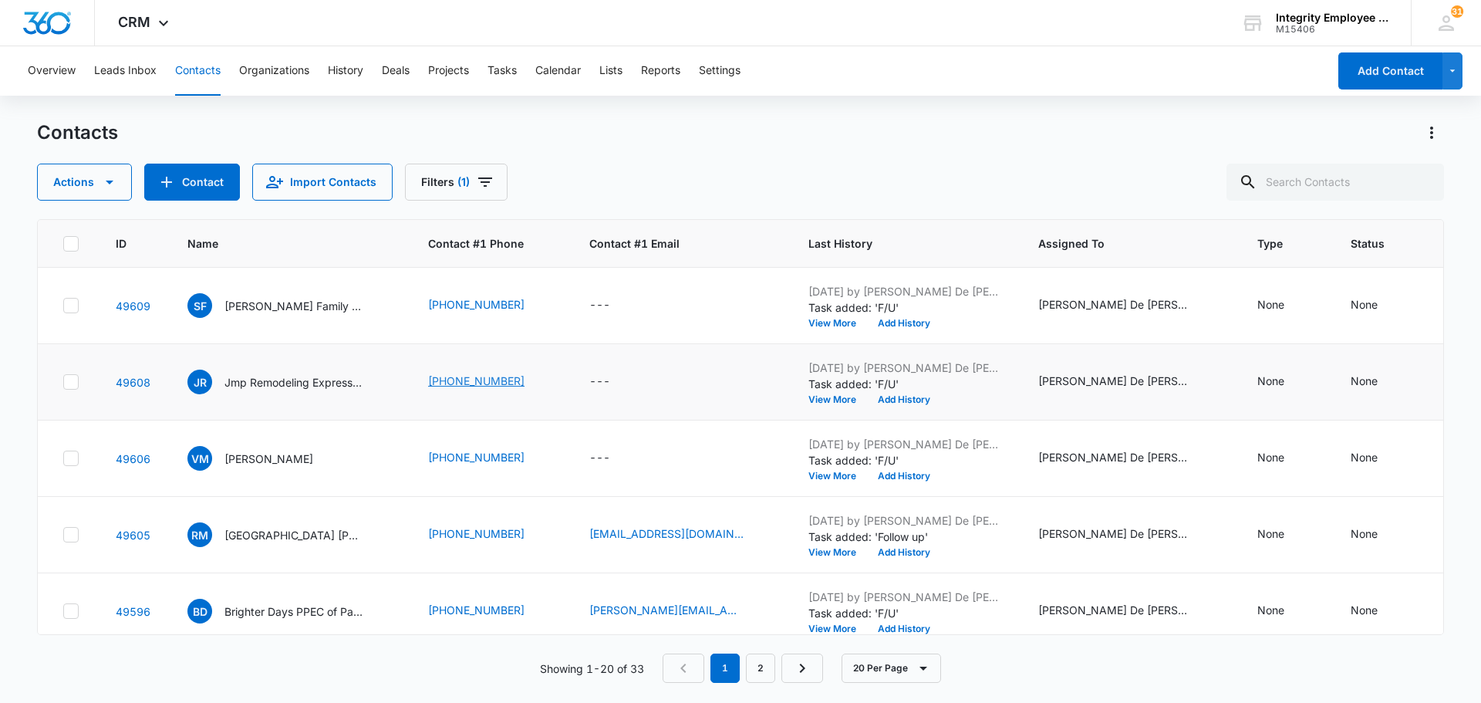
click at [444, 379] on link "[PHONE_NUMBER]" at bounding box center [476, 381] width 96 height 16
click at [274, 379] on p "Jmp Remodeling Express LLC" at bounding box center [293, 382] width 139 height 16
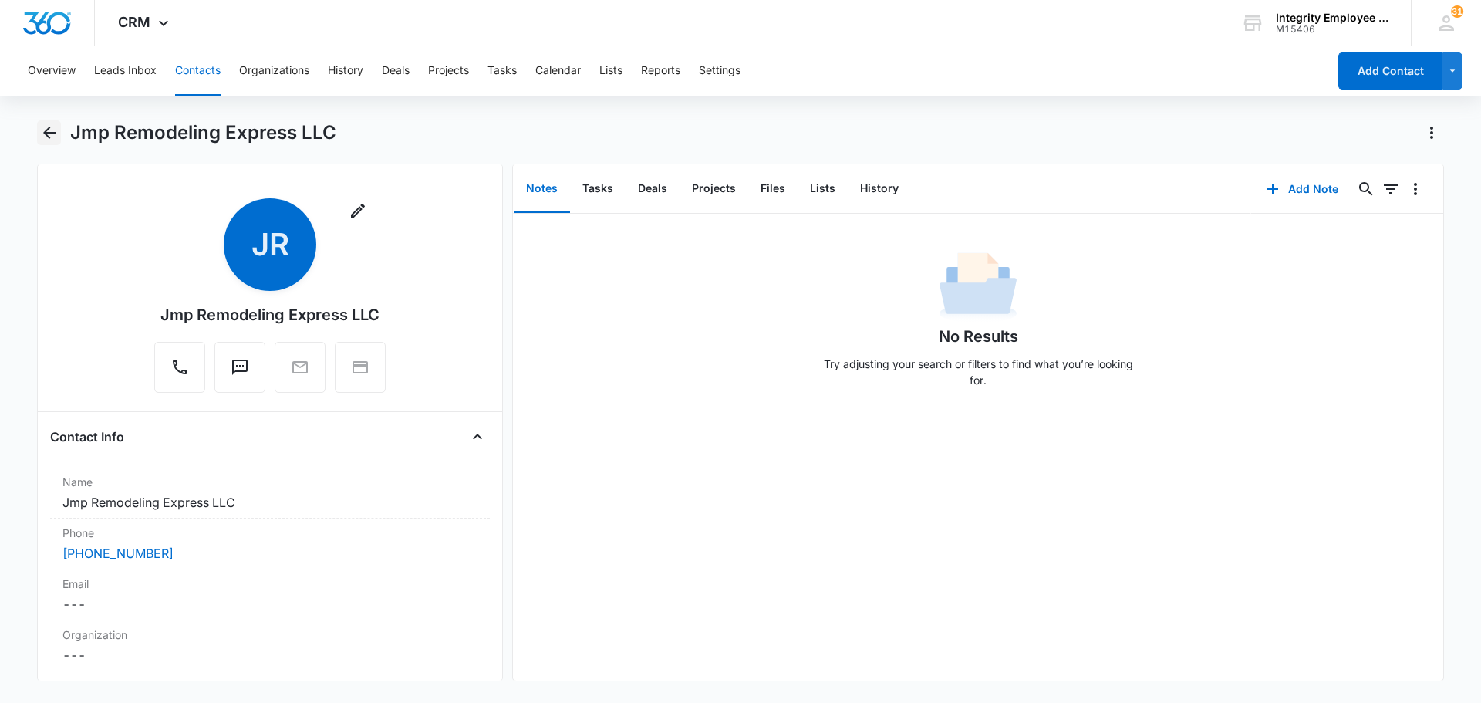
click at [46, 126] on icon "Back" at bounding box center [49, 132] width 19 height 19
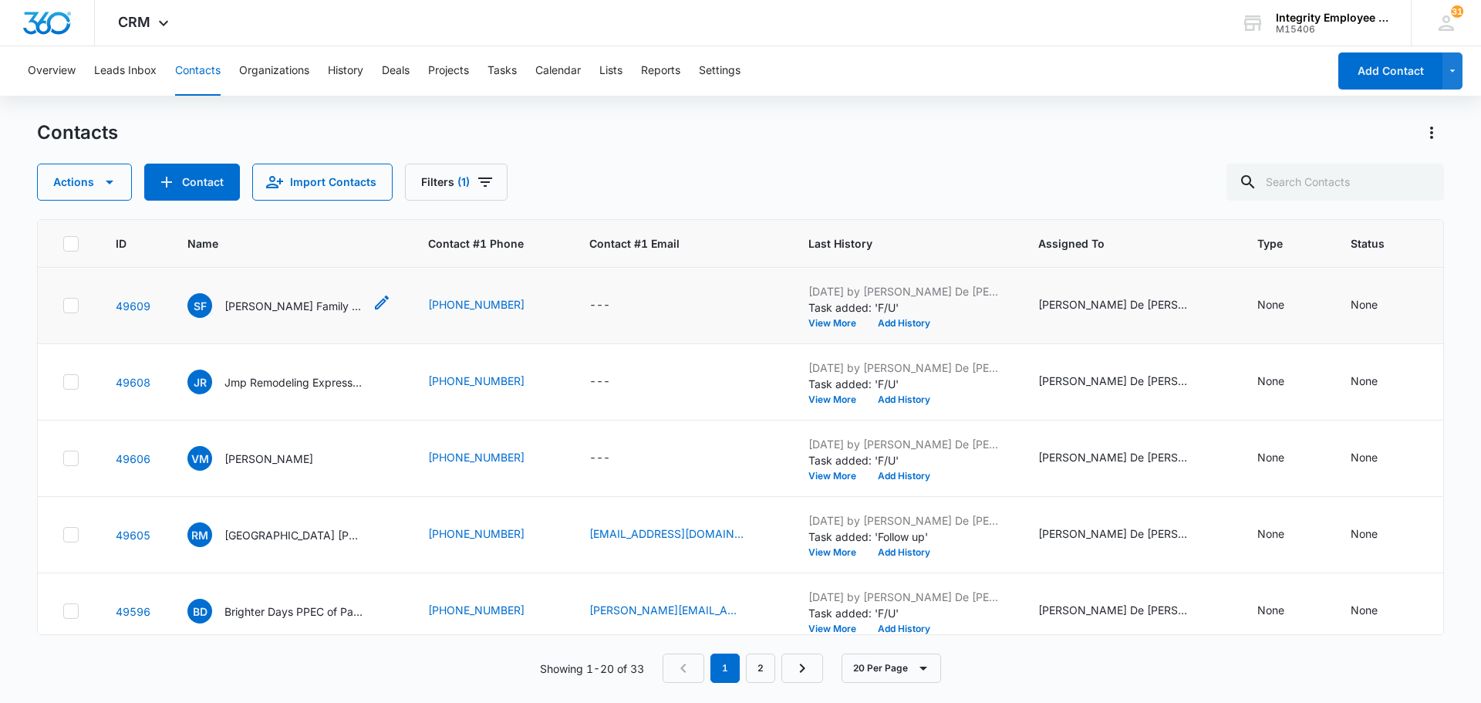
click at [273, 311] on p "[PERSON_NAME] Family Cleaning Services" at bounding box center [293, 306] width 139 height 16
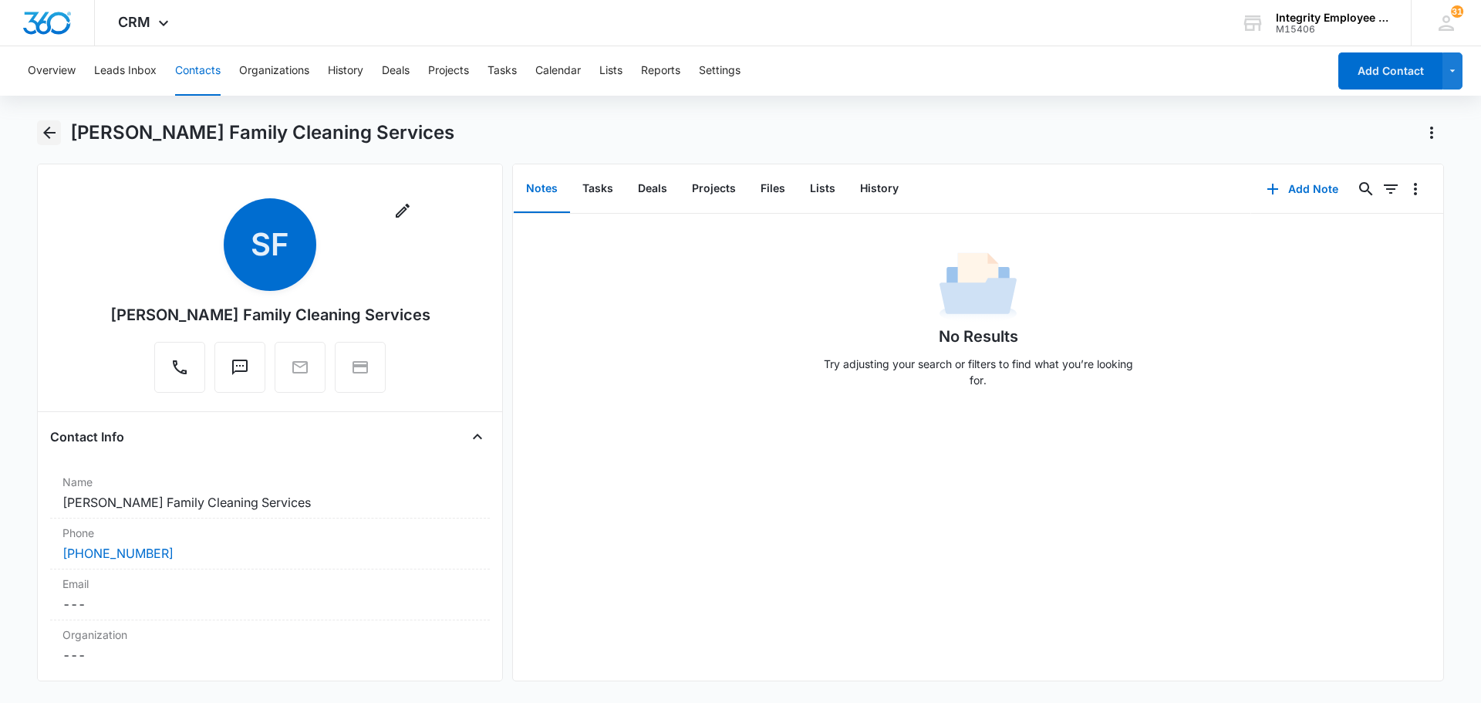
click at [52, 137] on icon "Back" at bounding box center [49, 132] width 19 height 19
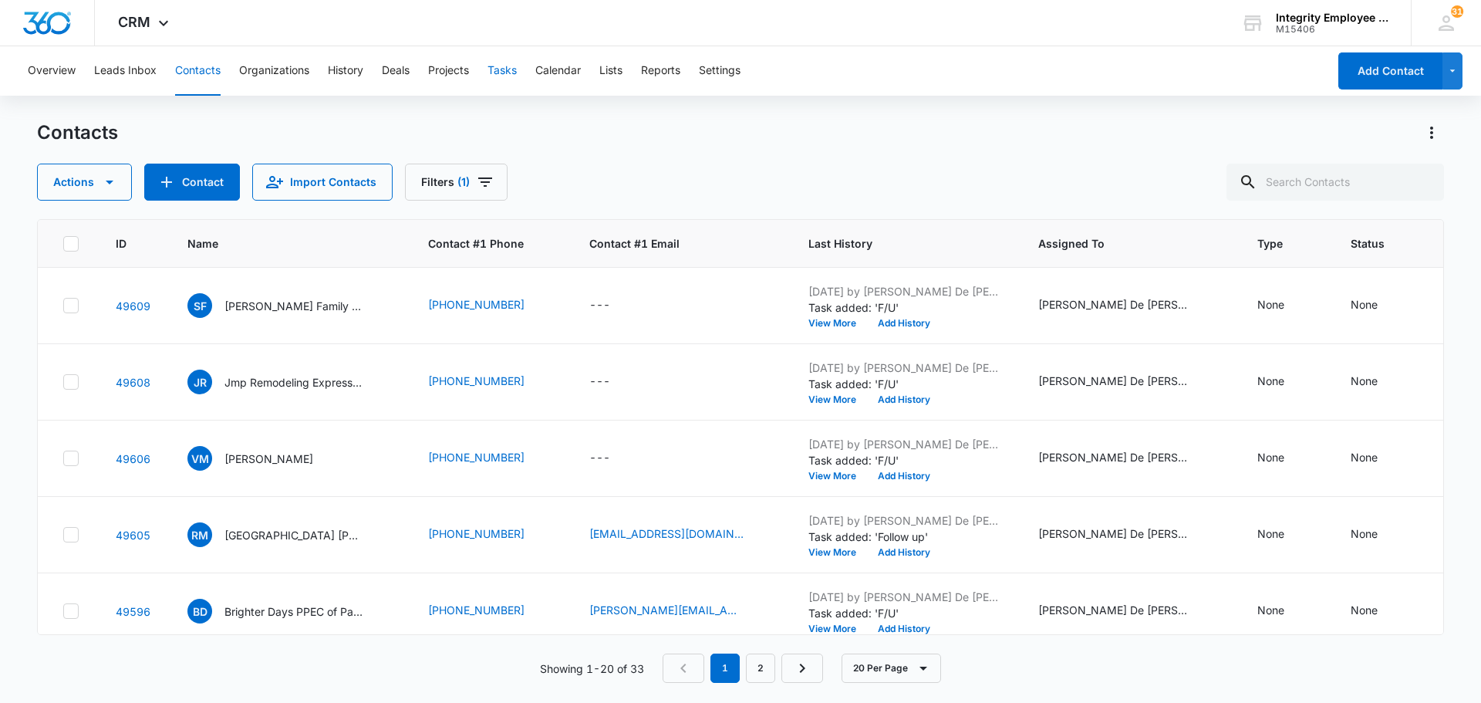
click at [501, 70] on button "Tasks" at bounding box center [502, 70] width 29 height 49
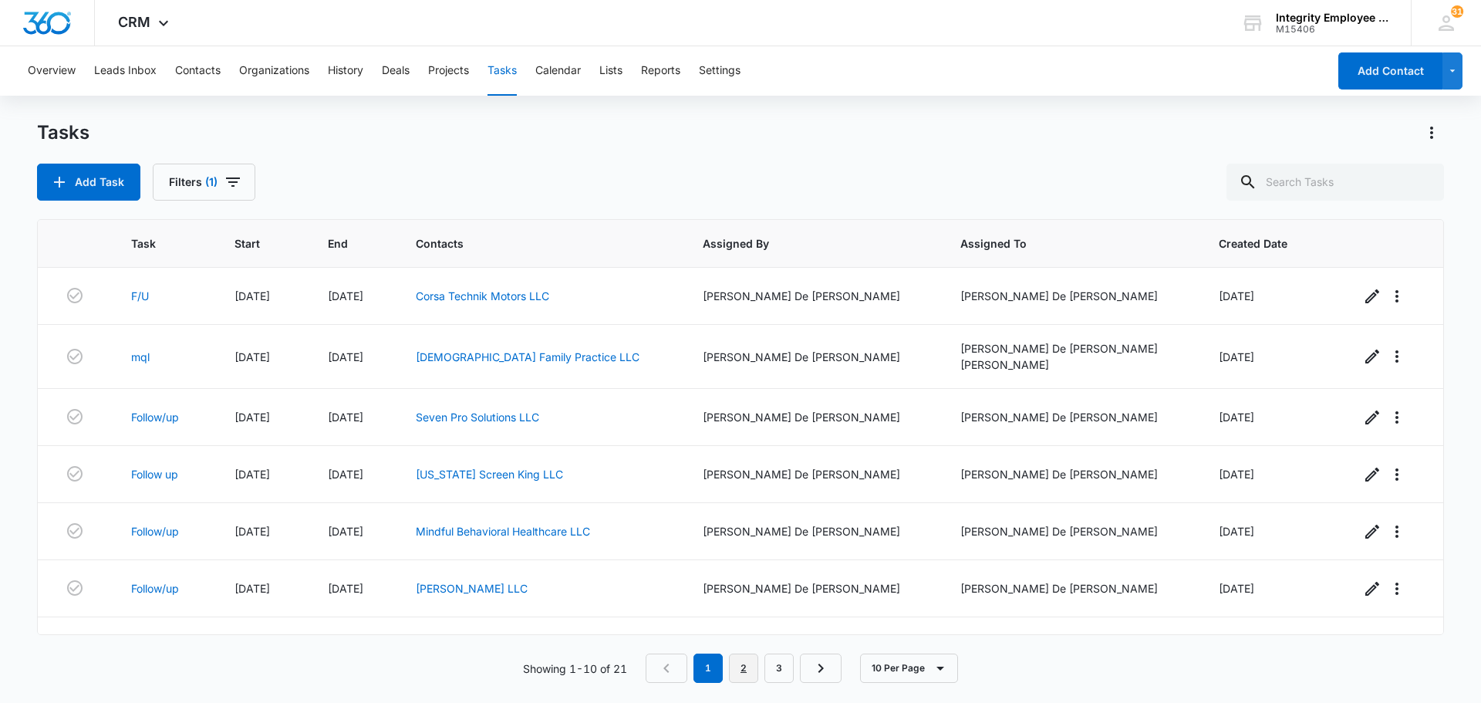
click at [747, 673] on link "2" at bounding box center [743, 667] width 29 height 29
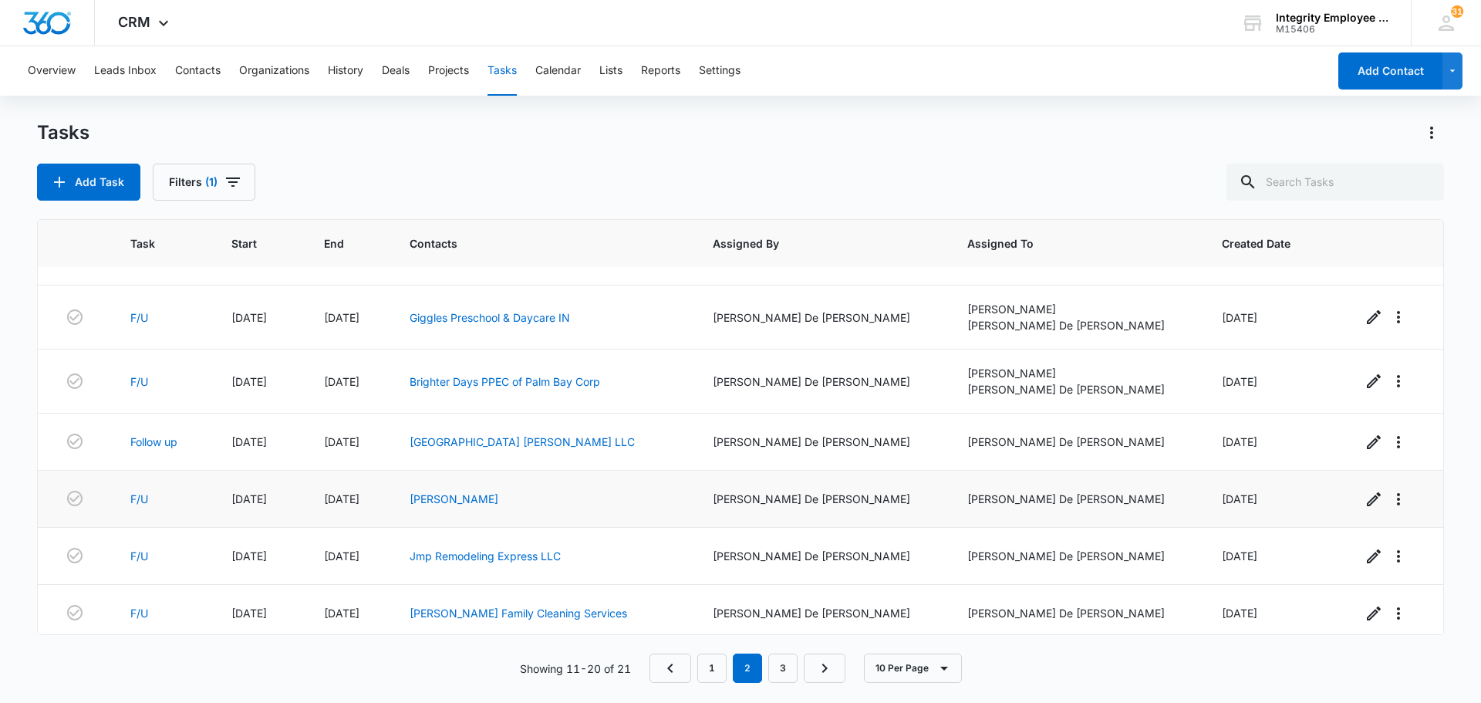
scroll to position [238, 0]
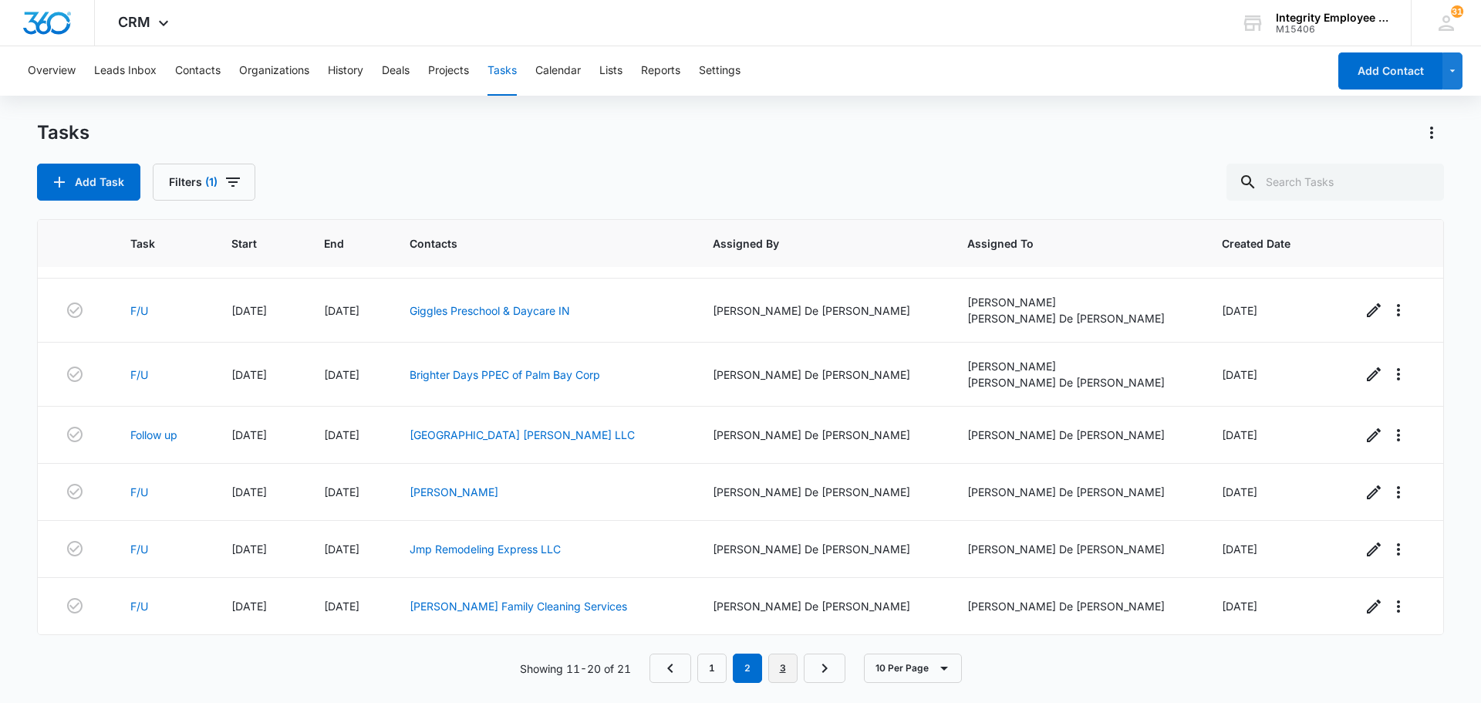
click at [789, 670] on link "3" at bounding box center [782, 667] width 29 height 29
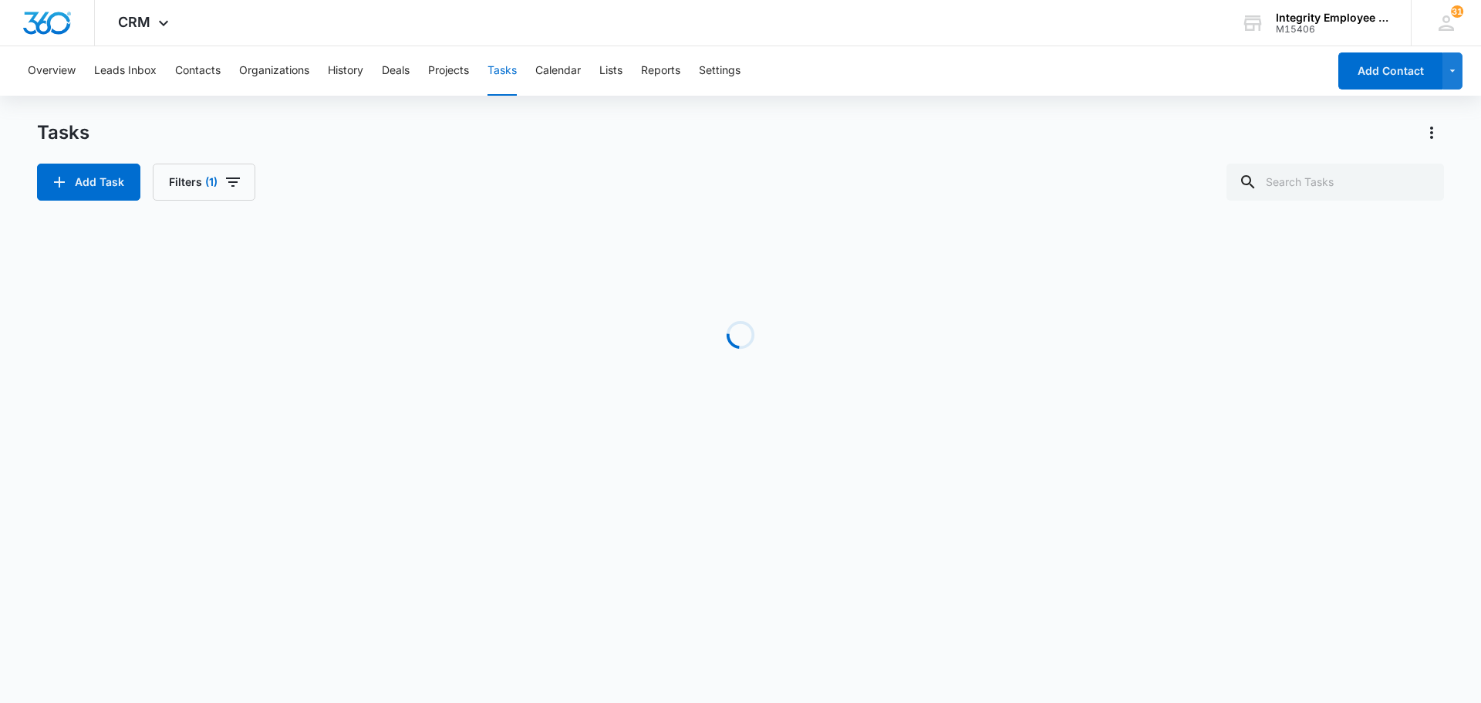
scroll to position [0, 0]
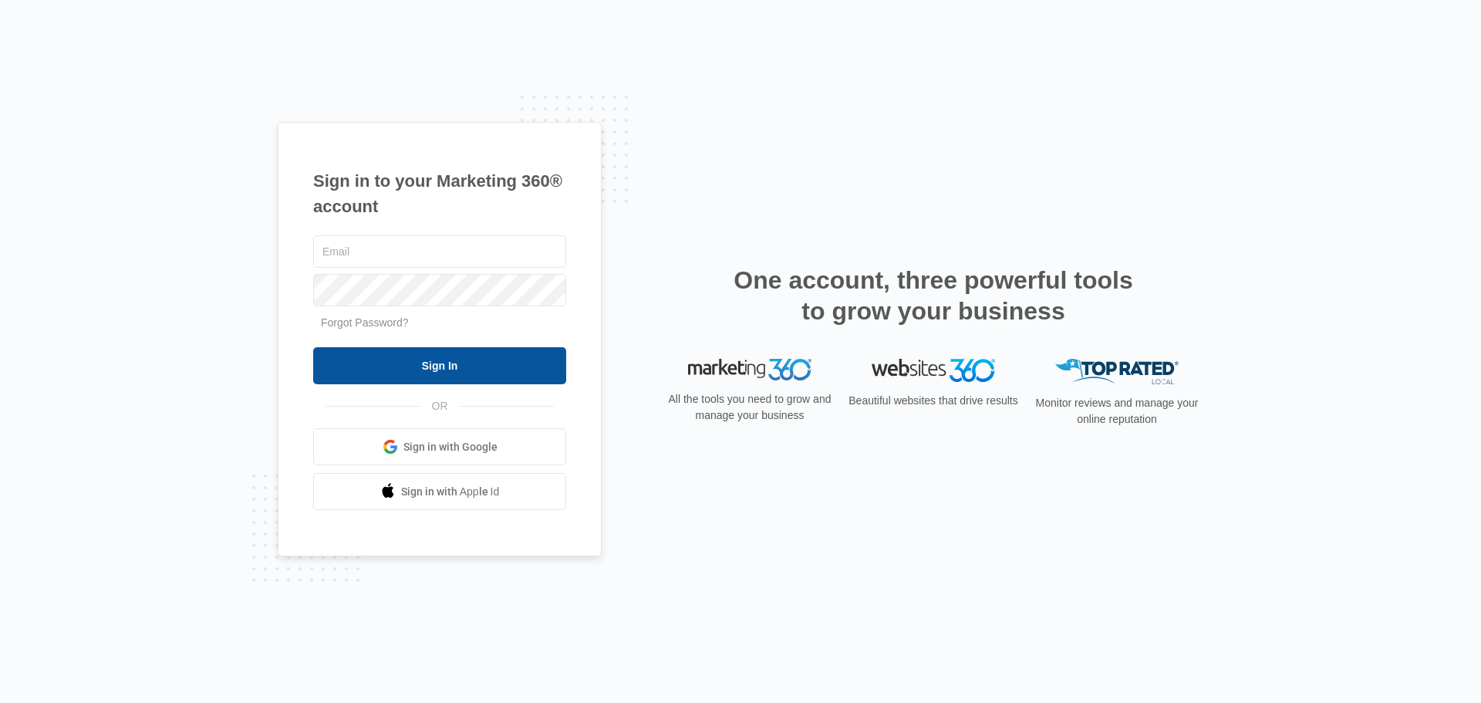
type input "[EMAIL_ADDRESS][DOMAIN_NAME]"
click at [460, 373] on input "Sign In" at bounding box center [439, 365] width 253 height 37
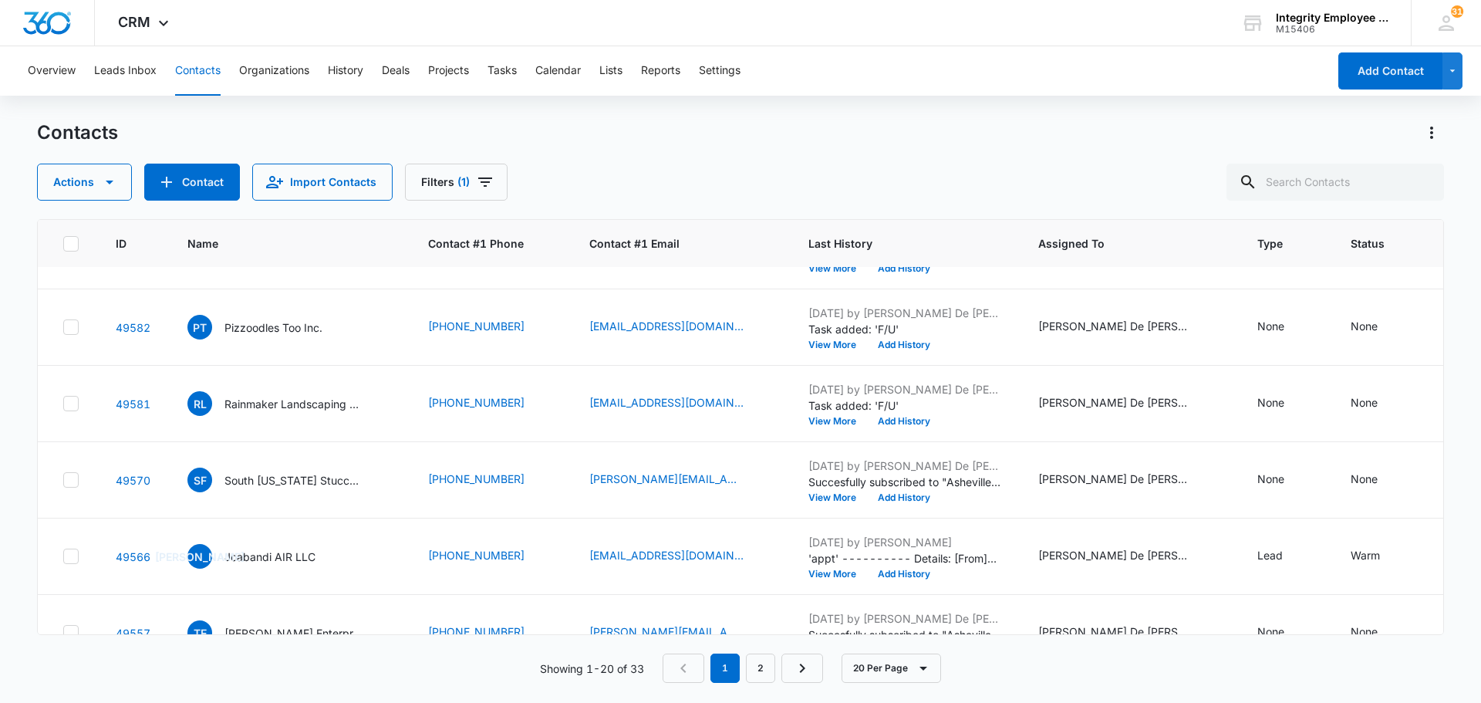
scroll to position [478, 0]
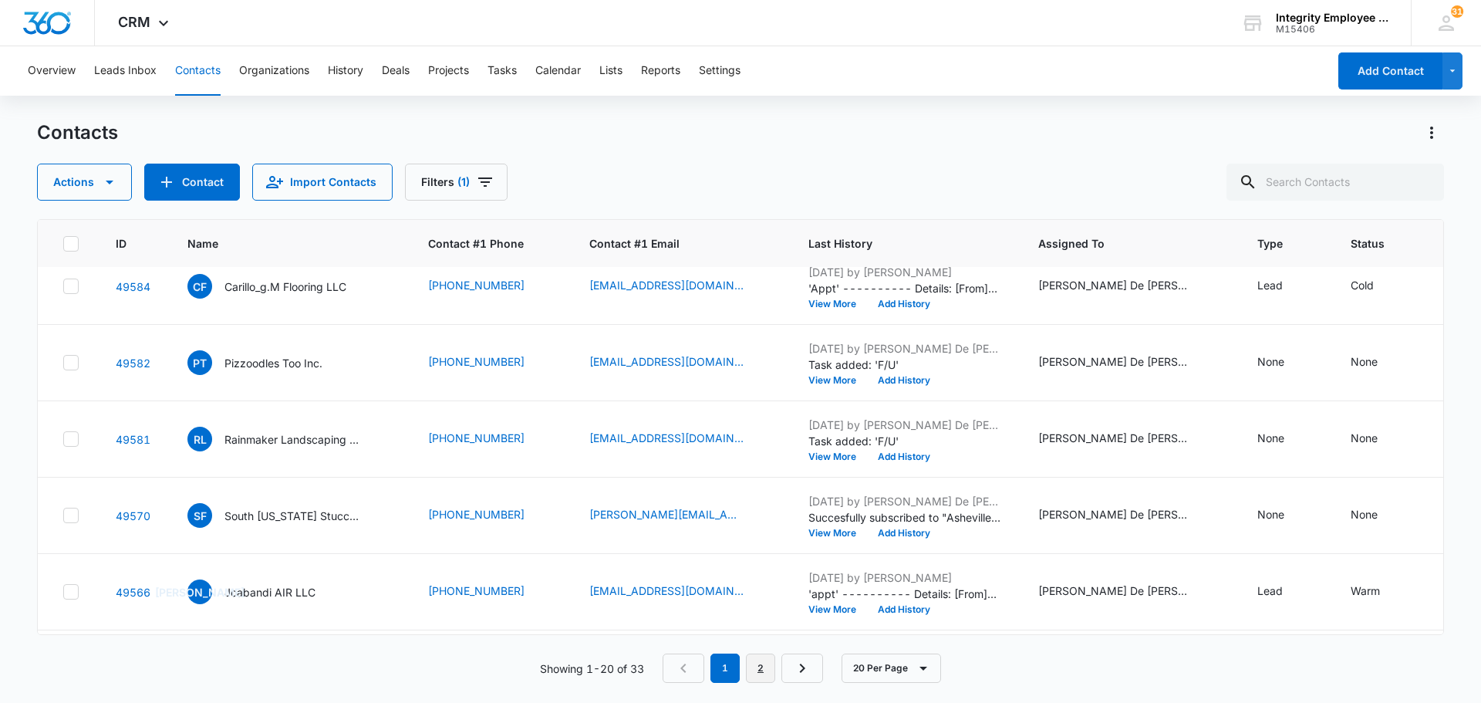
click at [772, 673] on link "2" at bounding box center [760, 667] width 29 height 29
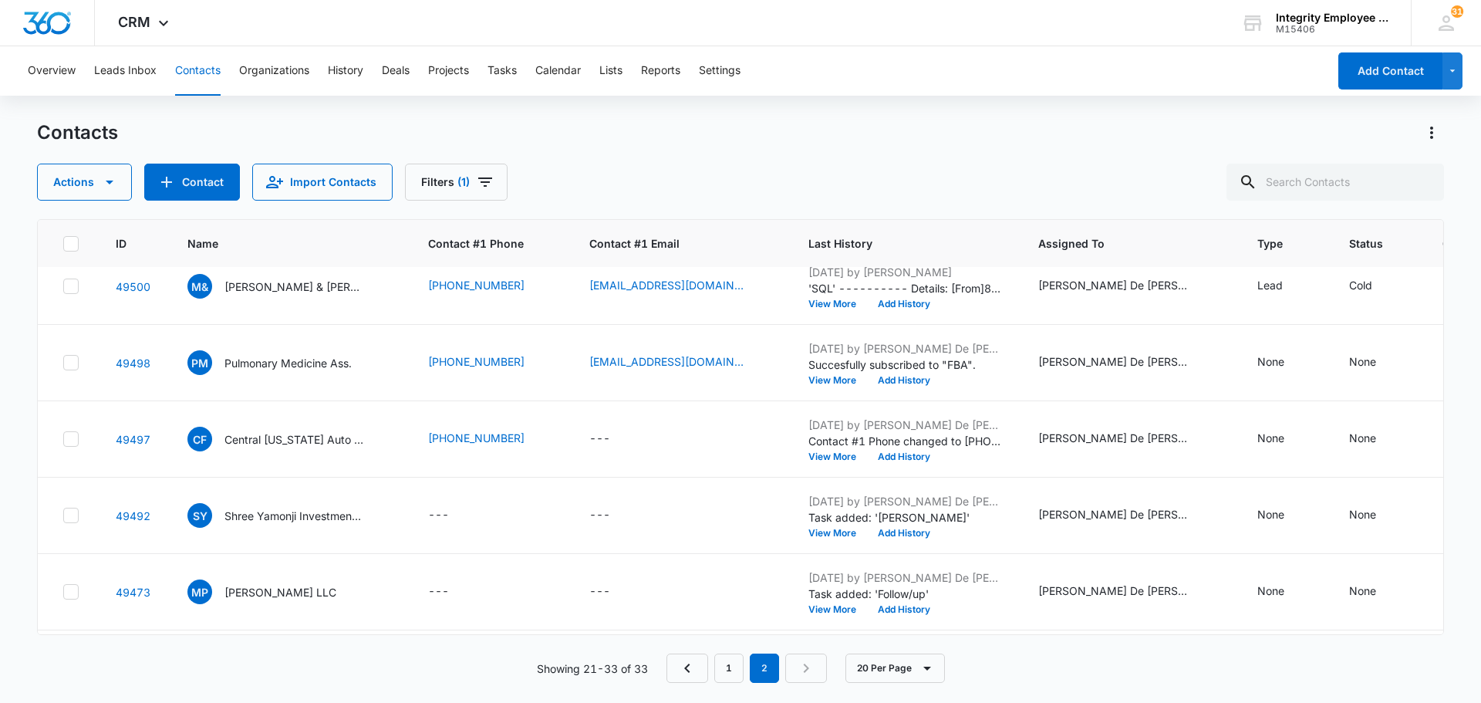
scroll to position [0, 0]
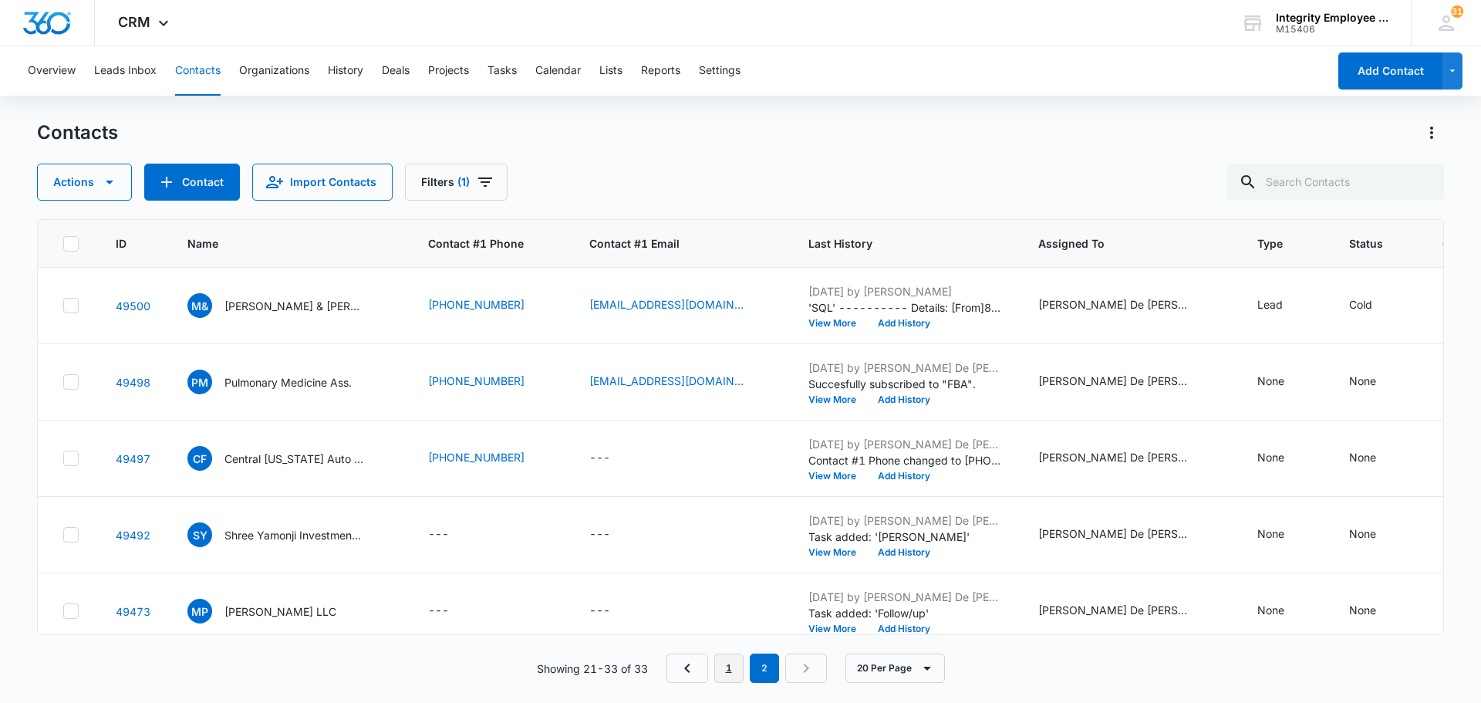
click at [734, 673] on link "1" at bounding box center [728, 667] width 29 height 29
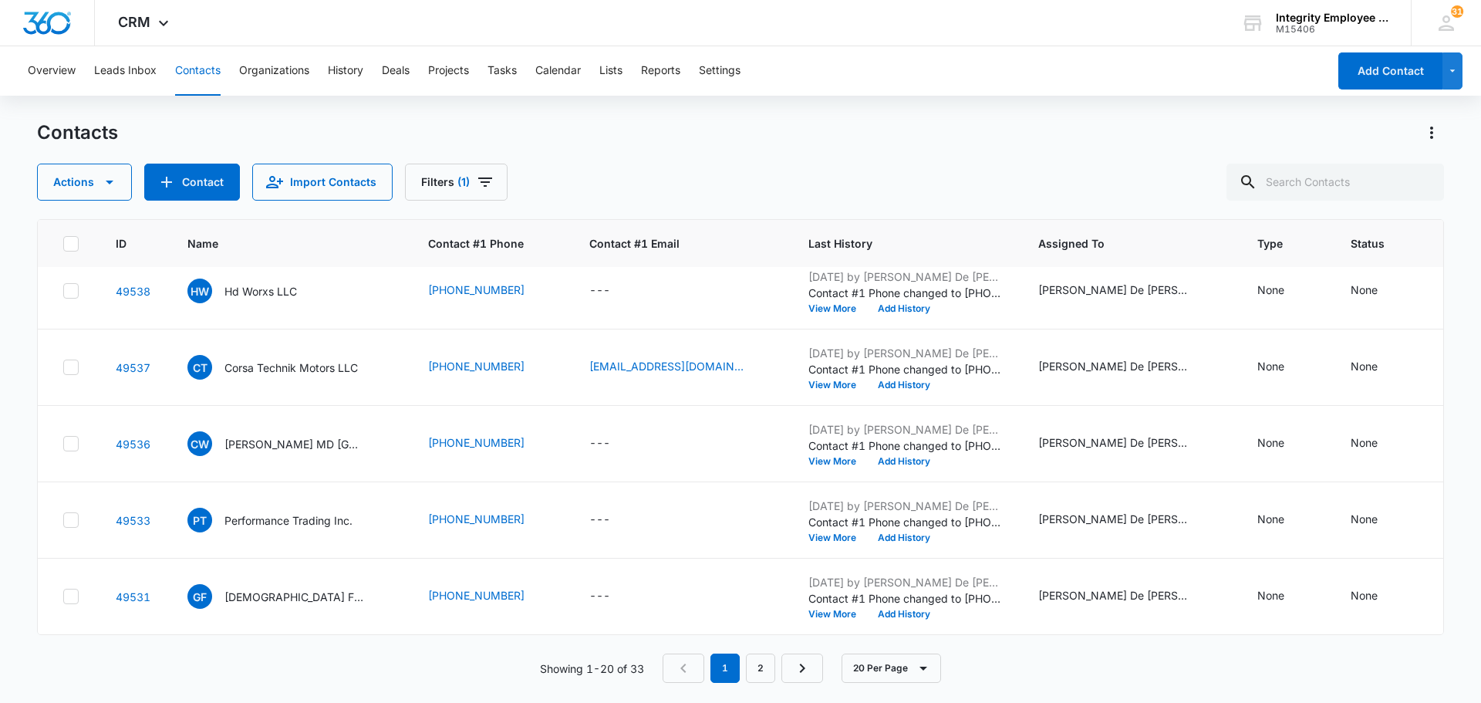
scroll to position [1172, 0]
click at [805, 668] on icon "Next Page" at bounding box center [802, 667] width 5 height 9
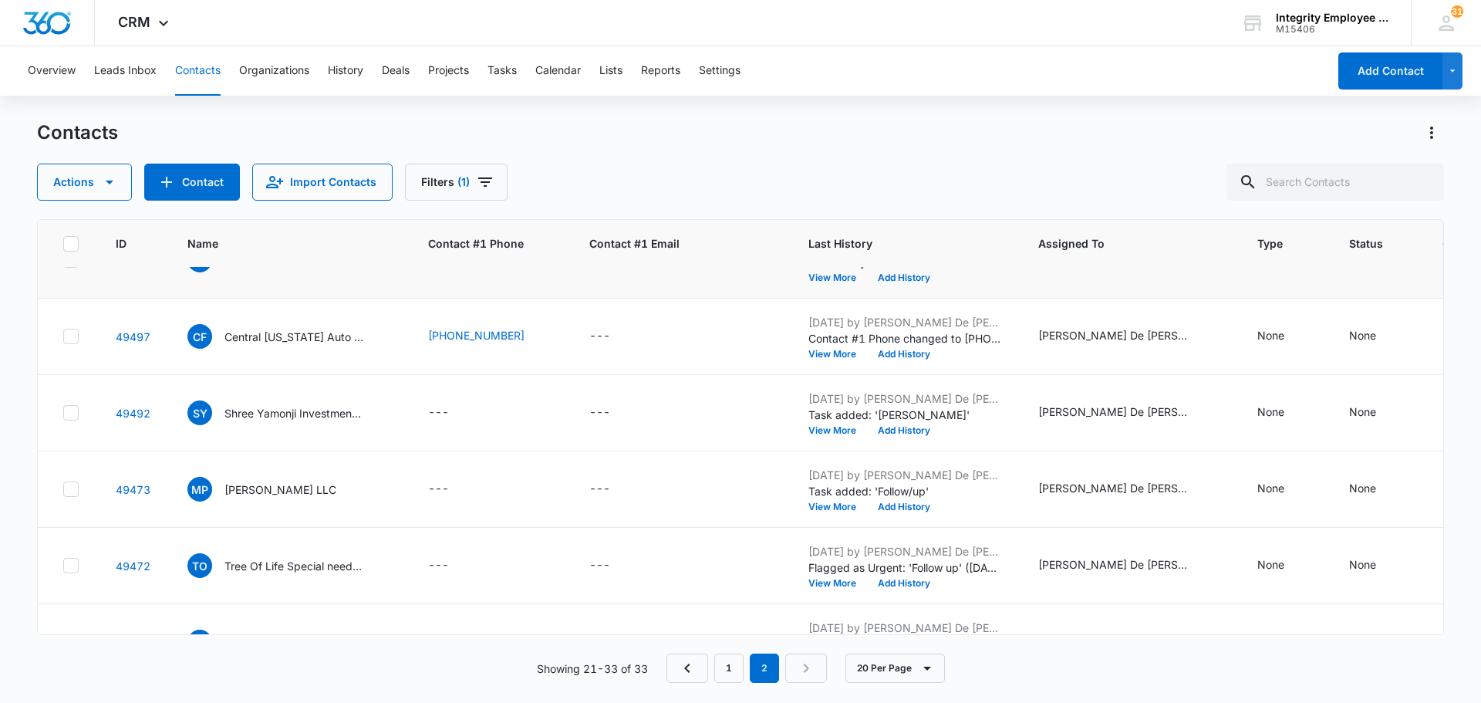
scroll to position [0, 0]
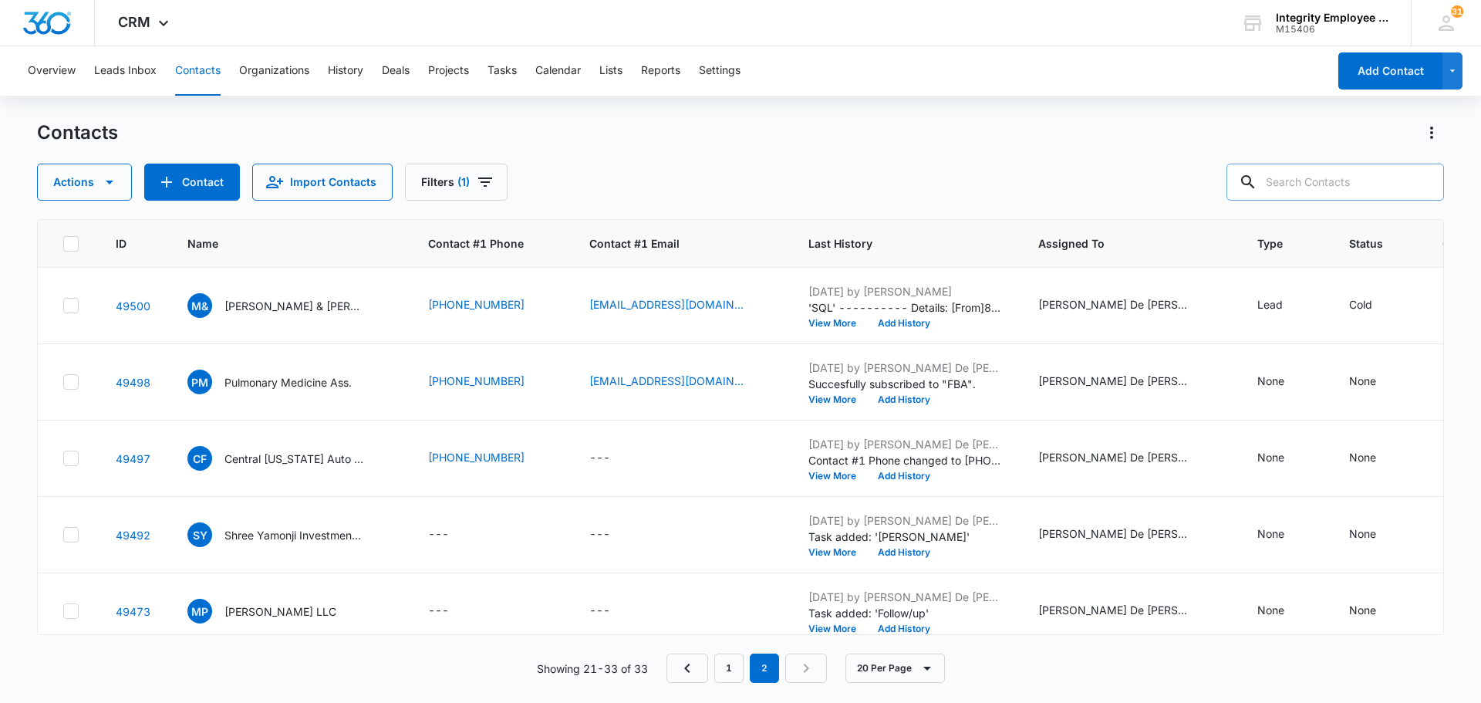
click at [1257, 175] on icon at bounding box center [1248, 182] width 19 height 19
click at [1316, 187] on input "text" at bounding box center [1336, 182] width 218 height 37
type input "g"
type input "Giggles Preschool"
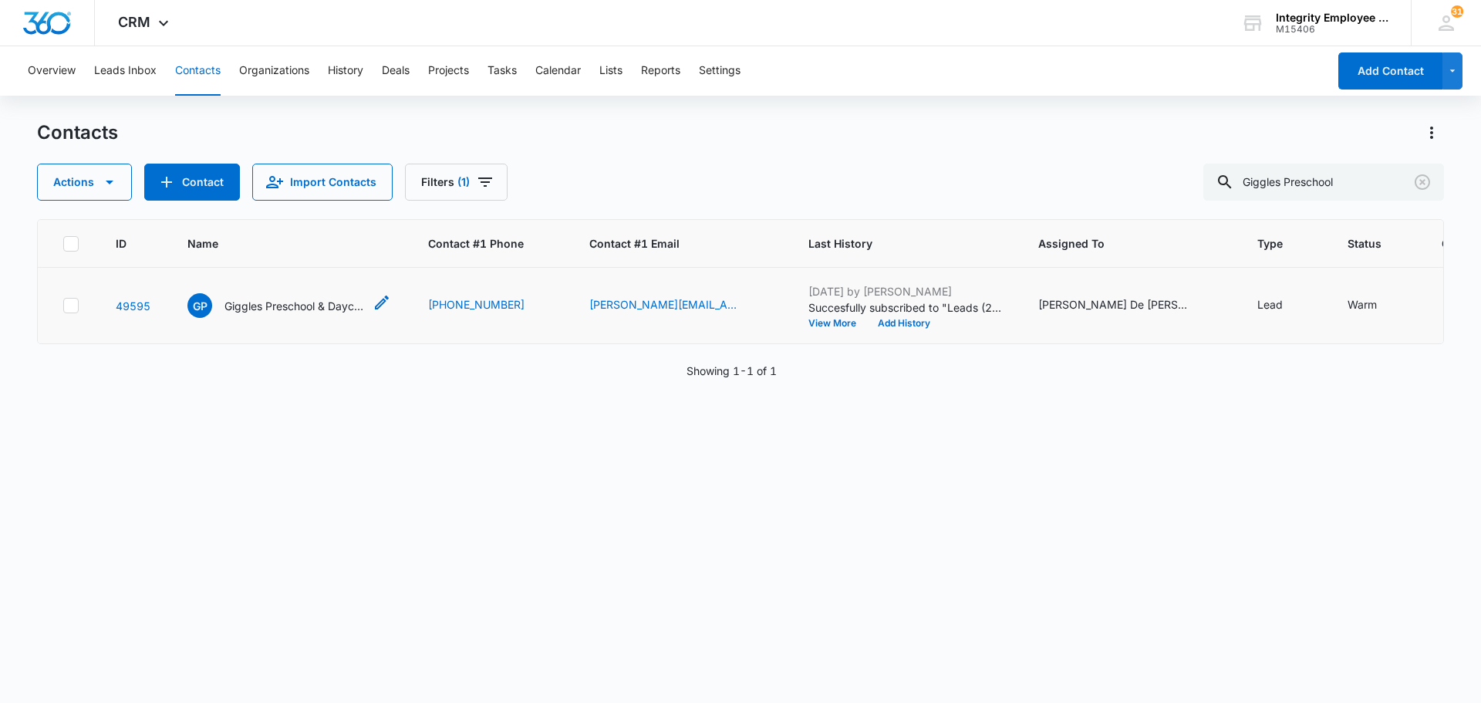
click at [332, 305] on p "Giggles Preschool & Daycare IN" at bounding box center [293, 306] width 139 height 16
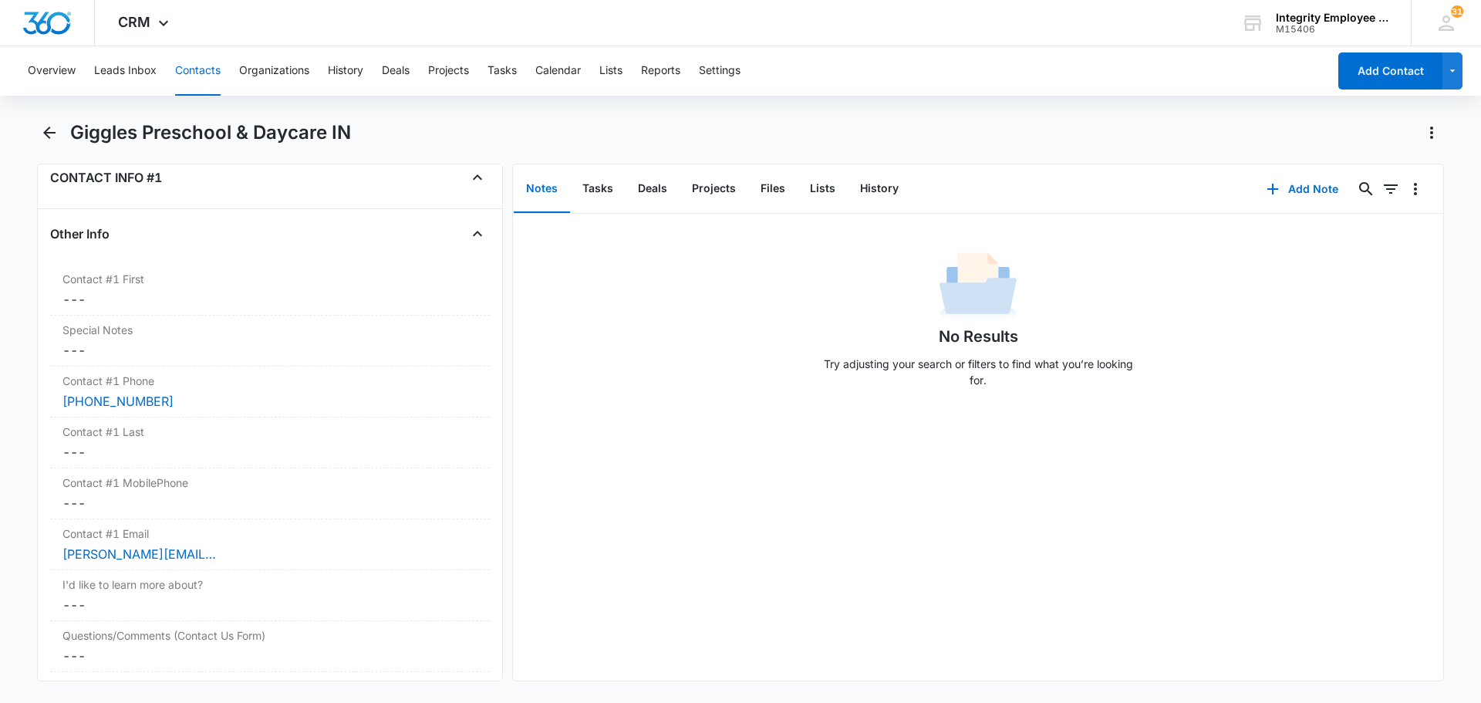
scroll to position [1389, 0]
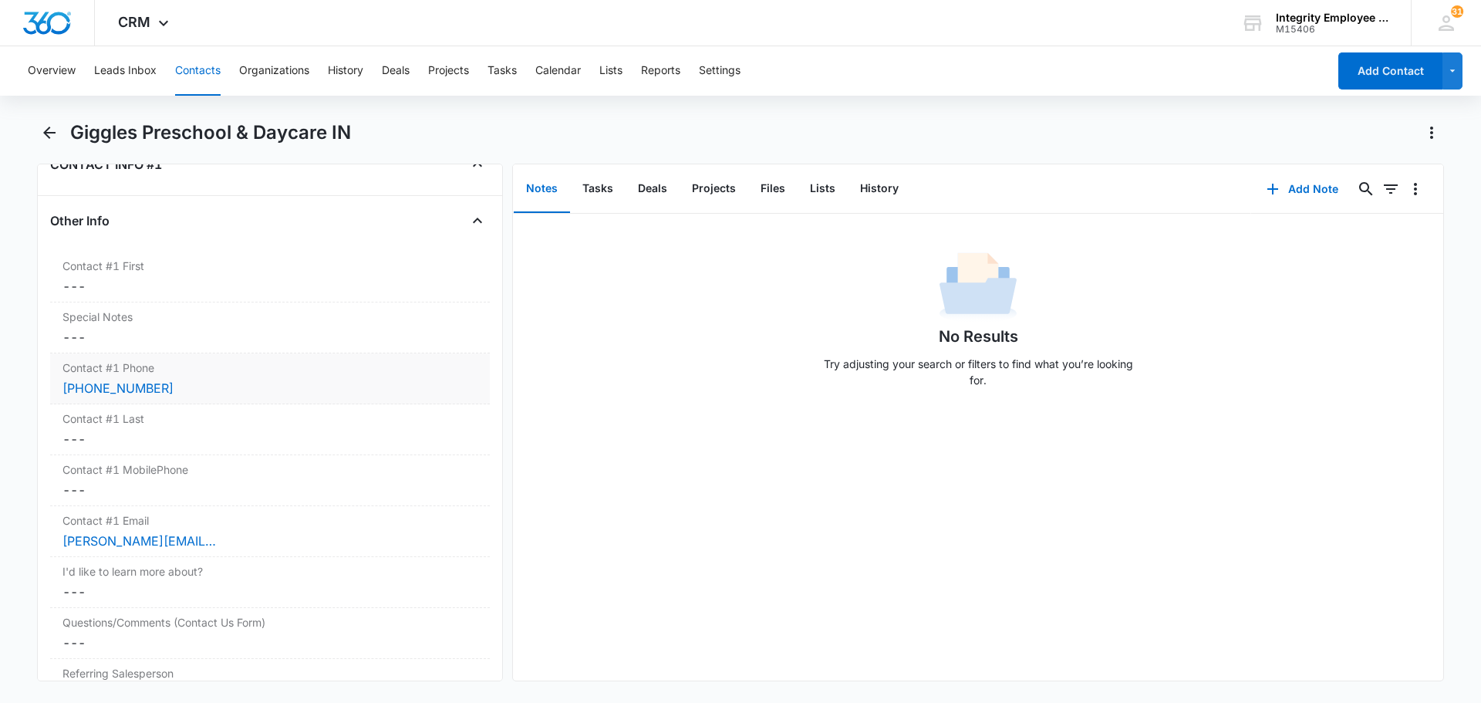
click at [195, 388] on div "[PHONE_NUMBER]" at bounding box center [269, 388] width 415 height 19
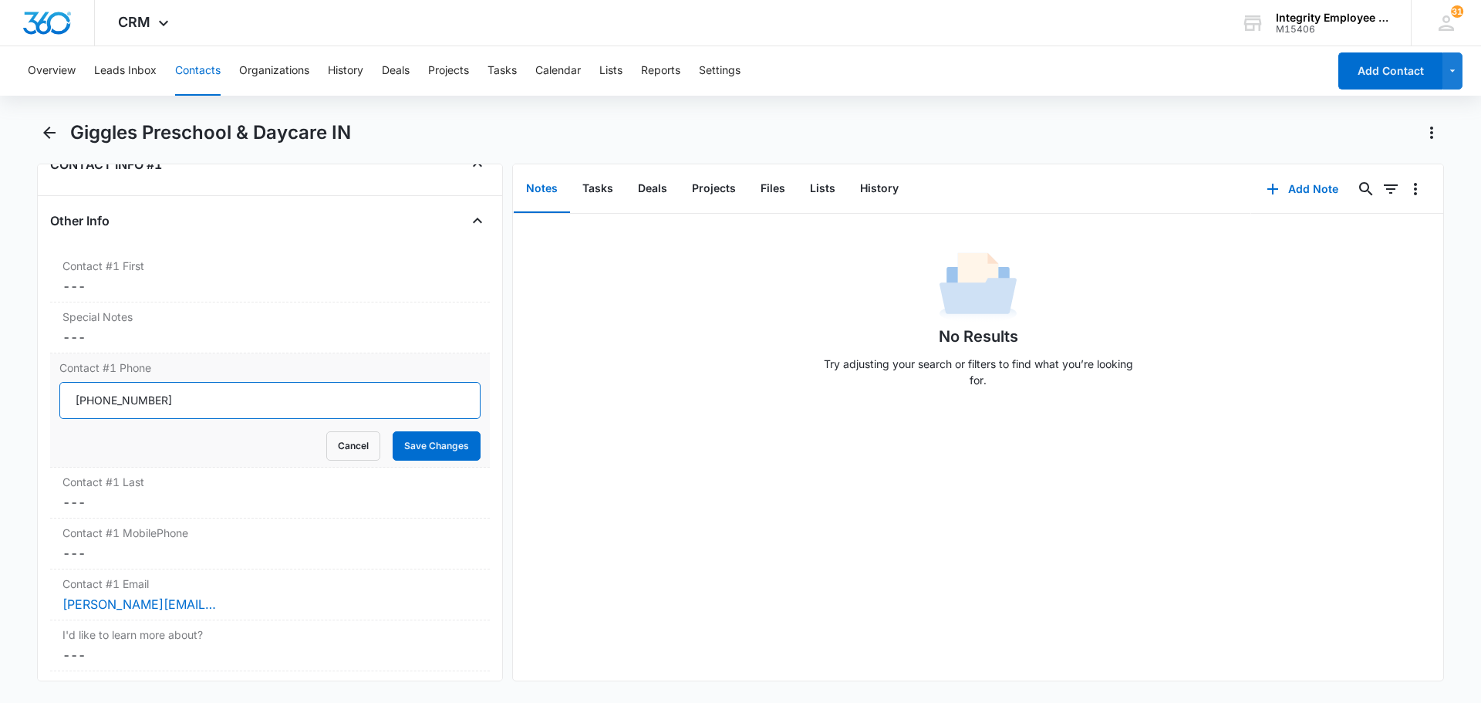
click at [194, 397] on input "Contact #1 Phone" at bounding box center [269, 400] width 421 height 37
click at [643, 489] on div "No Results Try adjusting your search or filters to find what you’re looking for." at bounding box center [978, 447] width 930 height 467
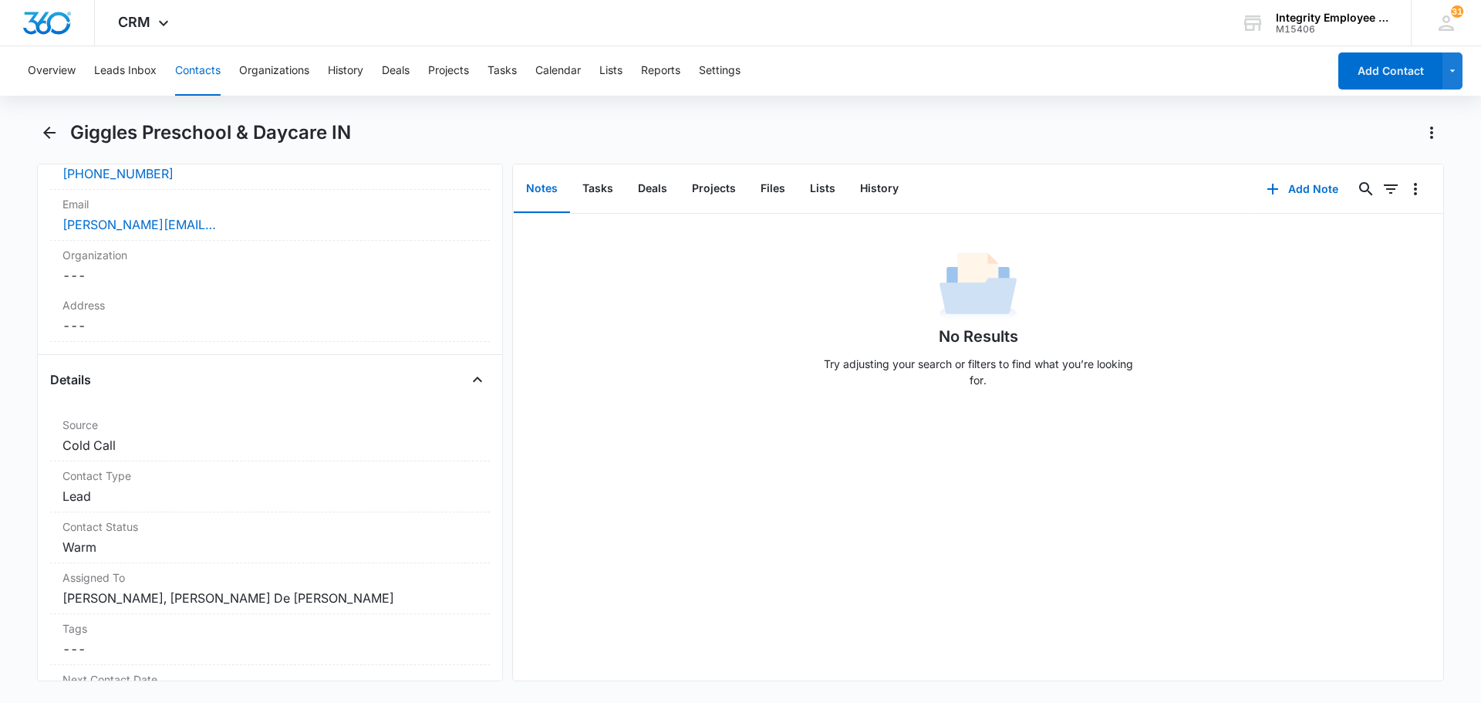
scroll to position [540, 0]
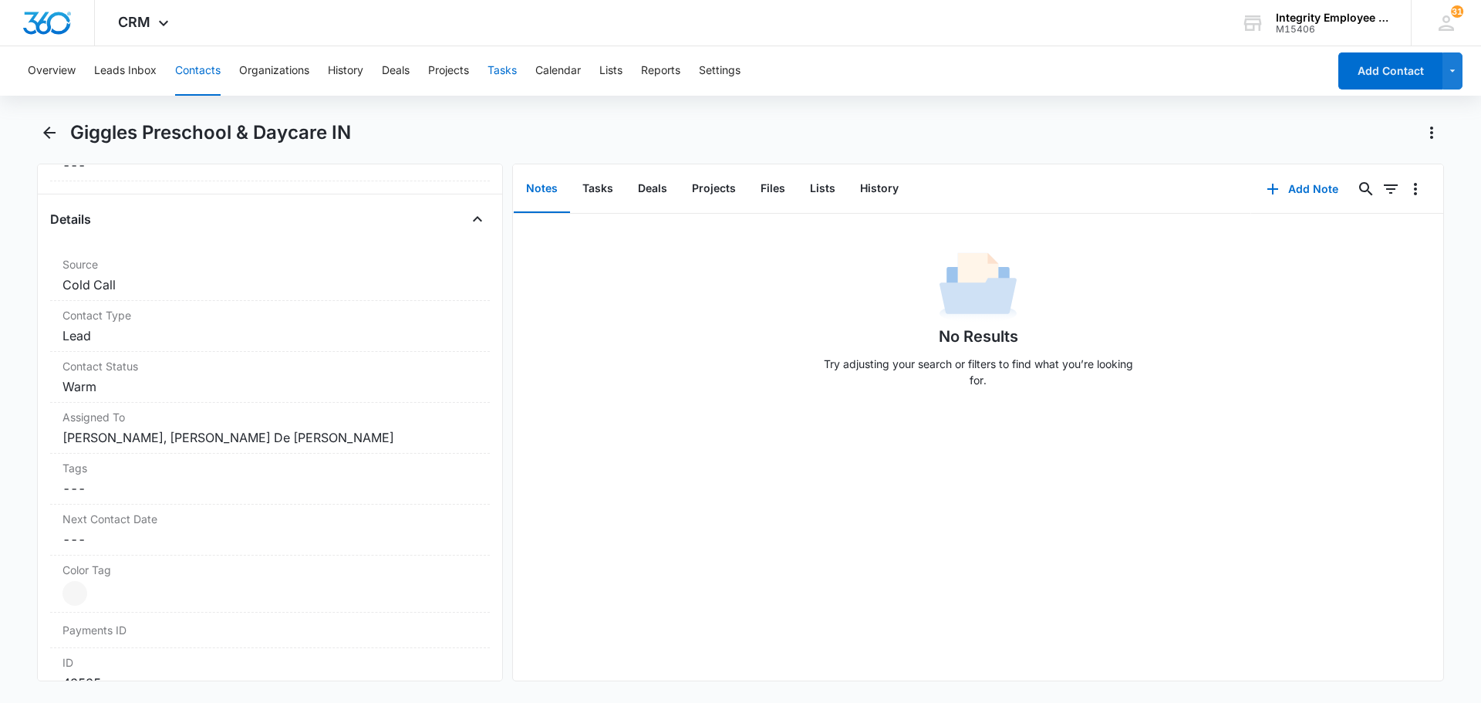
click at [498, 75] on button "Tasks" at bounding box center [502, 70] width 29 height 49
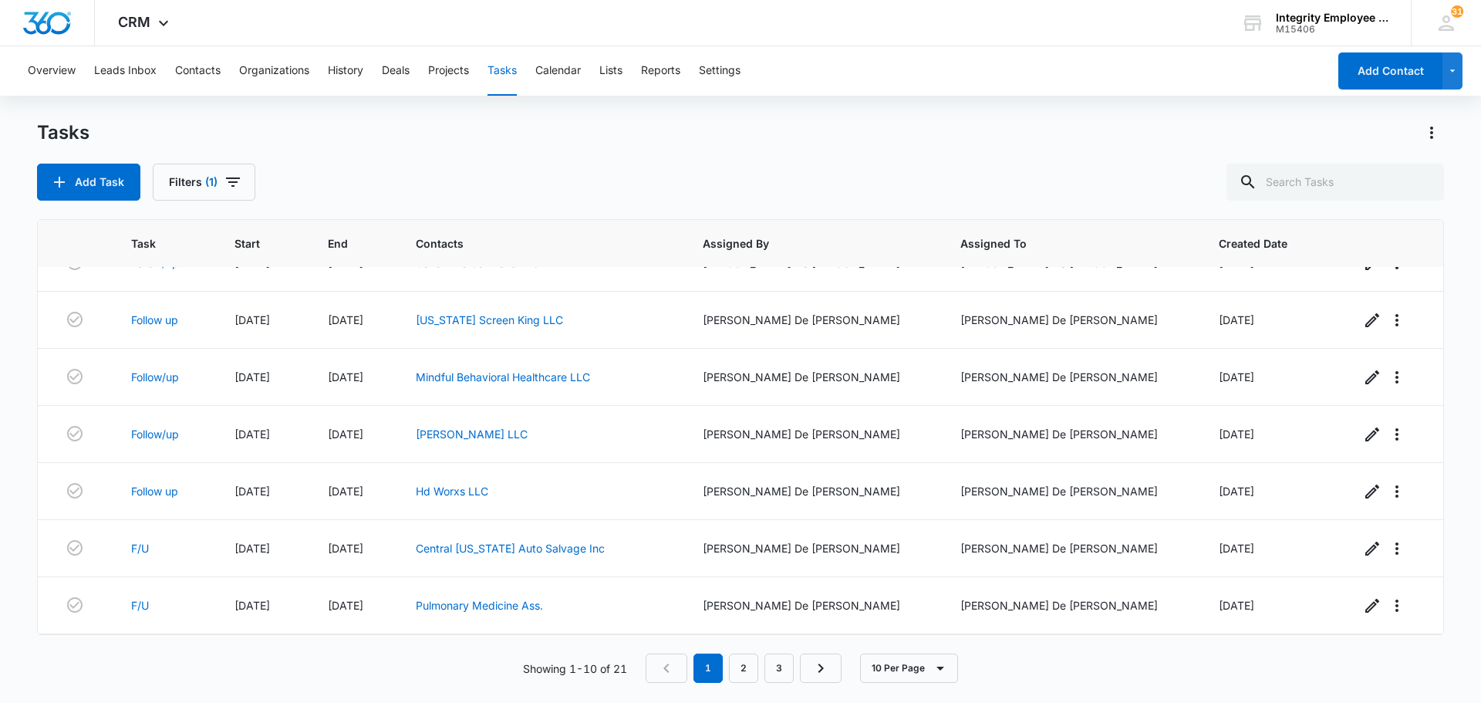
scroll to position [218, 0]
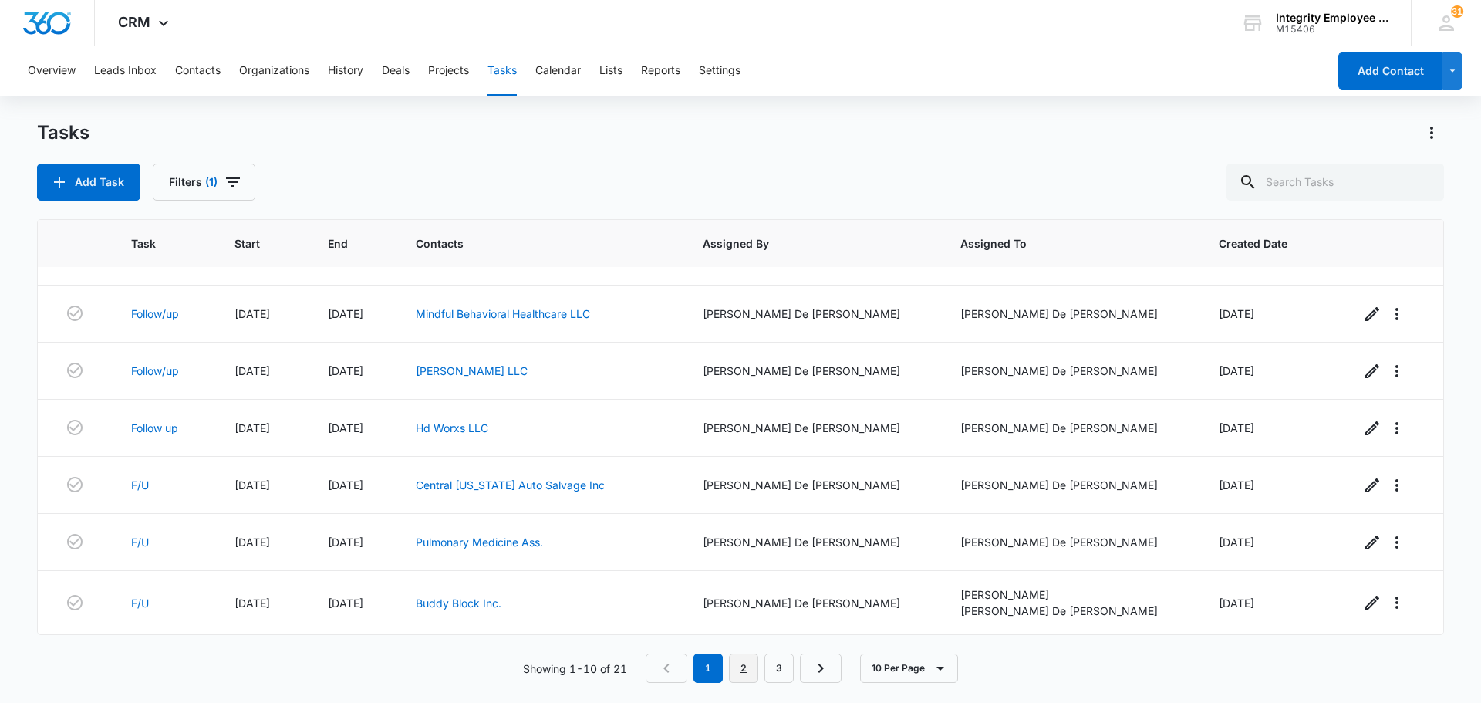
click at [754, 664] on link "2" at bounding box center [743, 667] width 29 height 29
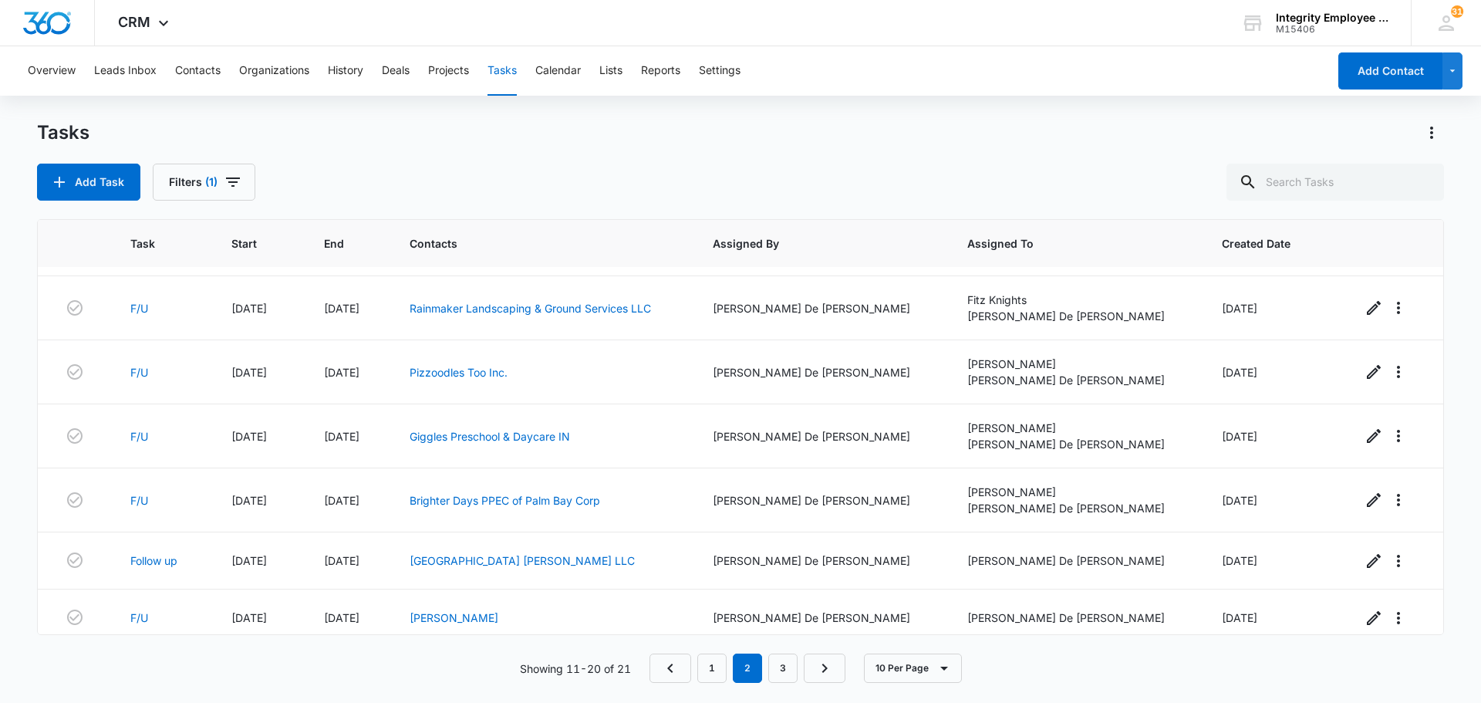
scroll to position [0, 0]
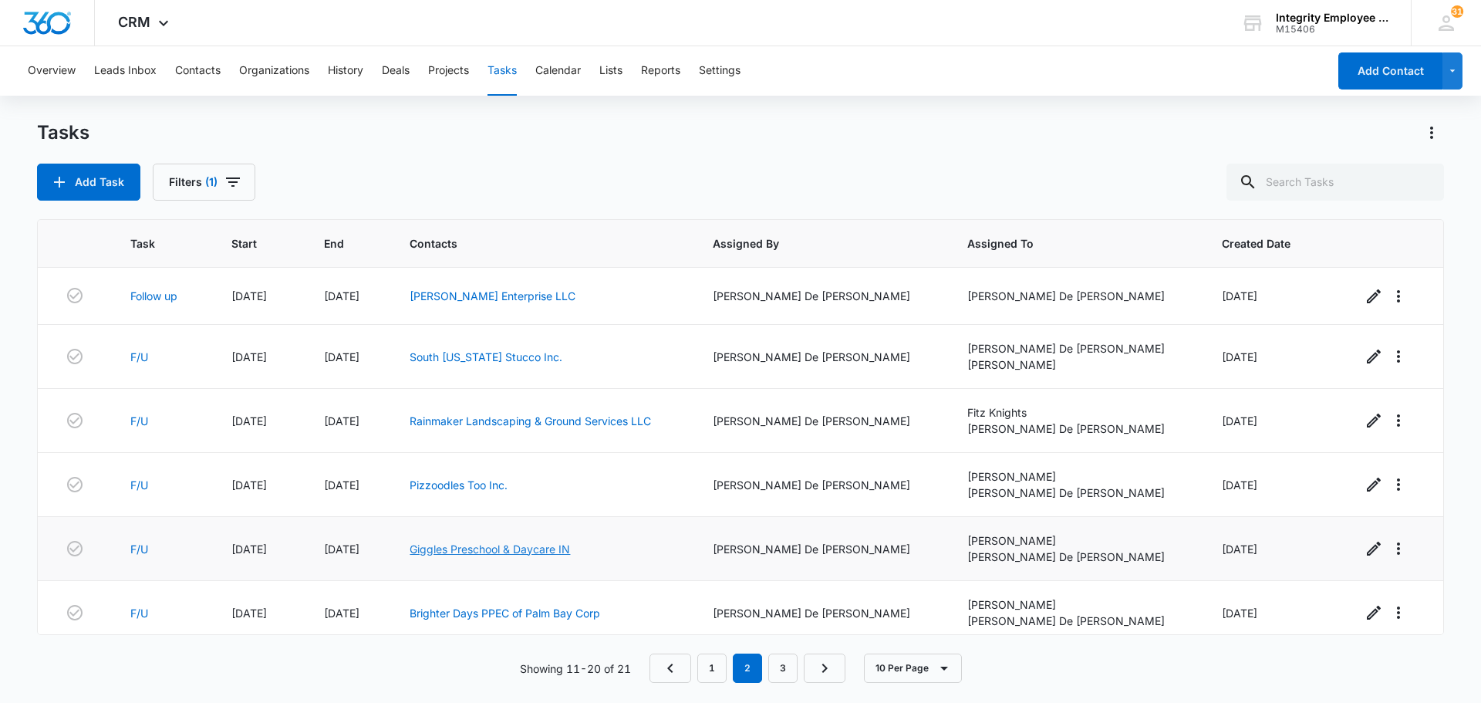
click at [552, 545] on link "Giggles Preschool & Daycare IN" at bounding box center [490, 548] width 160 height 13
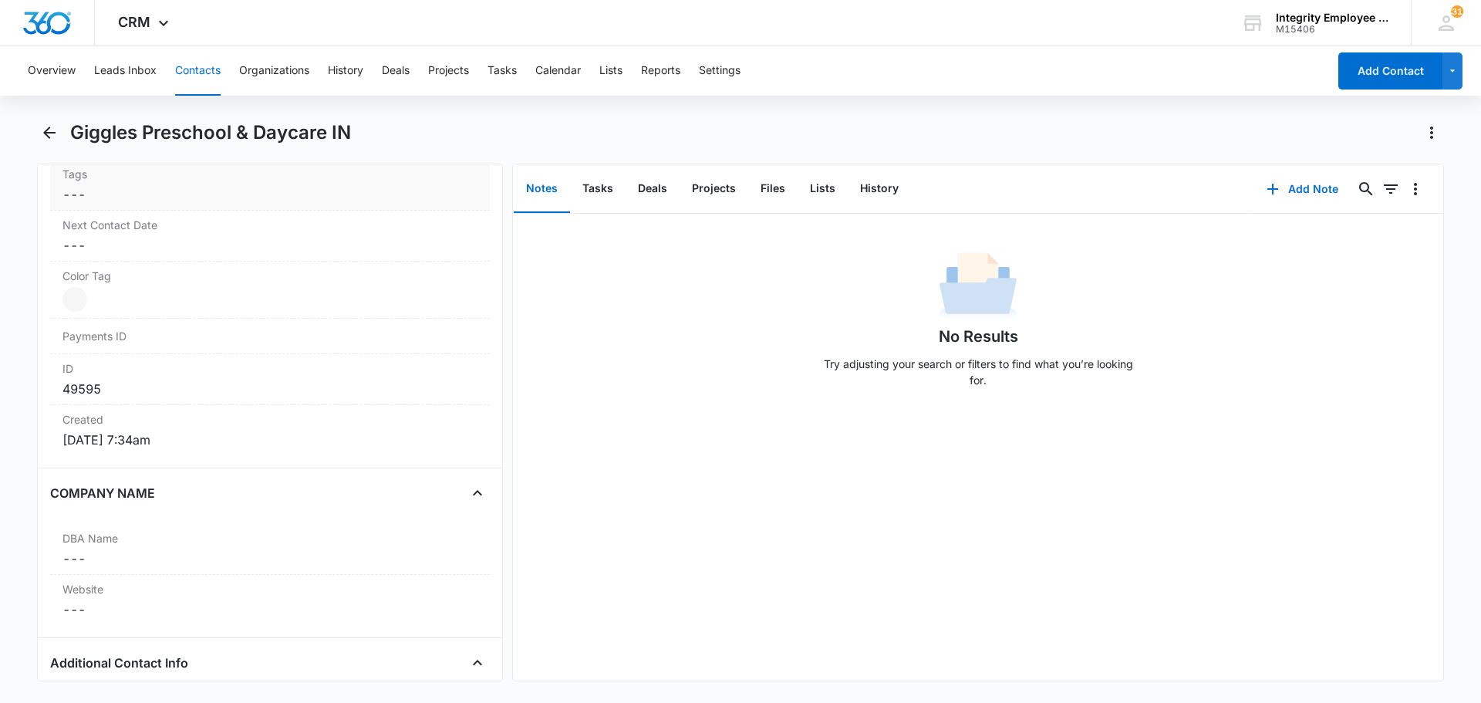
scroll to position [926, 0]
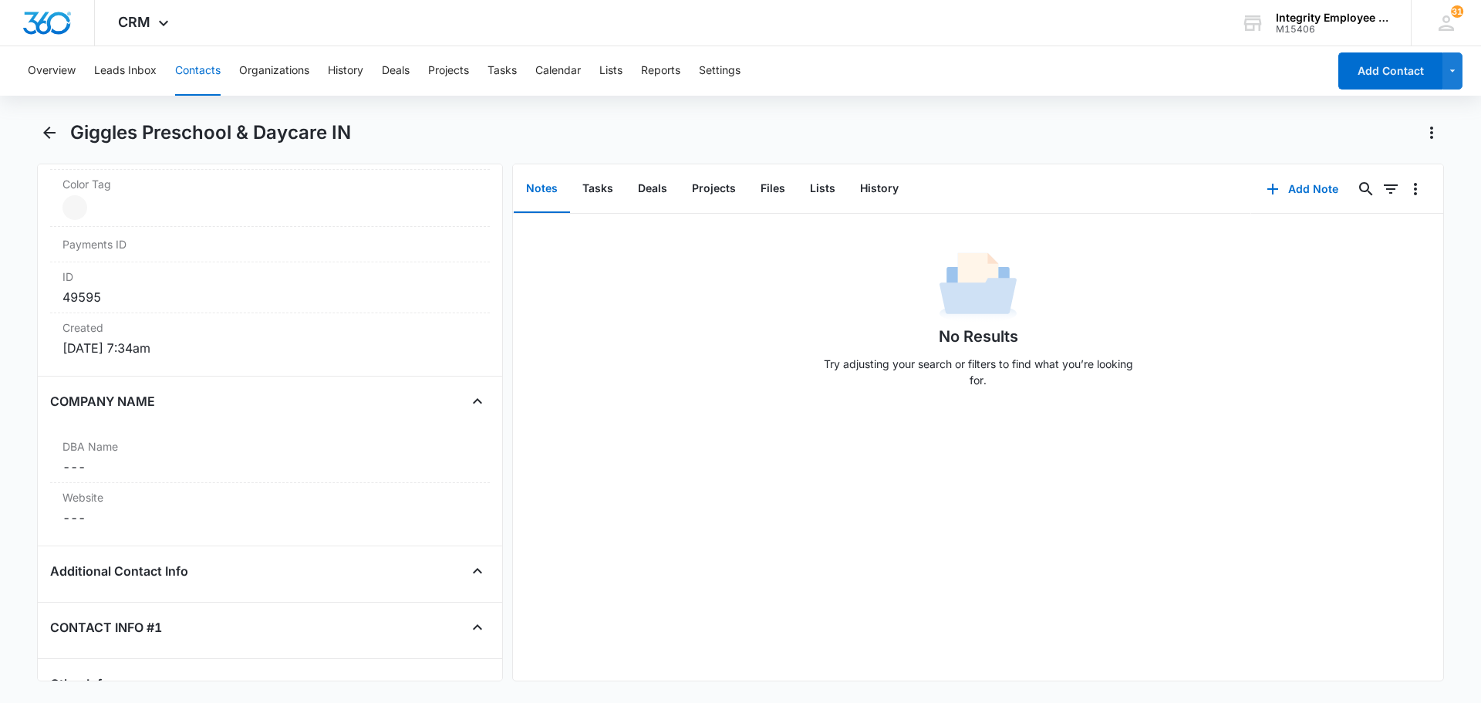
click at [549, 180] on button "Notes" at bounding box center [542, 189] width 56 height 48
click at [615, 263] on div "No Results Try adjusting your search or filters to find what you’re looking for." at bounding box center [978, 324] width 930 height 153
click at [614, 258] on div "No Results Try adjusting your search or filters to find what you’re looking for." at bounding box center [978, 324] width 930 height 153
click at [1284, 184] on button "Add Note" at bounding box center [1302, 188] width 103 height 37
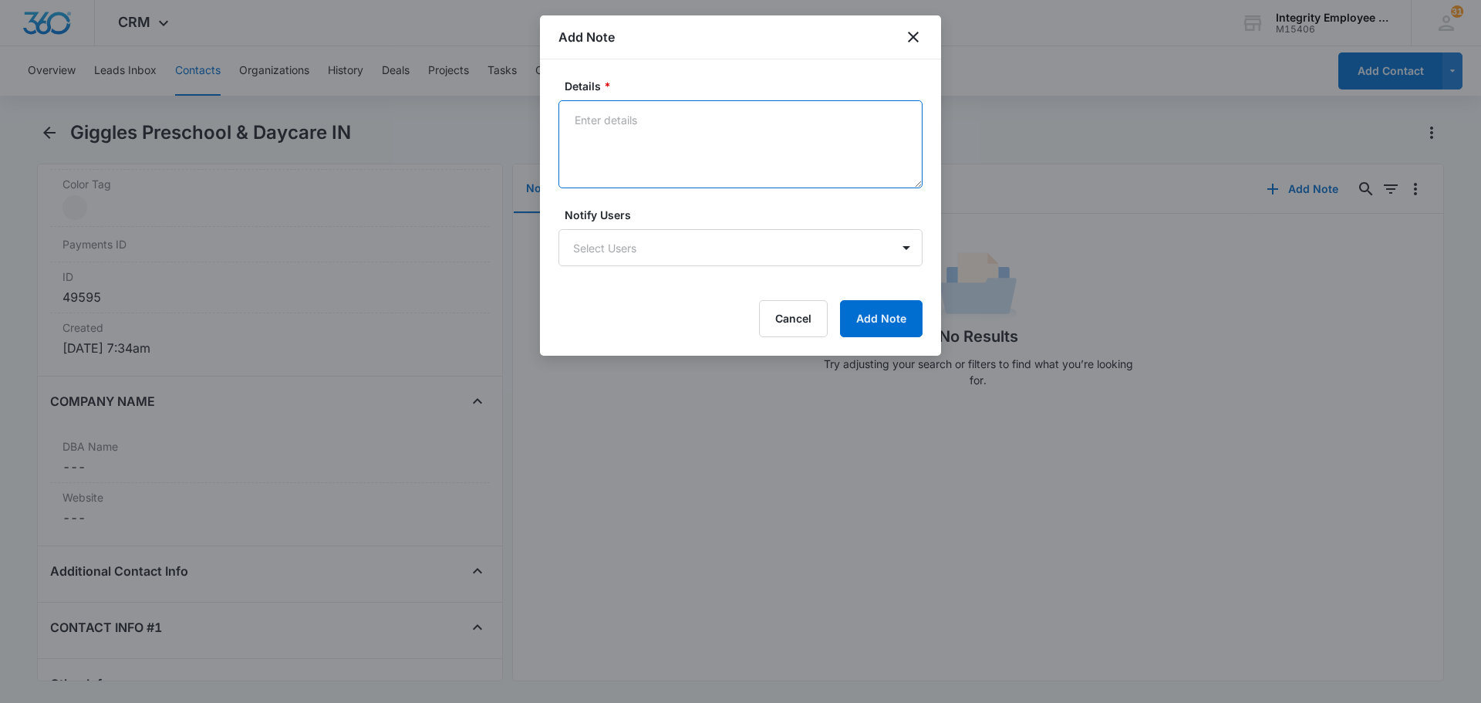
click at [679, 133] on textarea "Details *" at bounding box center [741, 144] width 364 height 88
type textarea "Clients name is [PERSON_NAME]"
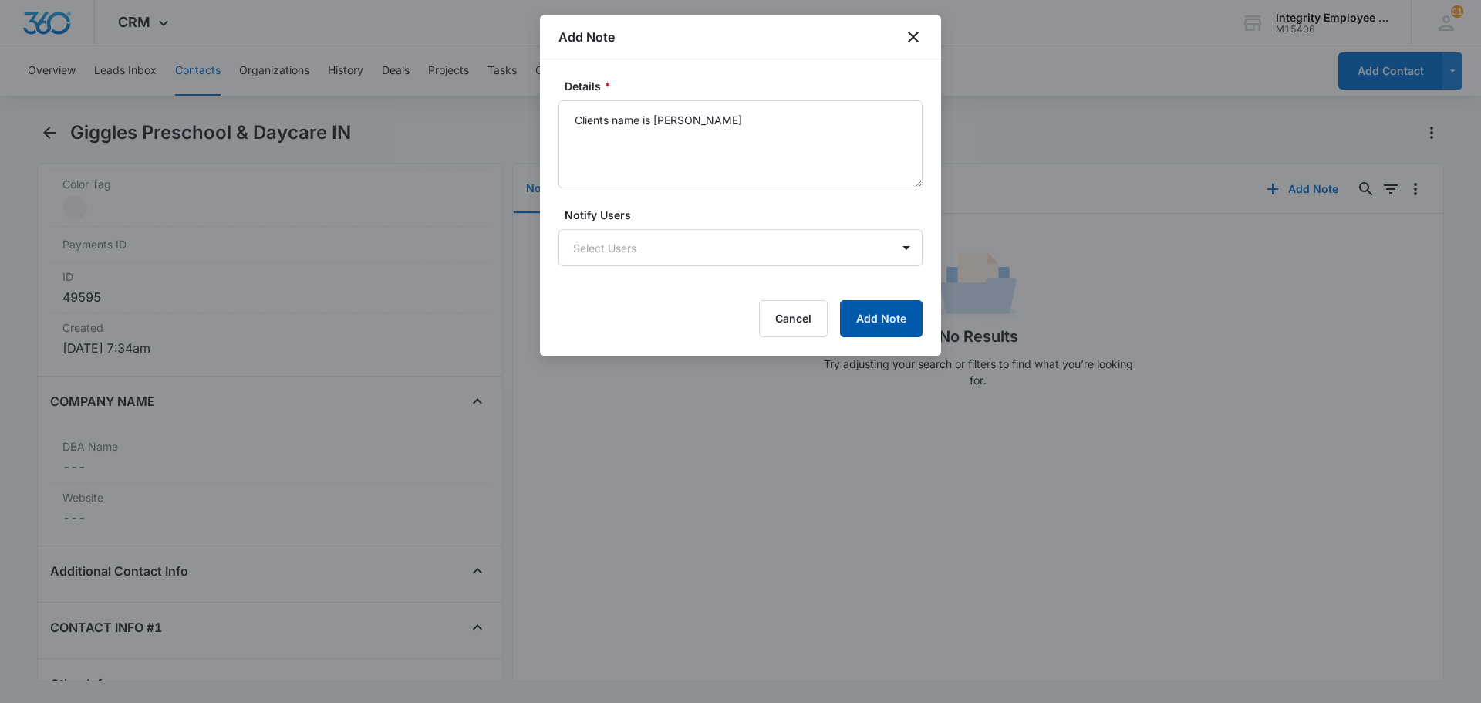
click at [869, 322] on button "Add Note" at bounding box center [881, 318] width 83 height 37
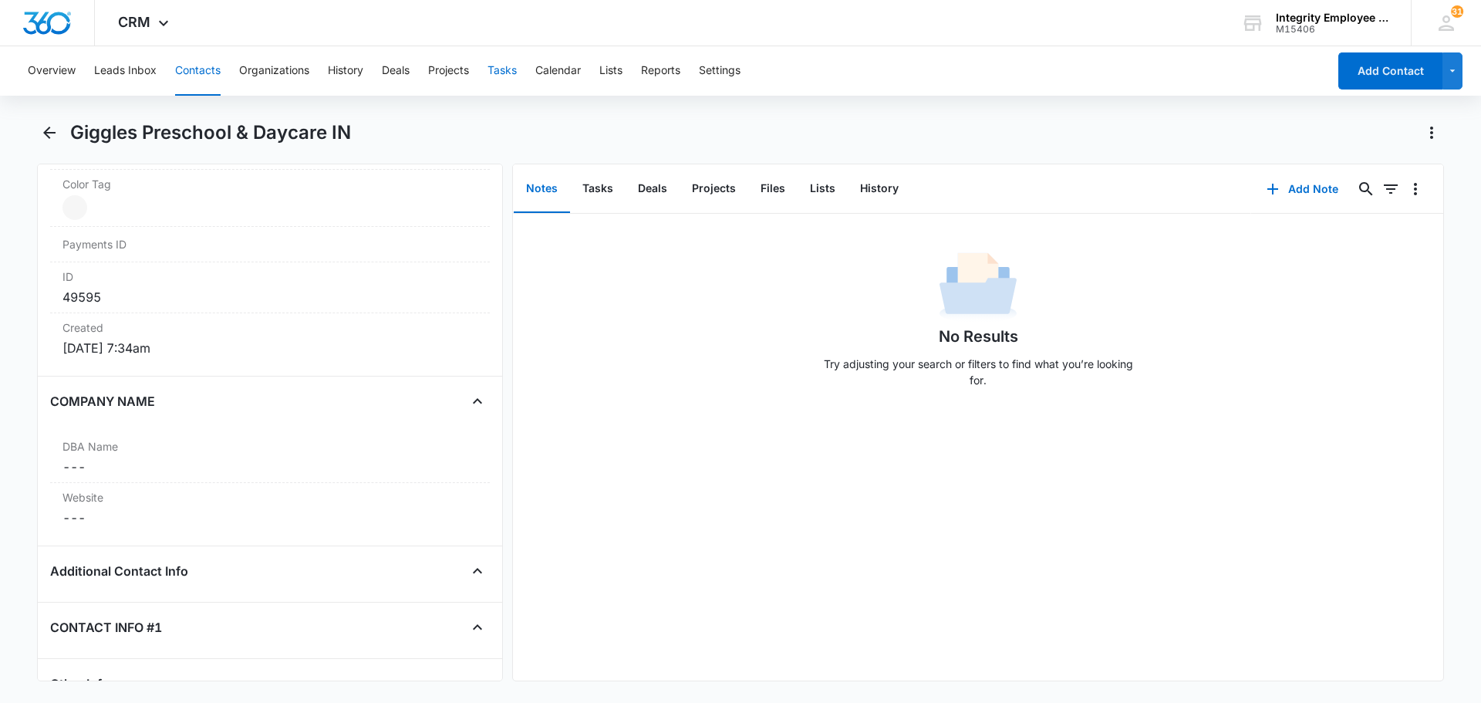
click at [508, 70] on button "Tasks" at bounding box center [502, 70] width 29 height 49
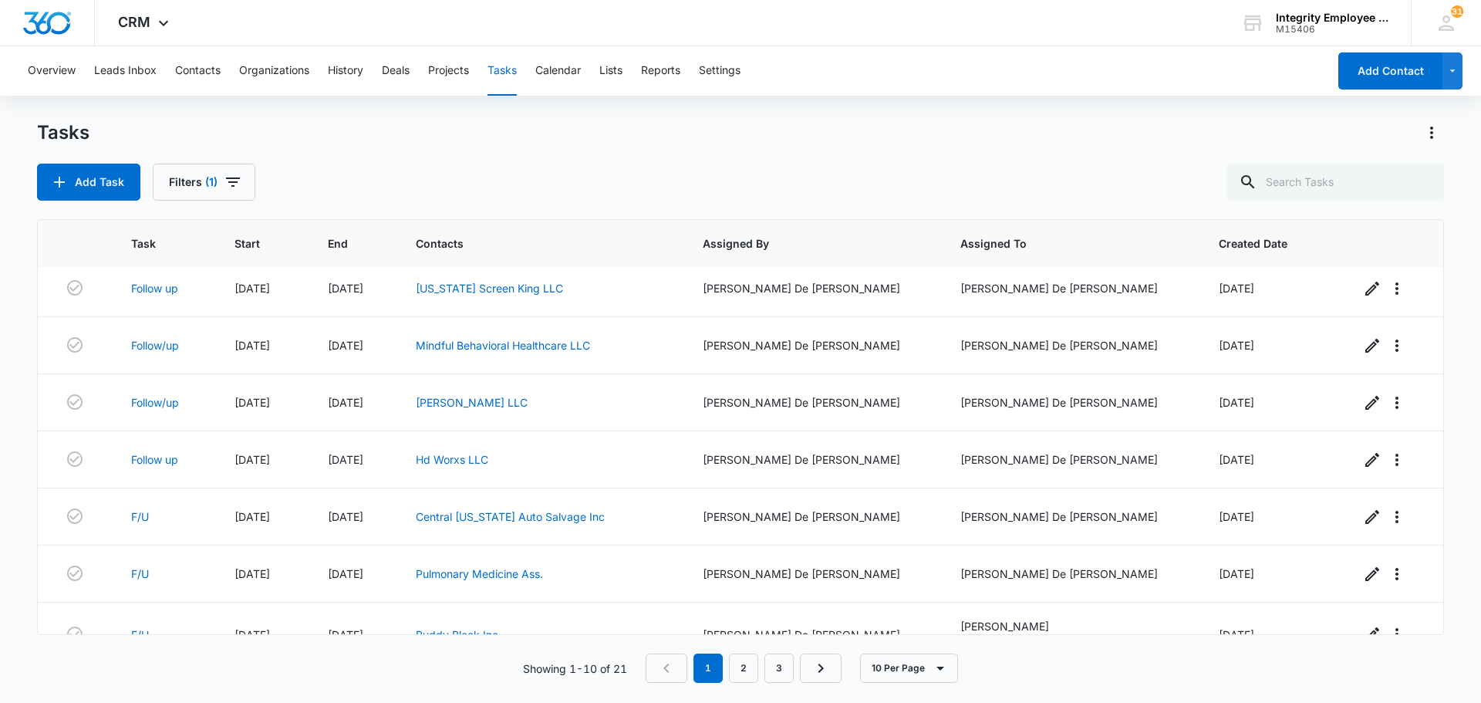
scroll to position [218, 0]
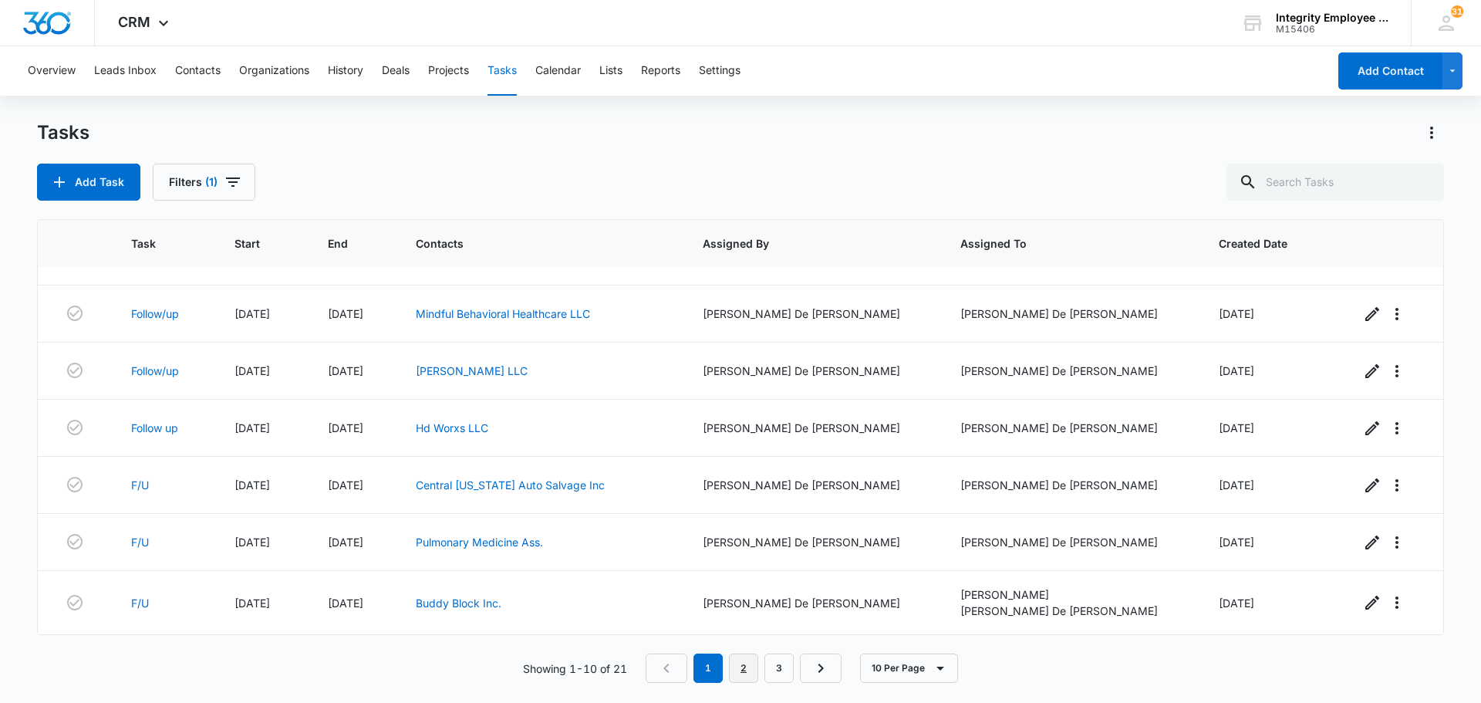
click at [752, 669] on link "2" at bounding box center [743, 667] width 29 height 29
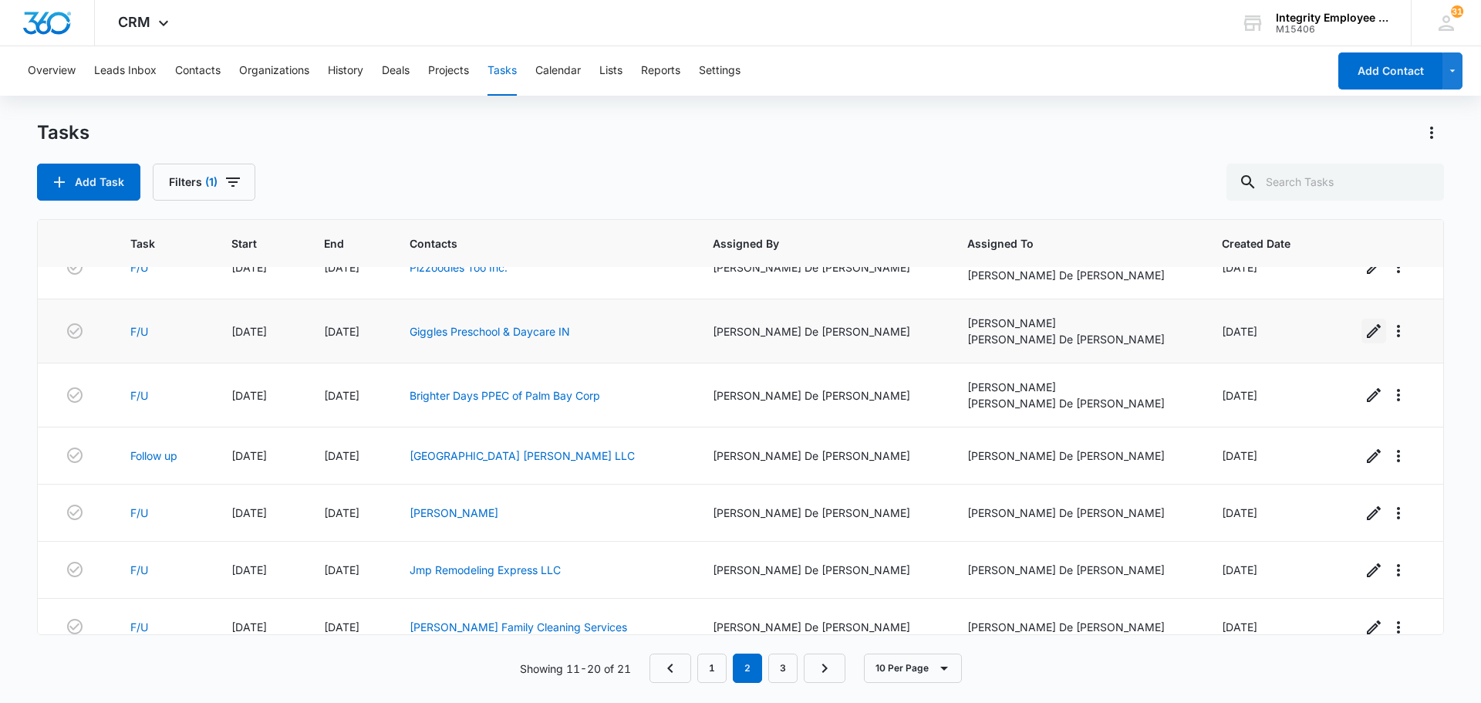
click at [1365, 337] on icon "button" at bounding box center [1374, 331] width 19 height 19
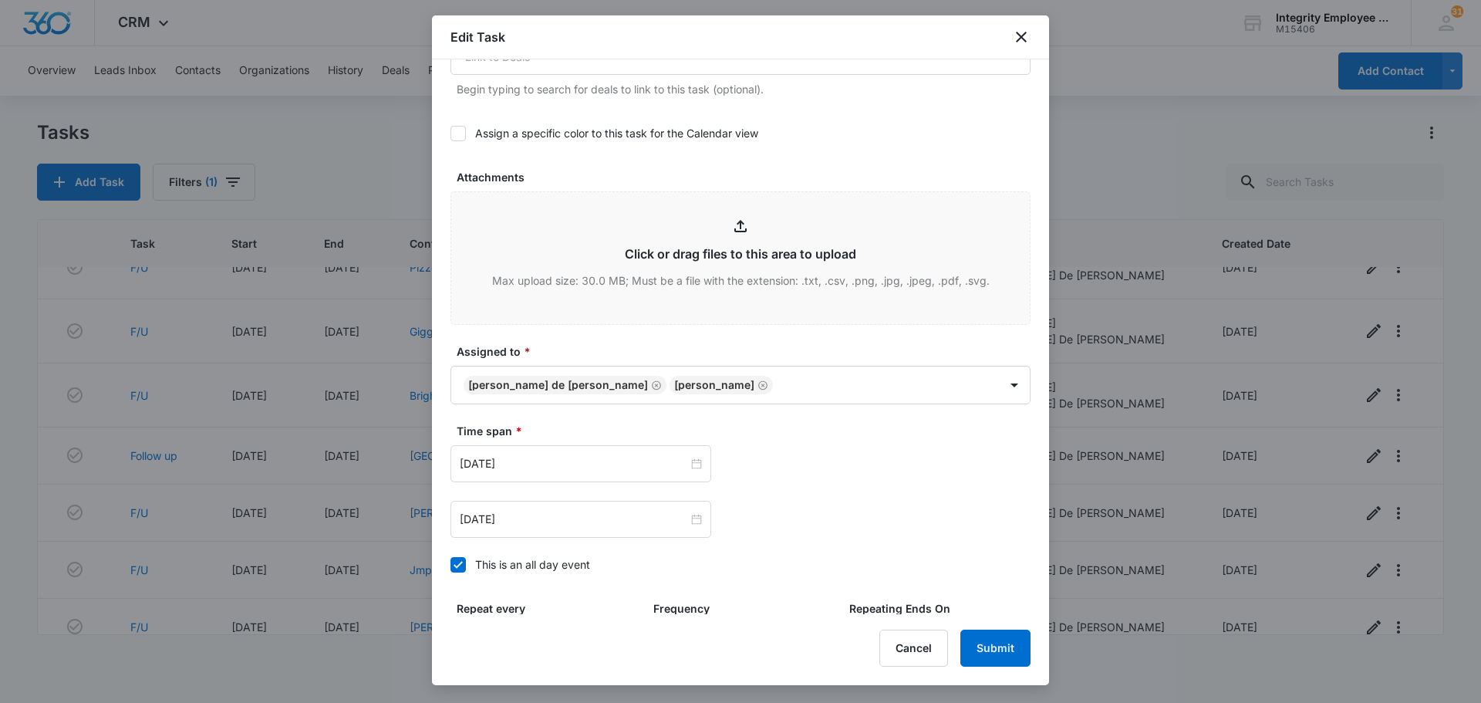
scroll to position [140, 0]
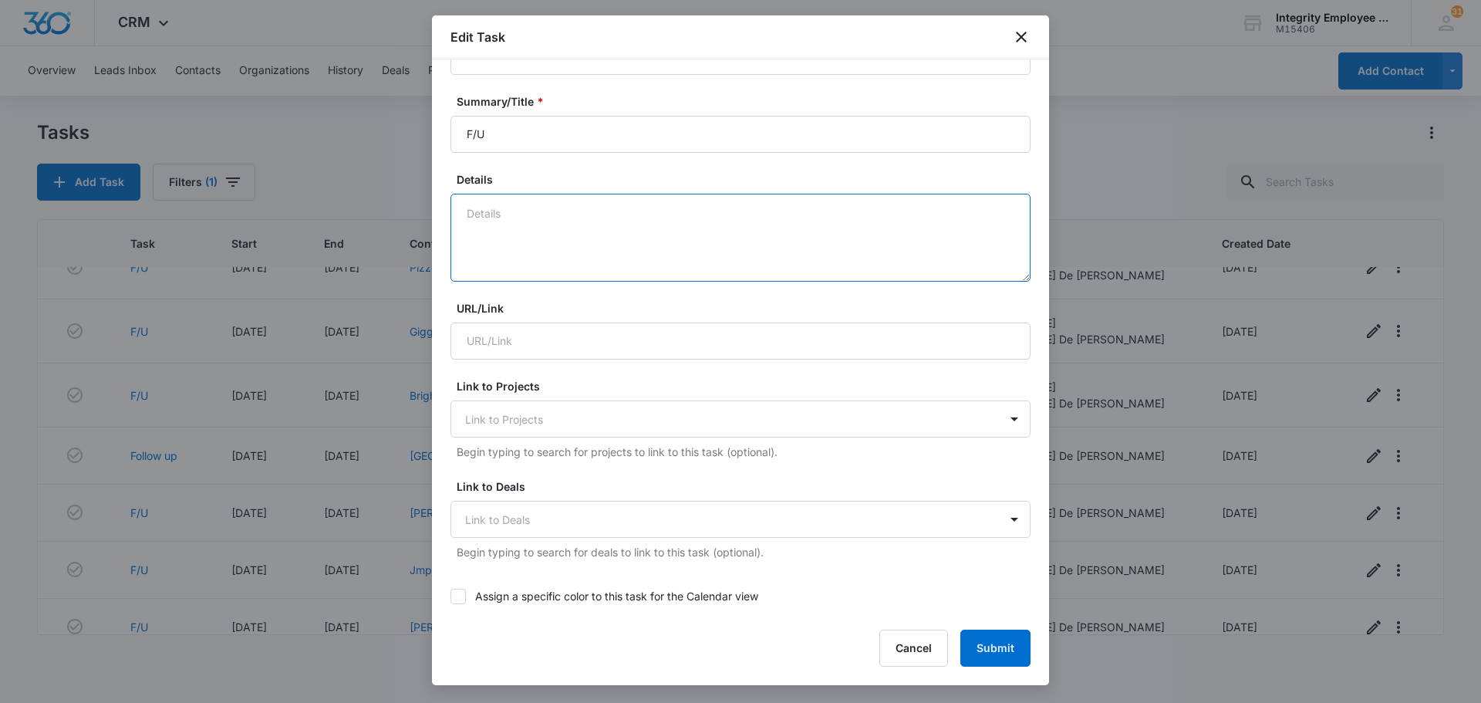
click at [609, 231] on textarea "Details" at bounding box center [741, 238] width 580 height 88
type textarea "Client name is [PERSON_NAME]"
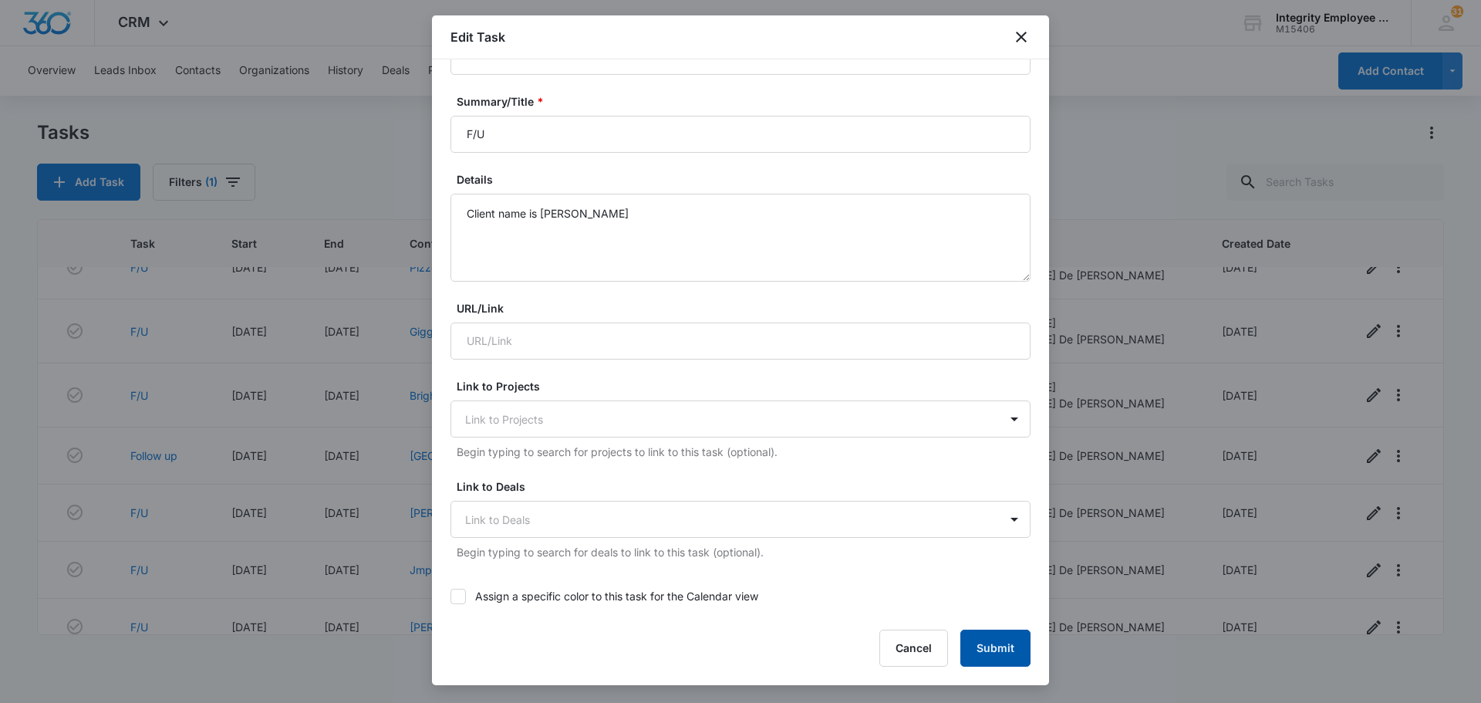
click at [992, 649] on button "Submit" at bounding box center [995, 648] width 70 height 37
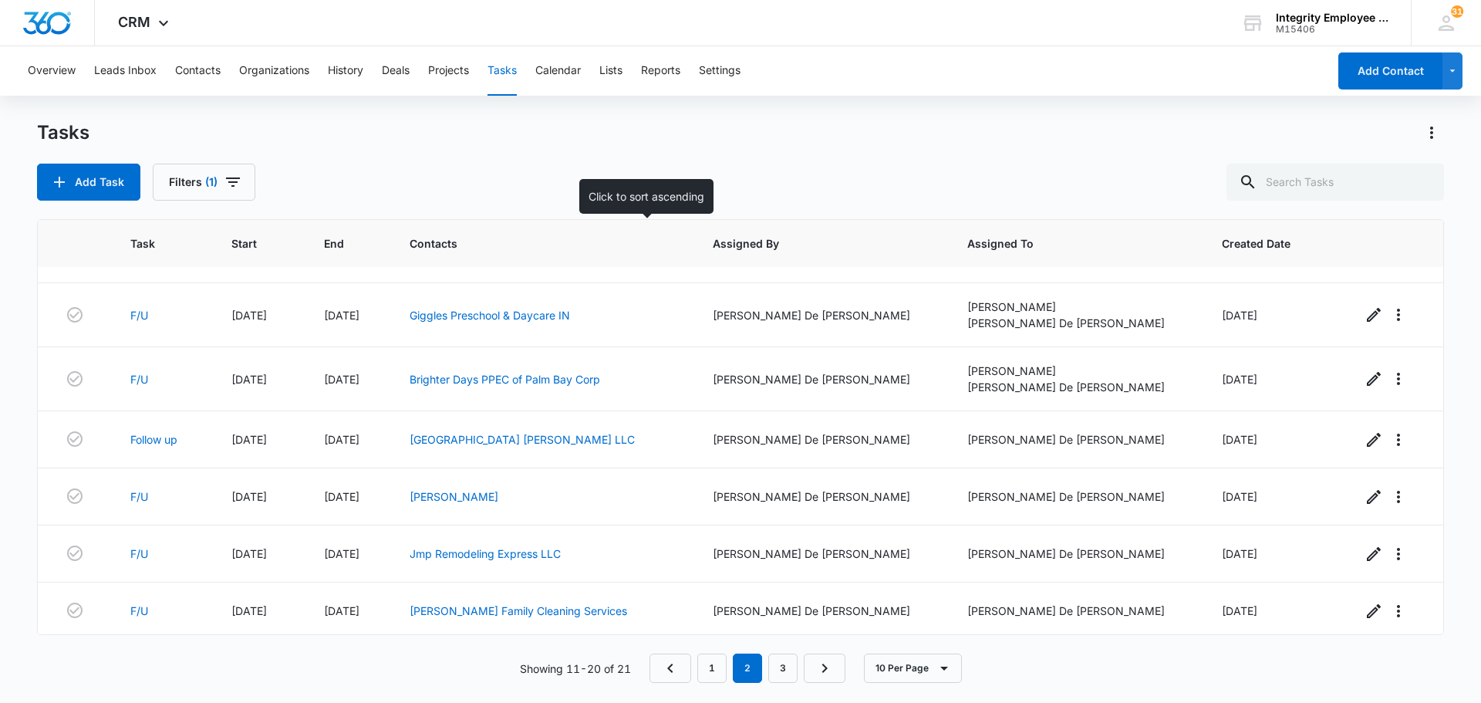
scroll to position [238, 0]
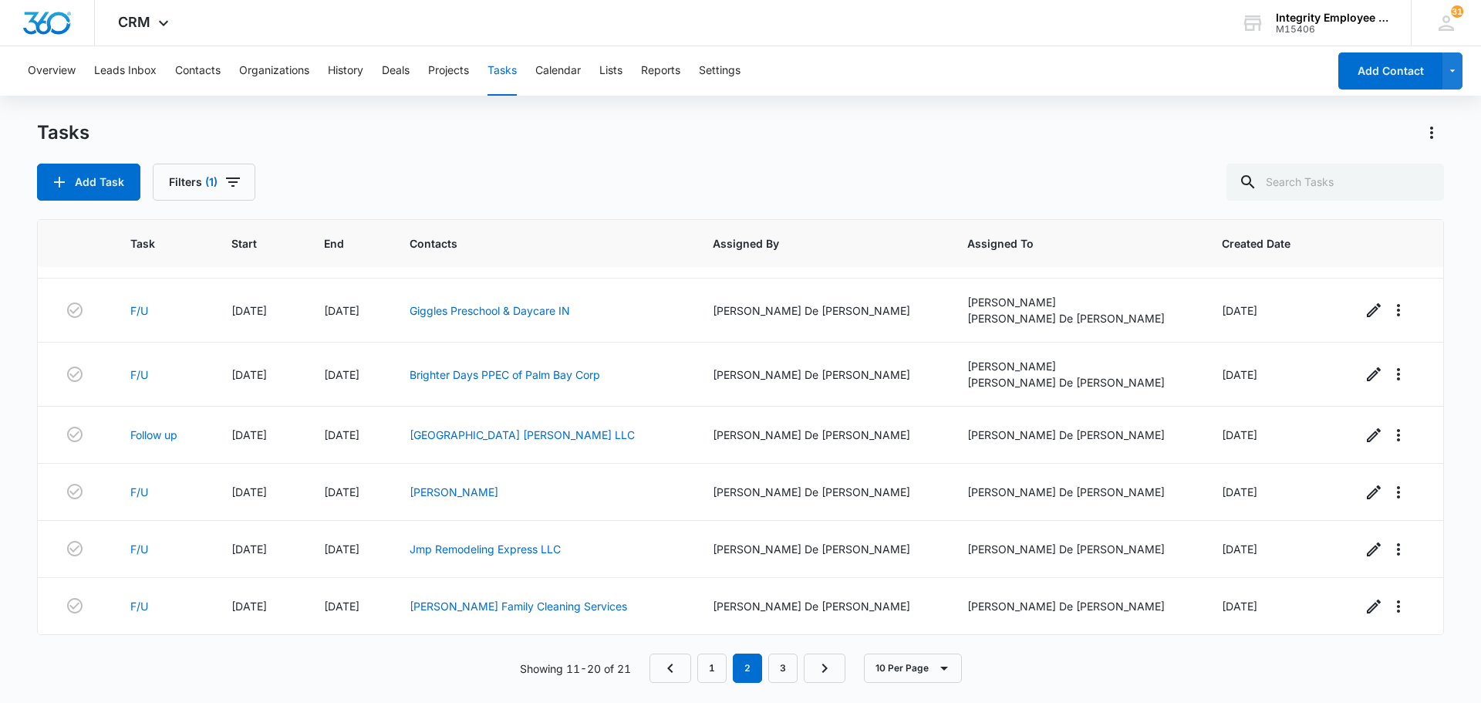
click at [498, 190] on div "Add Task Filters (1)" at bounding box center [740, 182] width 1407 height 37
click at [792, 673] on link "3" at bounding box center [782, 667] width 29 height 29
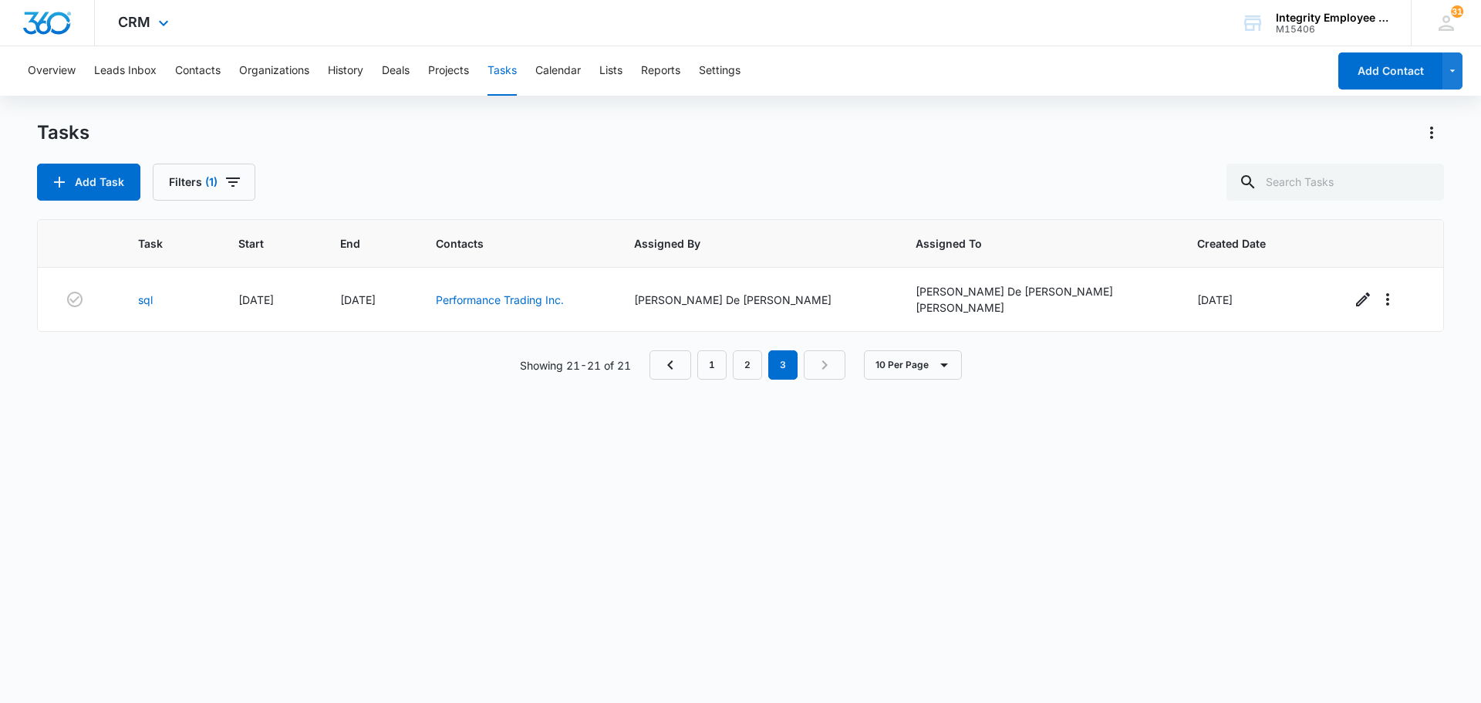
scroll to position [0, 0]
click at [202, 67] on button "Contacts" at bounding box center [198, 70] width 46 height 49
